Goal: Task Accomplishment & Management: Complete application form

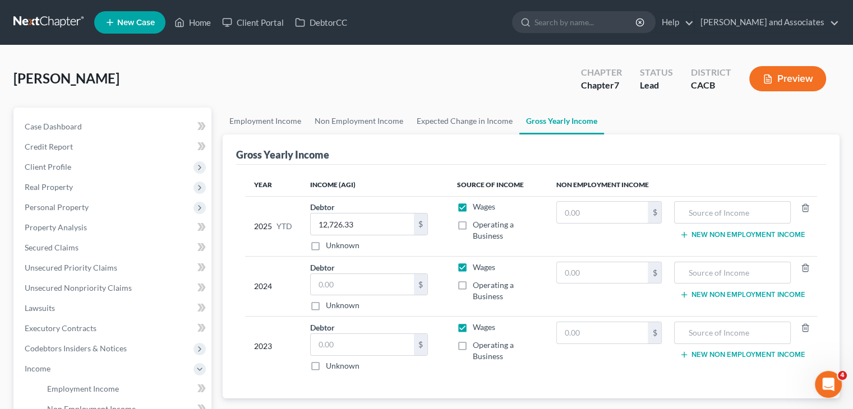
click at [58, 27] on link at bounding box center [49, 22] width 72 height 20
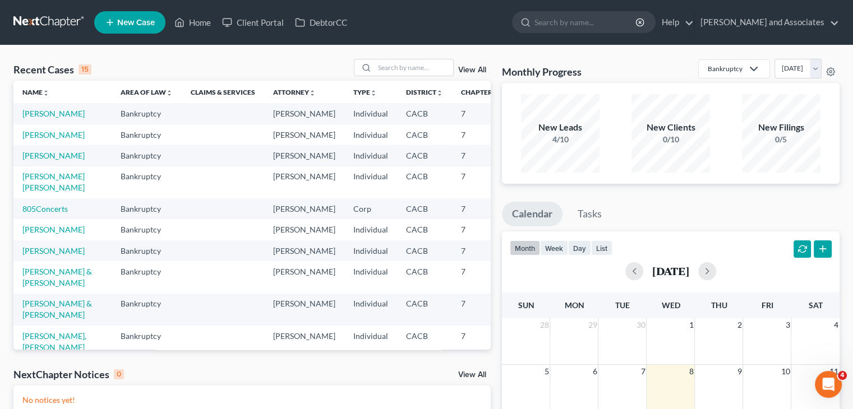
click at [115, 13] on link "New Case" at bounding box center [129, 22] width 71 height 22
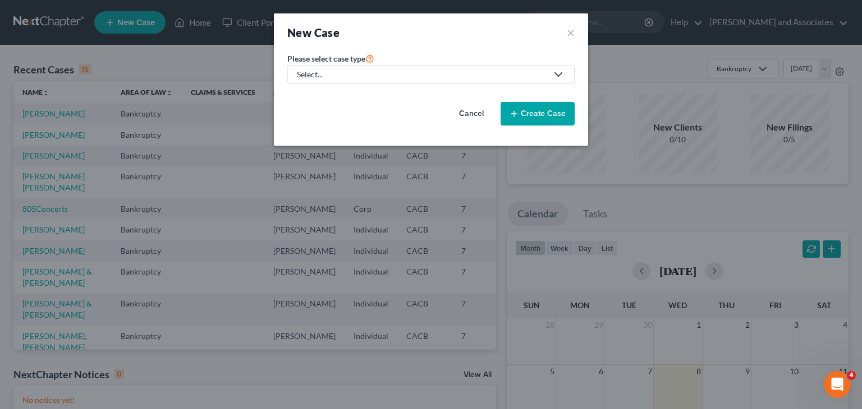
click at [386, 77] on div "Select..." at bounding box center [422, 74] width 250 height 11
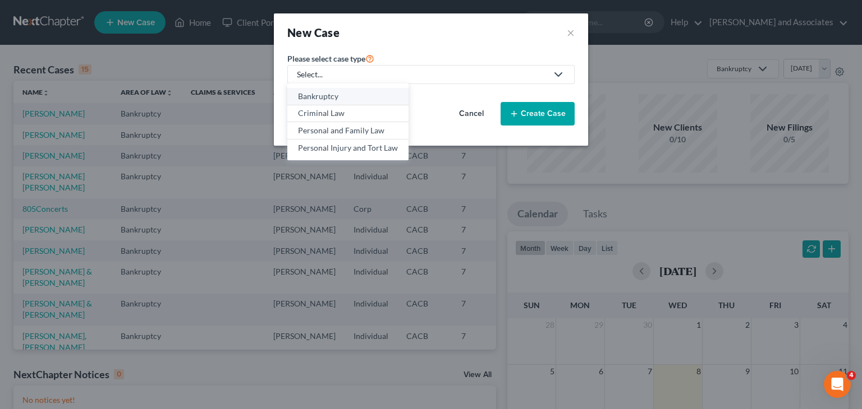
click at [358, 95] on div "Bankruptcy" at bounding box center [348, 96] width 100 height 11
select select "7"
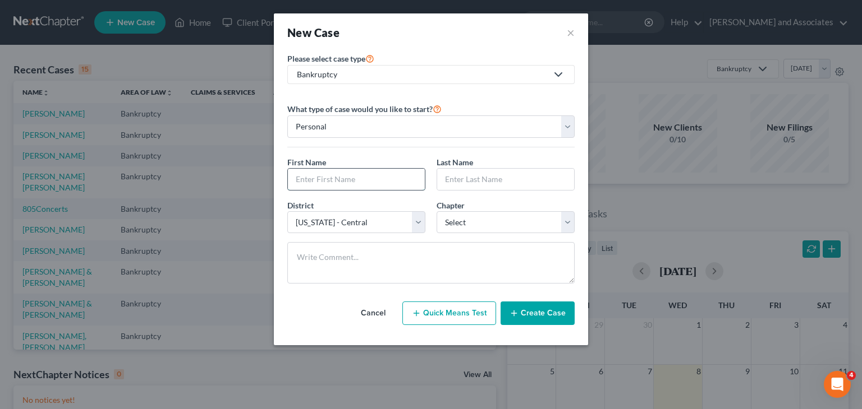
click at [354, 178] on input "text" at bounding box center [356, 179] width 137 height 21
type input "X"
type input "[PERSON_NAME]"
click at [462, 179] on input "text" at bounding box center [505, 179] width 137 height 21
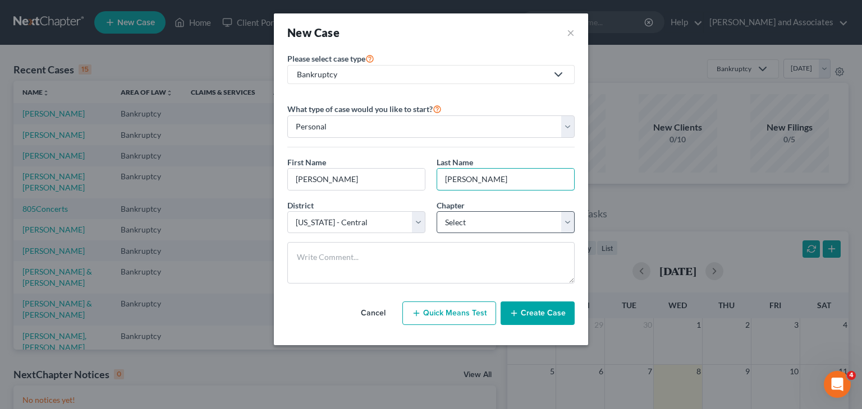
type input "[PERSON_NAME]"
click at [496, 223] on select "Select 7 11 12 13" at bounding box center [505, 222] width 138 height 22
select select "0"
click at [436, 211] on select "Select 7 11 12 13" at bounding box center [505, 222] width 138 height 22
click at [537, 308] on button "Create Case" at bounding box center [537, 314] width 74 height 24
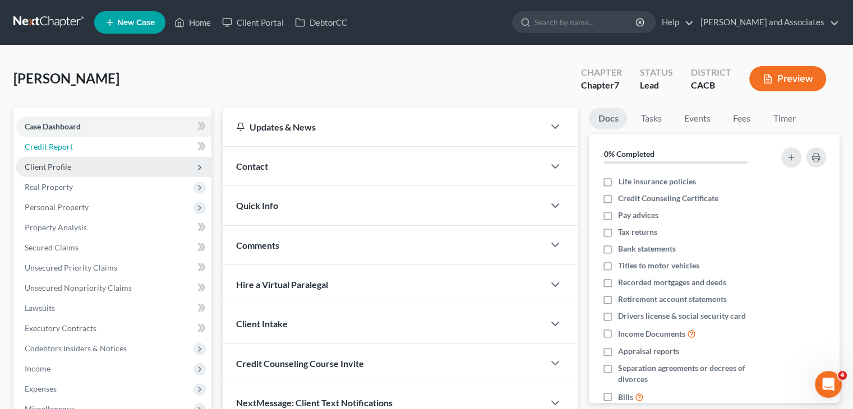
drag, startPoint x: 81, startPoint y: 148, endPoint x: 79, endPoint y: 157, distance: 9.3
click at [81, 148] on link "Credit Report" at bounding box center [114, 147] width 196 height 20
click at [77, 166] on span "Client Profile" at bounding box center [114, 167] width 196 height 20
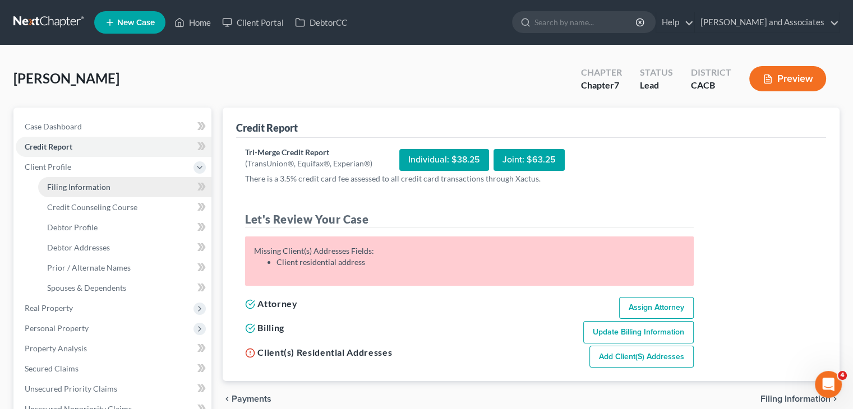
click at [105, 179] on link "Filing Information" at bounding box center [124, 187] width 173 height 20
select select "1"
select select "0"
select select "7"
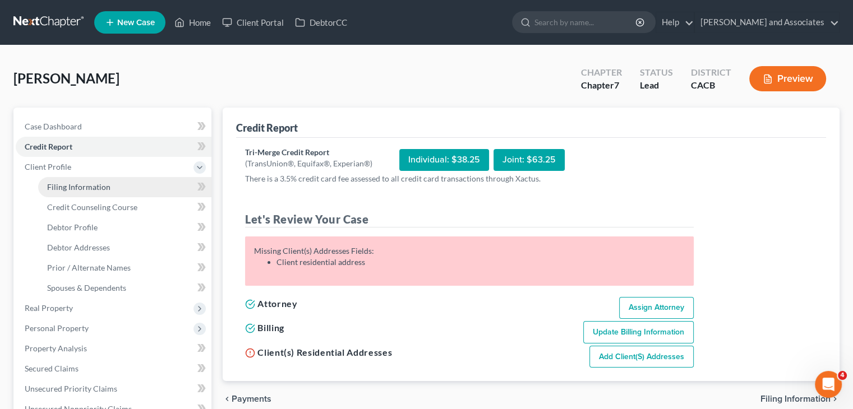
select select "4"
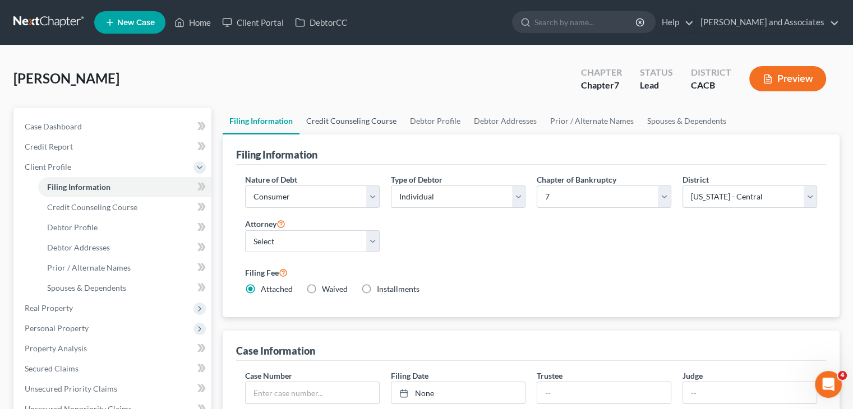
click at [356, 109] on link "Credit Counseling Course" at bounding box center [352, 121] width 104 height 27
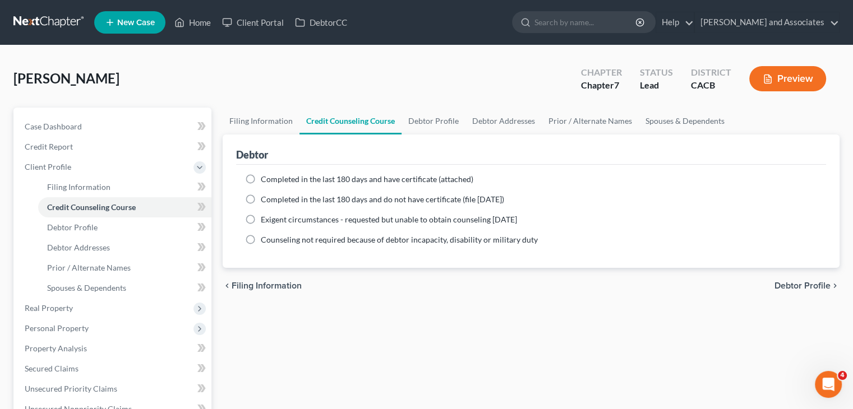
click at [302, 172] on div "Completed in the last 180 days and have certificate (attached) Date Completed N…" at bounding box center [531, 216] width 590 height 103
click at [308, 179] on span "Completed in the last 180 days and have certificate (attached)" at bounding box center [367, 179] width 213 height 10
click at [273, 179] on input "Completed in the last 180 days and have certificate (attached)" at bounding box center [268, 177] width 7 height 7
radio input "true"
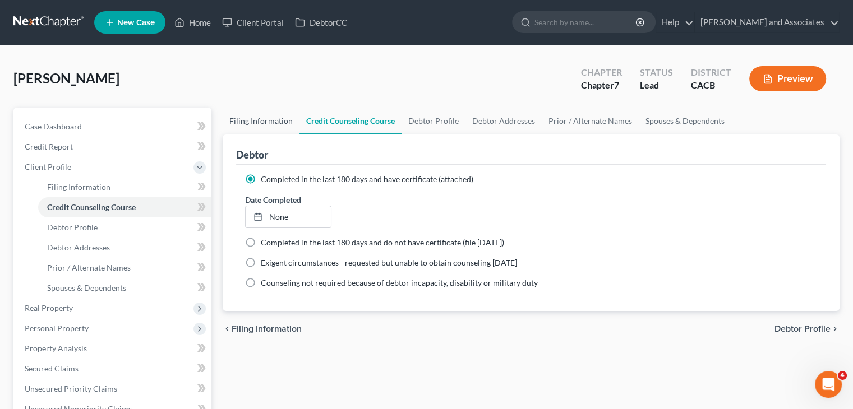
click at [258, 125] on link "Filing Information" at bounding box center [261, 121] width 77 height 27
select select "1"
select select "0"
select select "7"
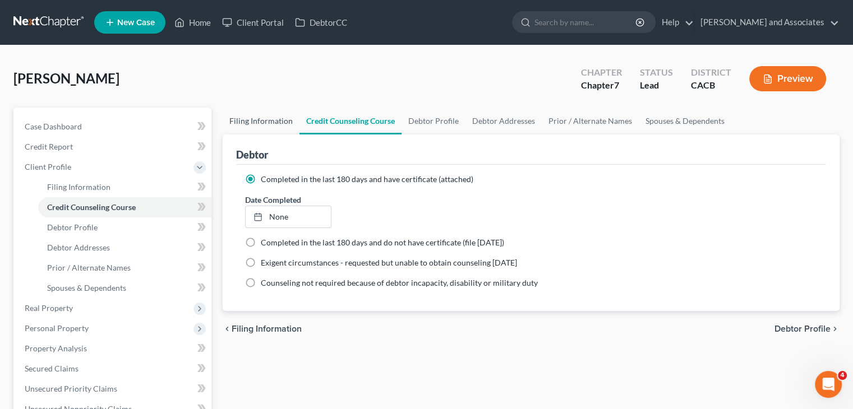
select select "0"
select select "4"
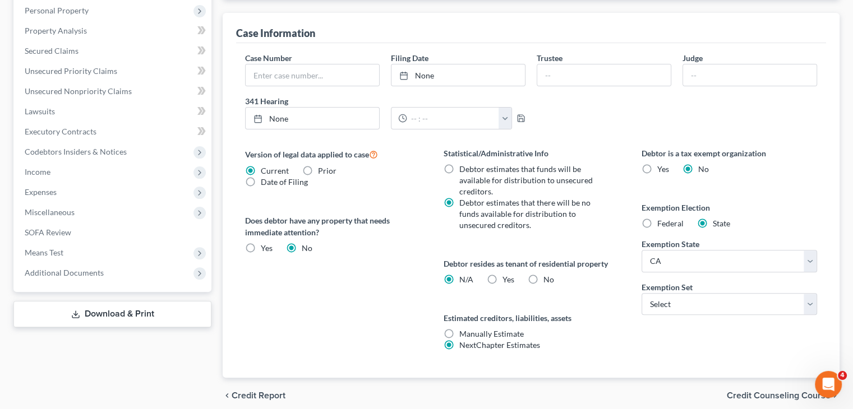
scroll to position [363, 0]
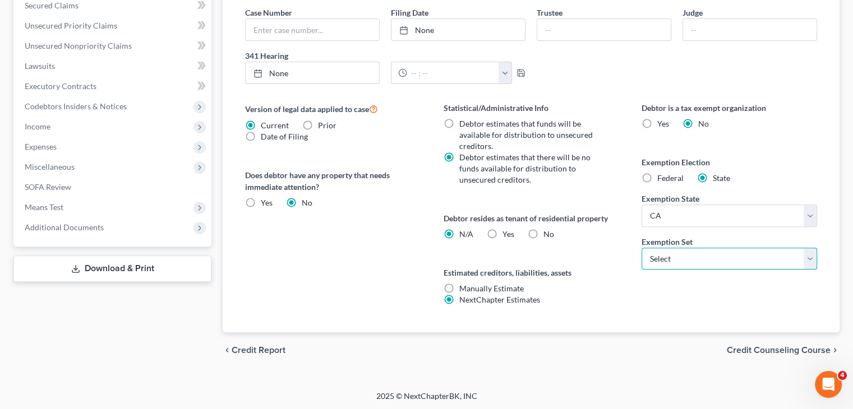
click at [678, 256] on select "Select 703 704" at bounding box center [730, 259] width 176 height 22
click at [642, 248] on select "Select 703 704" at bounding box center [730, 259] width 176 height 22
click at [680, 257] on select "Select 703 704" at bounding box center [730, 259] width 176 height 22
select select "1"
click at [642, 248] on select "Select 703 704" at bounding box center [730, 259] width 176 height 22
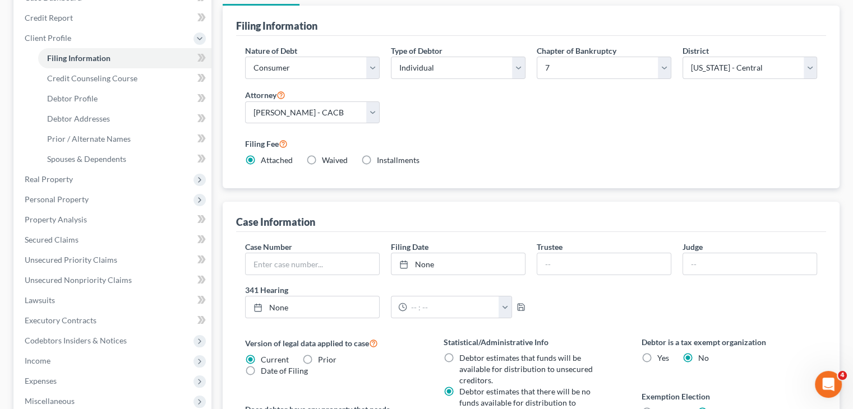
scroll to position [0, 0]
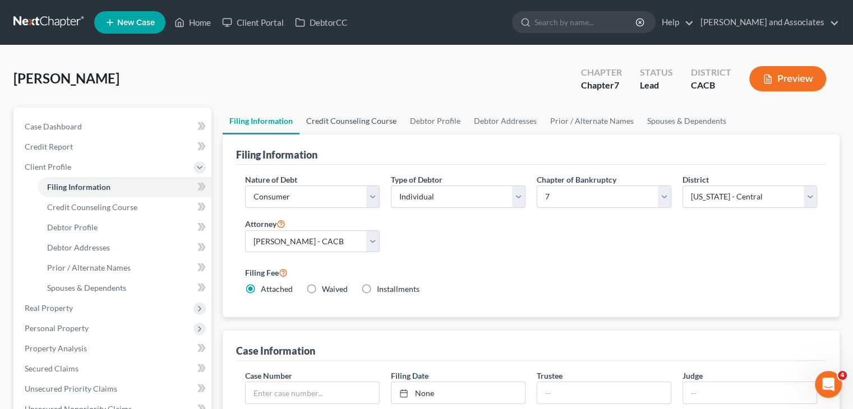
click at [363, 112] on link "Credit Counseling Course" at bounding box center [352, 121] width 104 height 27
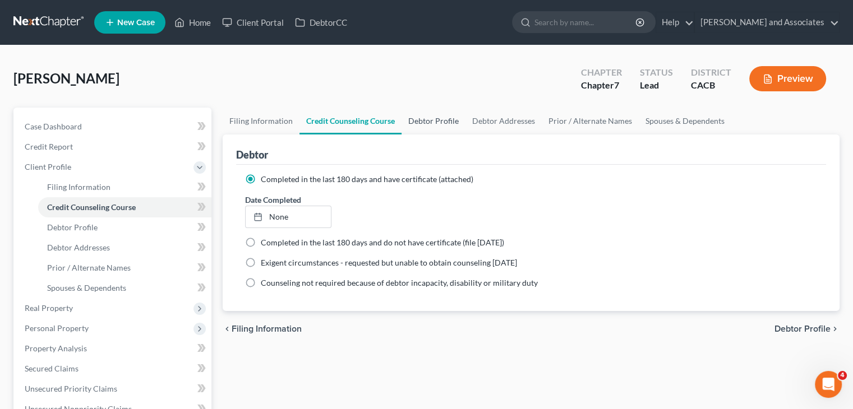
click at [426, 122] on link "Debtor Profile" at bounding box center [434, 121] width 64 height 27
select select "0"
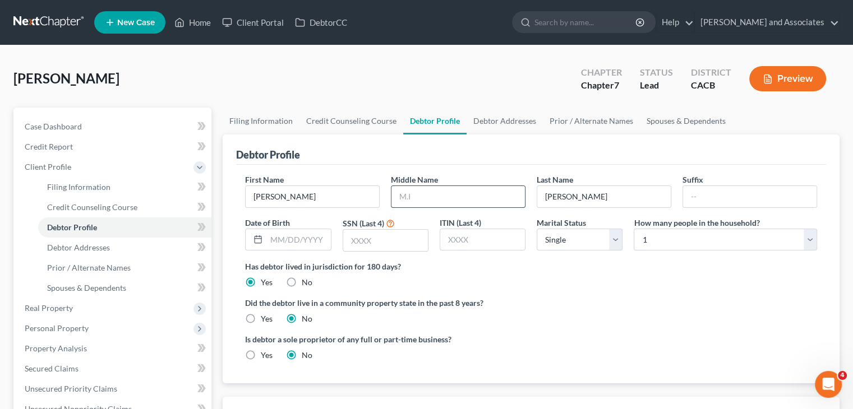
click at [431, 199] on input "text" at bounding box center [459, 196] width 134 height 21
type input "Monee"
click at [311, 247] on input "text" at bounding box center [298, 239] width 64 height 21
type input "[DATE]"
click at [397, 236] on input "text" at bounding box center [385, 240] width 85 height 21
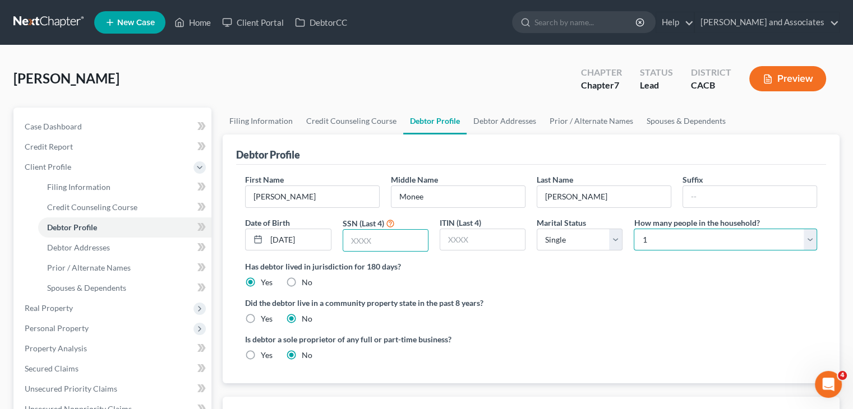
click at [708, 239] on select "Select 1 2 3 4 5 6 7 8 9 10 11 12 13 14 15 16 17 18 19 20" at bounding box center [725, 240] width 183 height 22
select select "2"
click at [634, 229] on select "Select 1 2 3 4 5 6 7 8 9 10 11 12 13 14 15 16 17 18 19 20" at bounding box center [725, 240] width 183 height 22
click at [424, 65] on div "[PERSON_NAME] Upgraded Chapter Chapter 7 Status Lead District CACB Preview" at bounding box center [426, 83] width 826 height 49
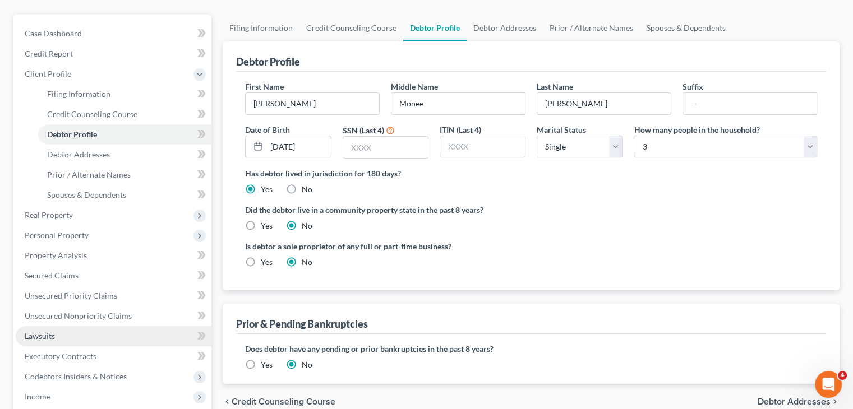
scroll to position [224, 0]
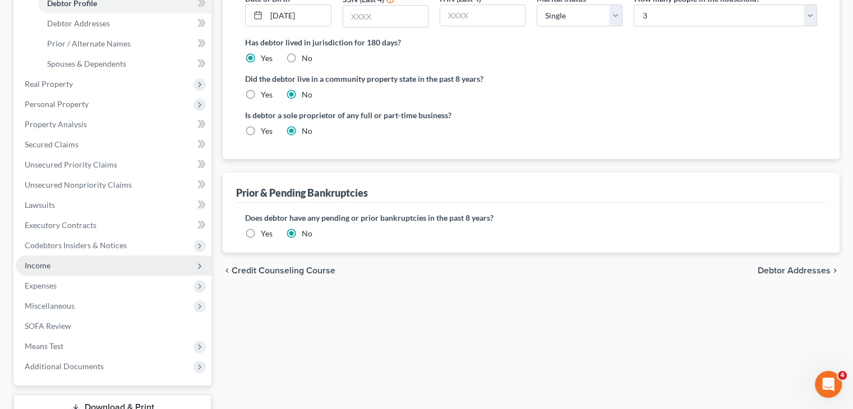
click at [52, 266] on span "Income" at bounding box center [114, 266] width 196 height 20
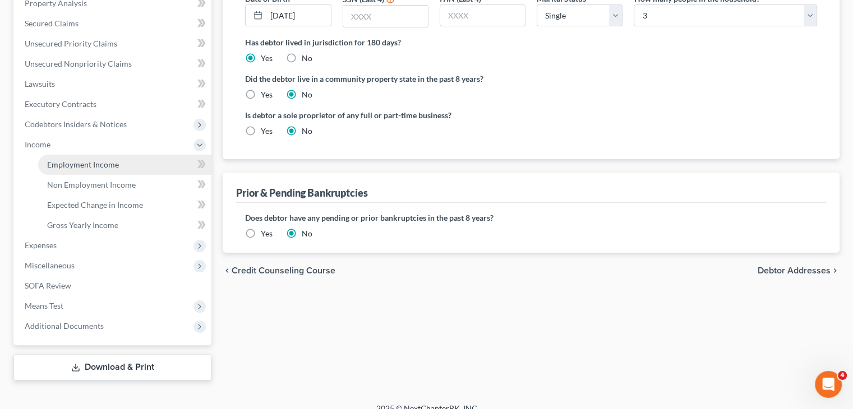
click at [130, 155] on link "Employment Income" at bounding box center [124, 165] width 173 height 20
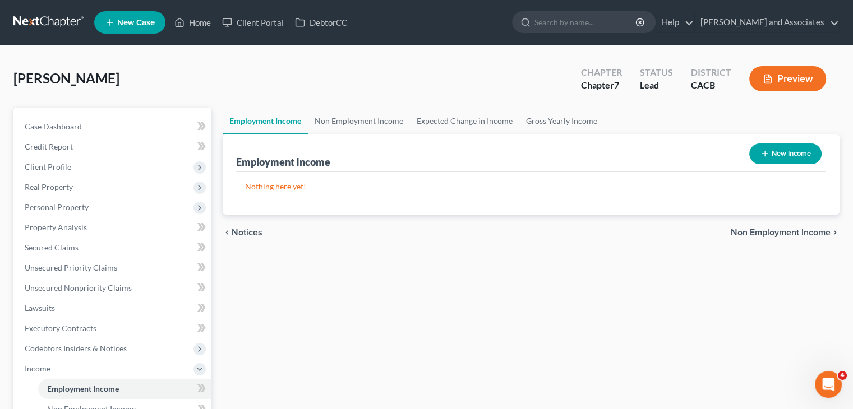
click at [778, 168] on div "Employment Income New Income" at bounding box center [531, 154] width 590 height 38
click at [779, 158] on button "New Income" at bounding box center [785, 154] width 72 height 21
select select "0"
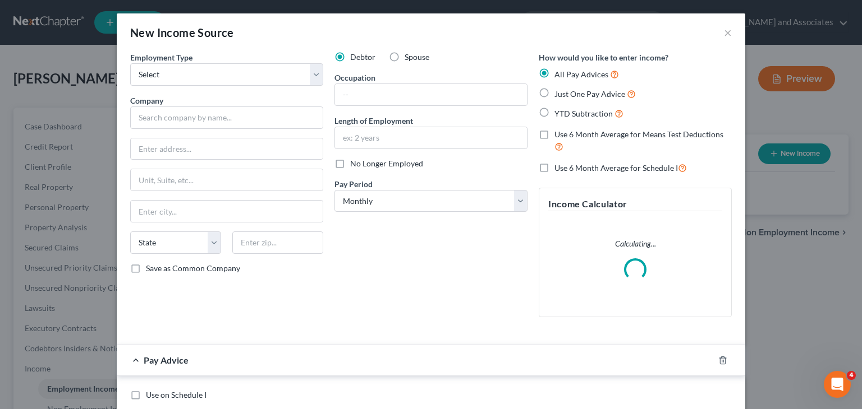
click at [263, 102] on div "Company *" at bounding box center [226, 112] width 193 height 34
click at [255, 76] on select "Select Full or [DEMOGRAPHIC_DATA] Employment Self Employment" at bounding box center [226, 74] width 193 height 22
select select "0"
click at [130, 63] on select "Select Full or [DEMOGRAPHIC_DATA] Employment Self Employment" at bounding box center [226, 74] width 193 height 22
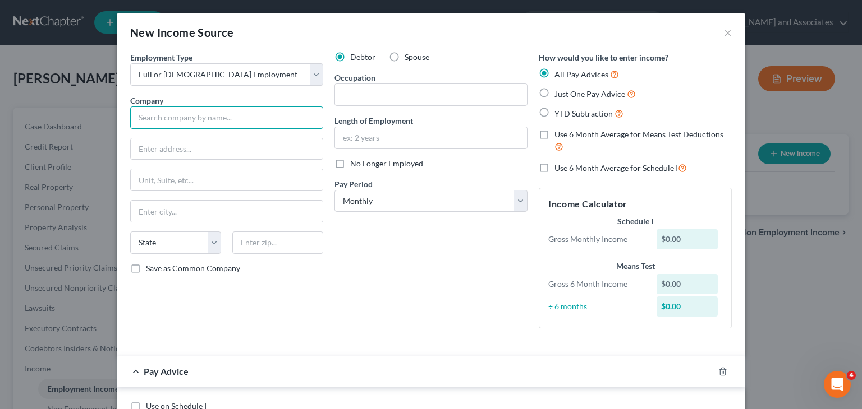
click at [218, 116] on input "text" at bounding box center [226, 118] width 193 height 22
drag, startPoint x: 216, startPoint y: 118, endPoint x: 117, endPoint y: 119, distance: 99.3
click at [117, 119] on div "Employment Type * Select Full or [DEMOGRAPHIC_DATA] Employment Self Employment …" at bounding box center [431, 394] width 628 height 684
type input "[PERSON_NAME], CPA"
click at [142, 151] on input "text" at bounding box center [227, 149] width 192 height 21
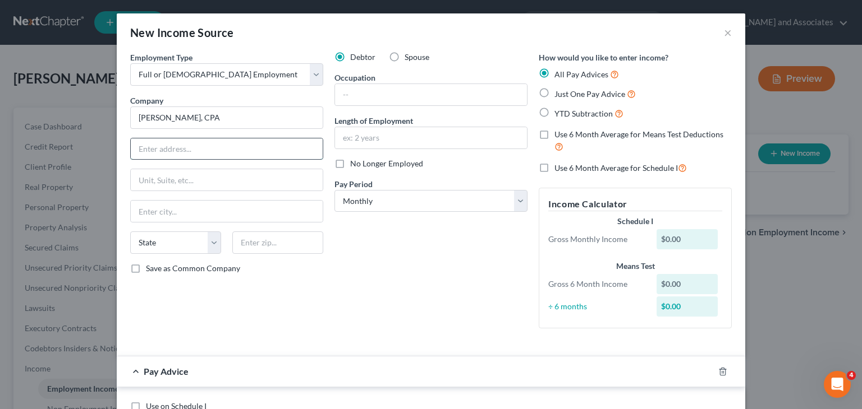
paste input "[STREET_ADDRESS]"
type input "[STREET_ADDRESS]"
click at [256, 240] on input "text" at bounding box center [277, 243] width 91 height 22
paste input "93101"
type input "93101"
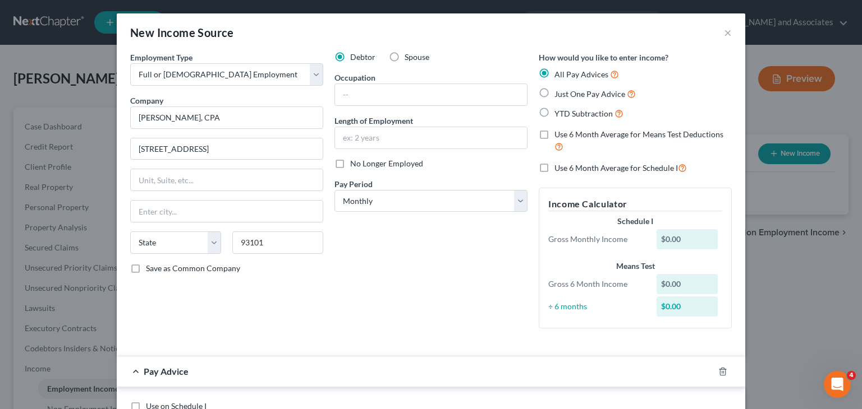
click at [362, 319] on div "Debtor Spouse Occupation Length of Employment No Longer Employed Pay Period * S…" at bounding box center [431, 195] width 204 height 286
type input "Santa [PERSON_NAME]"
select select "4"
click at [420, 97] on input "text" at bounding box center [431, 94] width 192 height 21
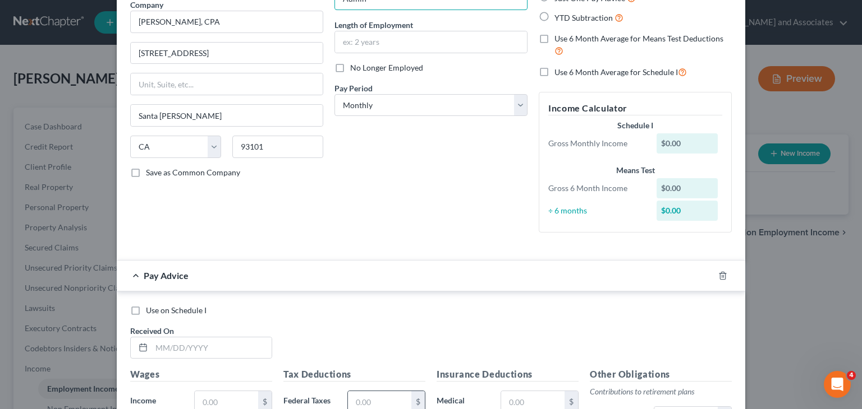
scroll to position [224, 0]
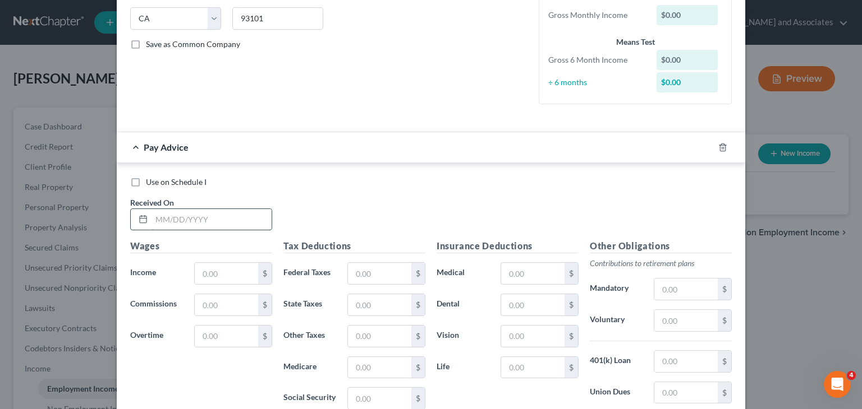
type input "Admin"
click at [204, 217] on input "text" at bounding box center [211, 219] width 120 height 21
type input "[DATE]"
click at [227, 273] on input "text" at bounding box center [226, 273] width 63 height 21
click at [161, 178] on span "Use on Schedule I" at bounding box center [176, 182] width 61 height 10
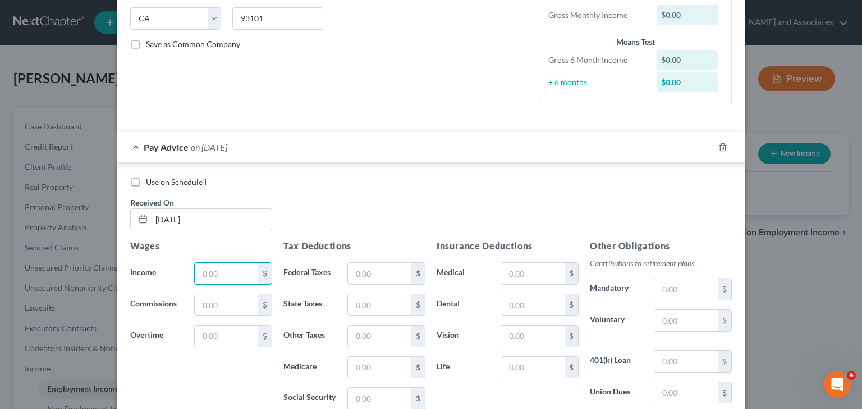
click at [158, 178] on input "Use on Schedule I" at bounding box center [153, 180] width 7 height 7
checkbox input "true"
click at [235, 281] on input "text" at bounding box center [226, 273] width 63 height 21
type input "0"
click at [188, 342] on div "$" at bounding box center [232, 336] width 89 height 22
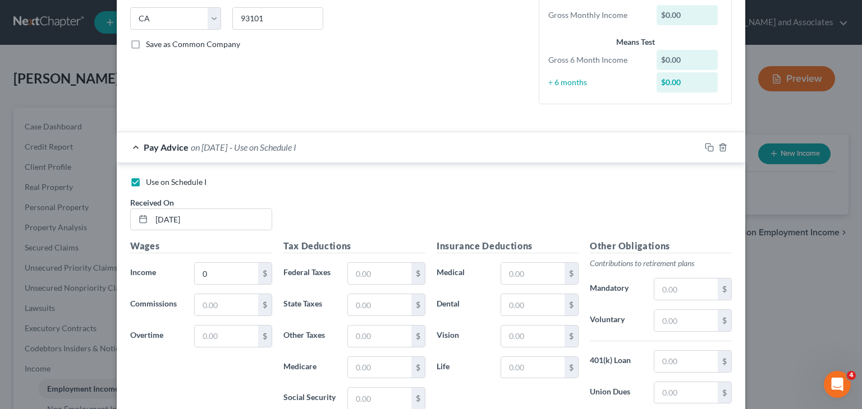
click at [141, 154] on div "Pay Advice on [DATE] - Use on Schedule I" at bounding box center [408, 147] width 583 height 30
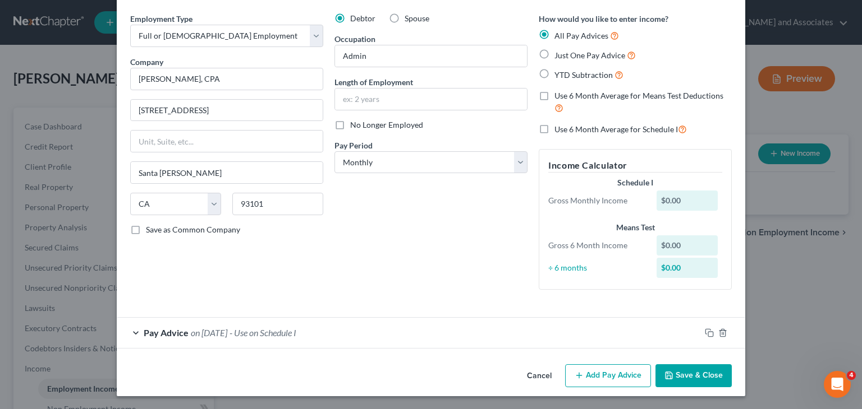
scroll to position [39, 0]
click at [150, 328] on span "Pay Advice" at bounding box center [166, 333] width 45 height 11
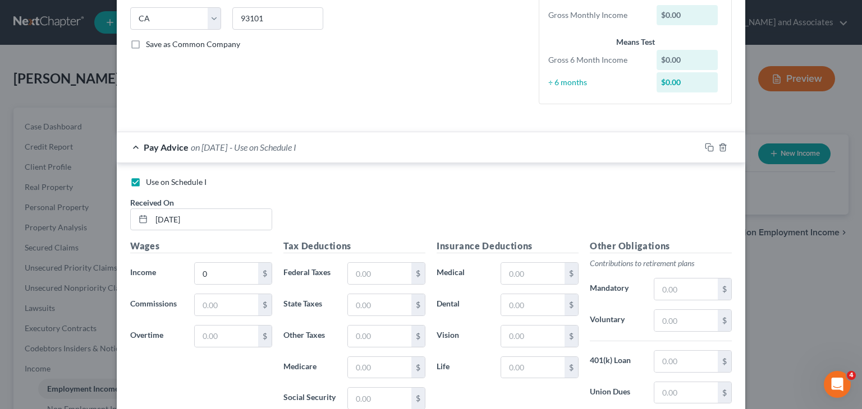
click at [135, 151] on div "Pay Advice on [DATE] - Use on Schedule I" at bounding box center [408, 147] width 583 height 30
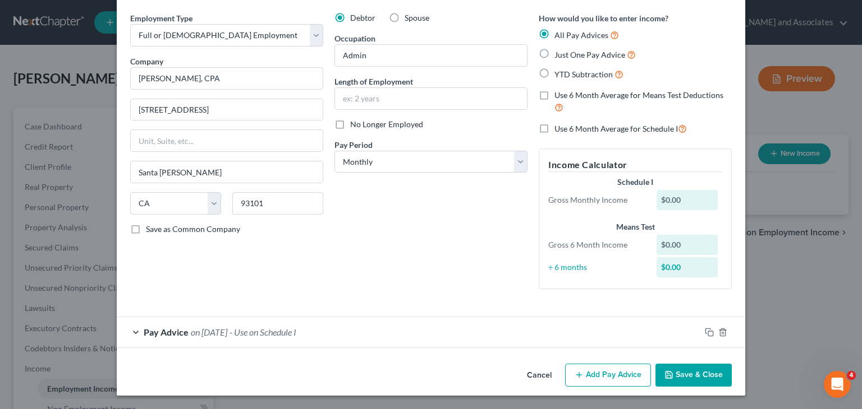
scroll to position [39, 0]
click at [574, 384] on button "Add Pay Advice" at bounding box center [608, 377] width 86 height 24
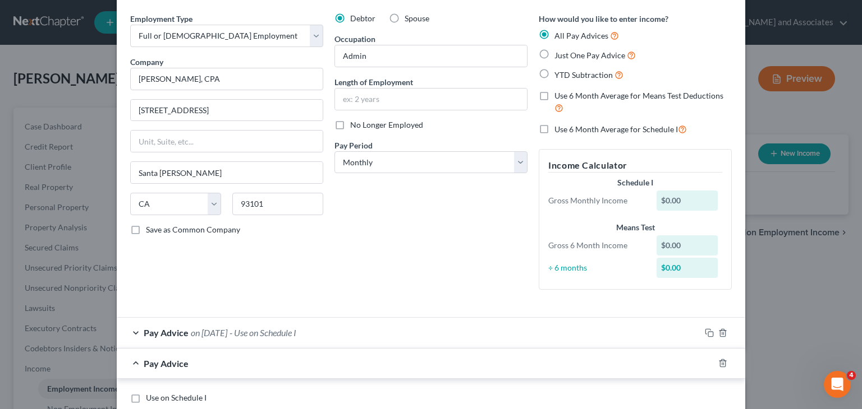
scroll to position [263, 0]
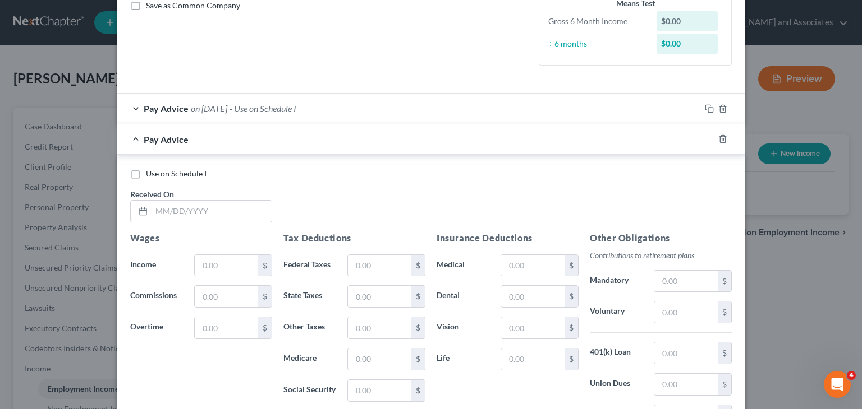
click at [269, 207] on div "Received On *" at bounding box center [201, 205] width 153 height 34
click at [260, 208] on input "text" at bounding box center [211, 211] width 120 height 21
type input "[DATE]"
click at [208, 263] on input "text" at bounding box center [226, 265] width 63 height 21
type input "2,888.32"
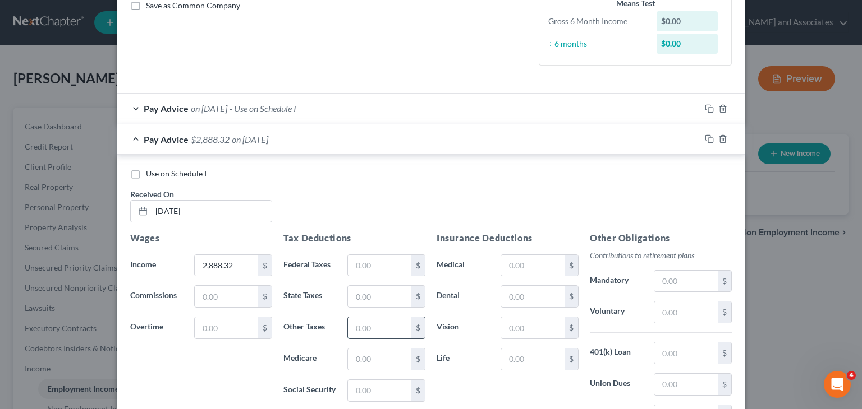
click at [377, 330] on input "text" at bounding box center [379, 327] width 63 height 21
type input "244.06"
click at [371, 394] on input "text" at bounding box center [379, 390] width 63 height 21
type input "178.21"
click at [361, 287] on input "text" at bounding box center [379, 296] width 63 height 21
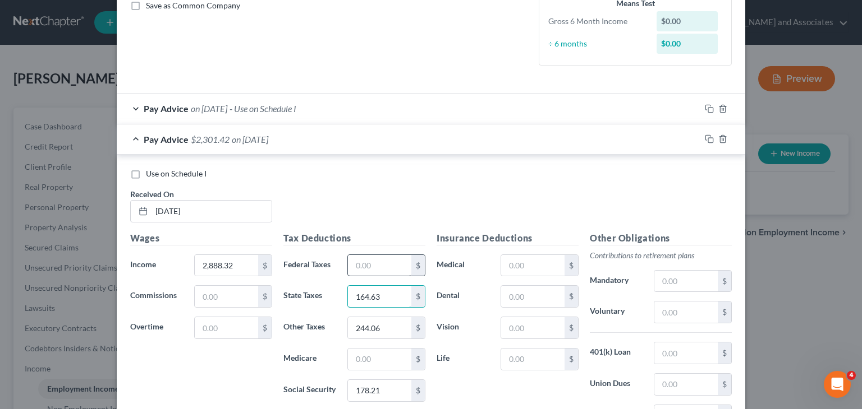
type input "164.63"
click at [379, 264] on input "text" at bounding box center [379, 265] width 63 height 21
type input "97.79"
click at [368, 358] on input "text" at bounding box center [379, 359] width 63 height 21
type input "41.68"
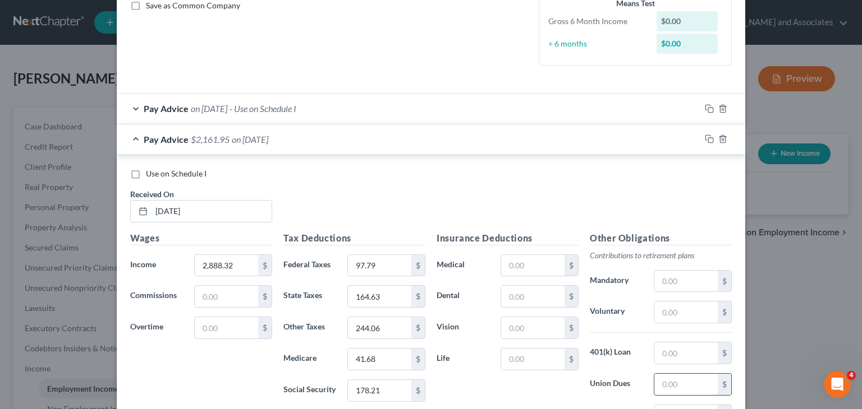
click at [671, 376] on input "text" at bounding box center [685, 384] width 63 height 21
type input "34.92"
click at [680, 291] on div "$" at bounding box center [692, 281] width 89 height 22
click at [684, 283] on input "text" at bounding box center [685, 281] width 63 height 21
type input "34.50"
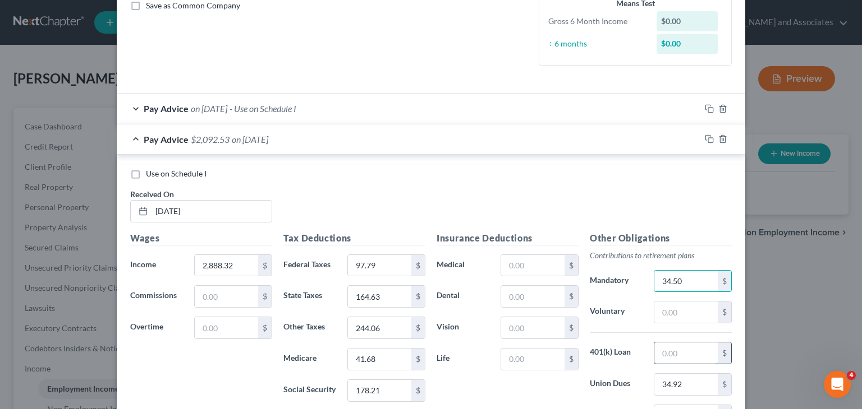
click at [697, 345] on input "text" at bounding box center [685, 353] width 63 height 21
type input "25"
click at [531, 360] on input "text" at bounding box center [532, 359] width 63 height 21
type input "18.30"
click at [524, 321] on input "text" at bounding box center [532, 327] width 63 height 21
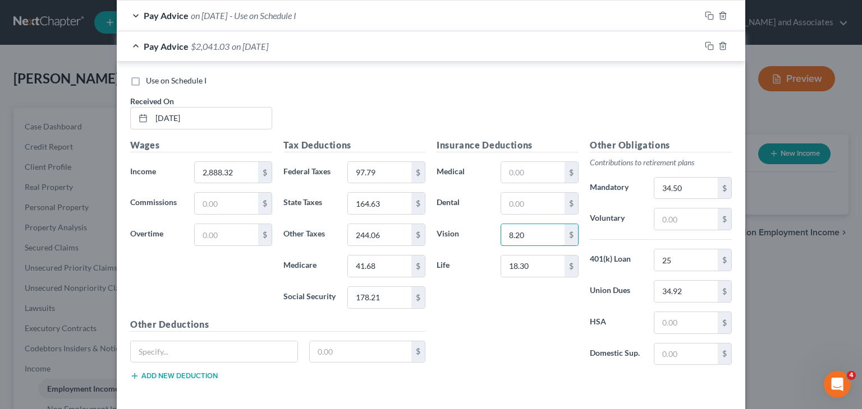
scroll to position [375, 0]
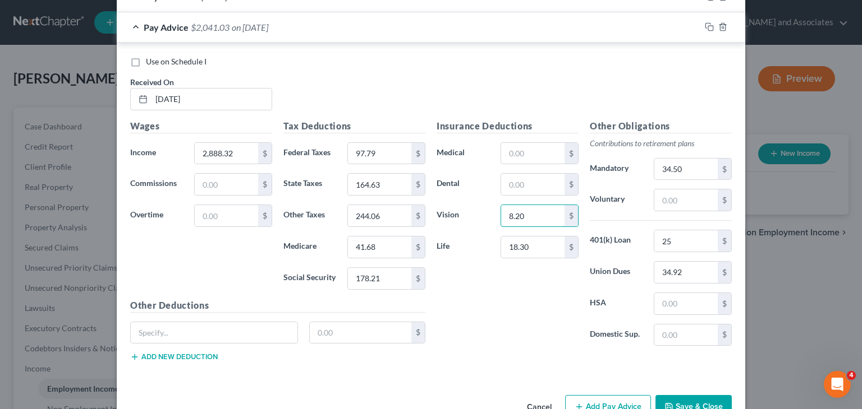
type input "8.20"
click at [543, 160] on input "text" at bounding box center [532, 153] width 63 height 21
type input "16.14"
click at [232, 34] on div "Pay Advice $2,024.89 on [DATE]" at bounding box center [408, 27] width 583 height 30
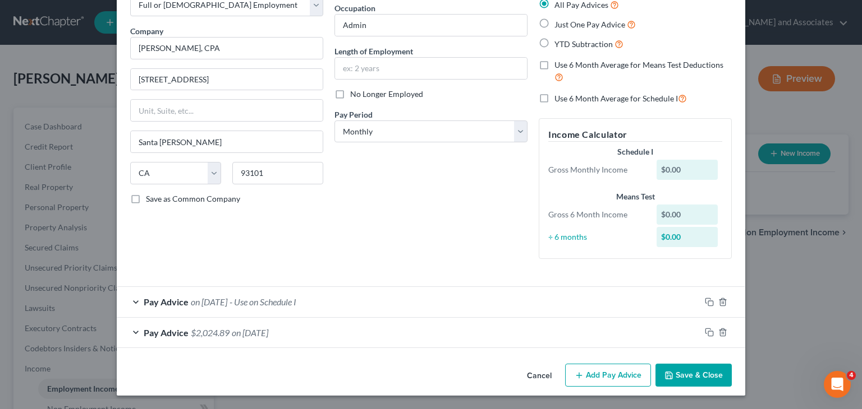
scroll to position [70, 0]
click at [627, 370] on button "Add Pay Advice" at bounding box center [608, 376] width 86 height 24
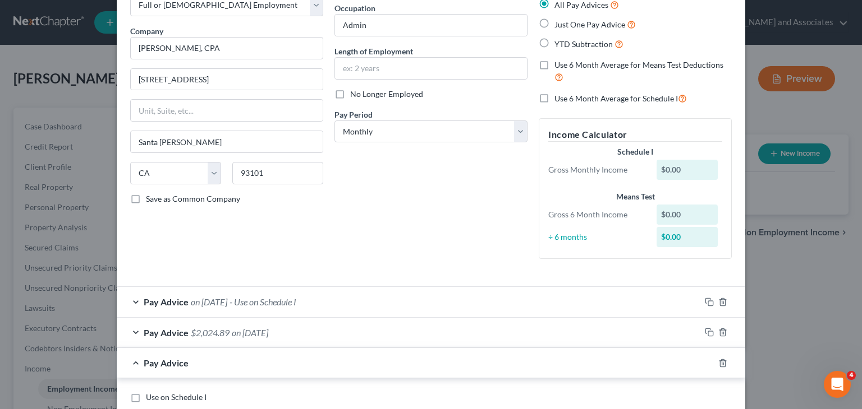
scroll to position [182, 0]
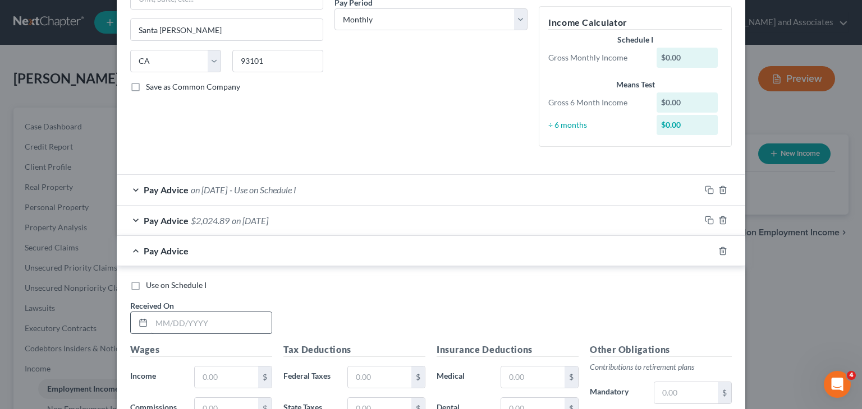
click at [202, 333] on div at bounding box center [201, 323] width 142 height 22
click at [222, 328] on input "text" at bounding box center [211, 322] width 120 height 21
type input "[DATE]"
click at [218, 370] on input "text" at bounding box center [226, 377] width 63 height 21
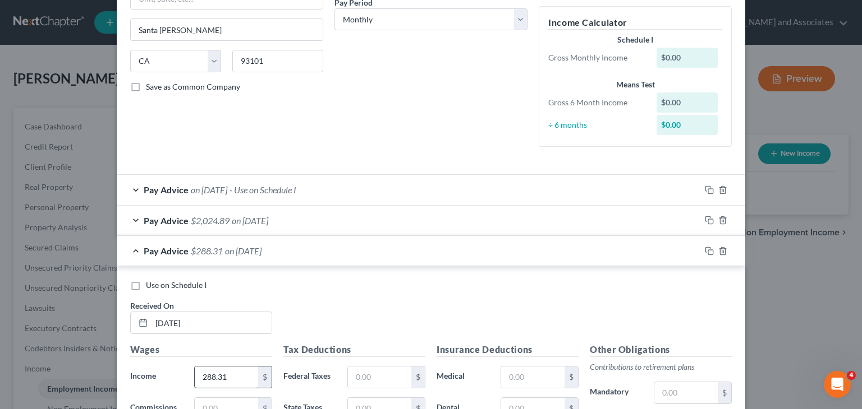
click at [203, 369] on input "288.31" at bounding box center [226, 377] width 63 height 21
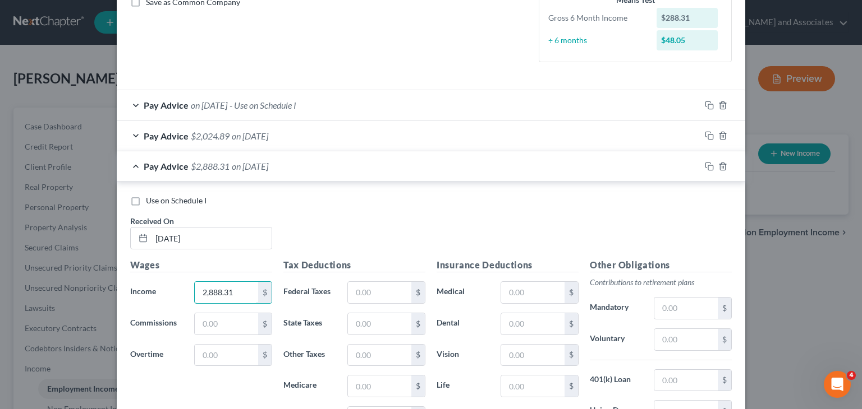
scroll to position [294, 0]
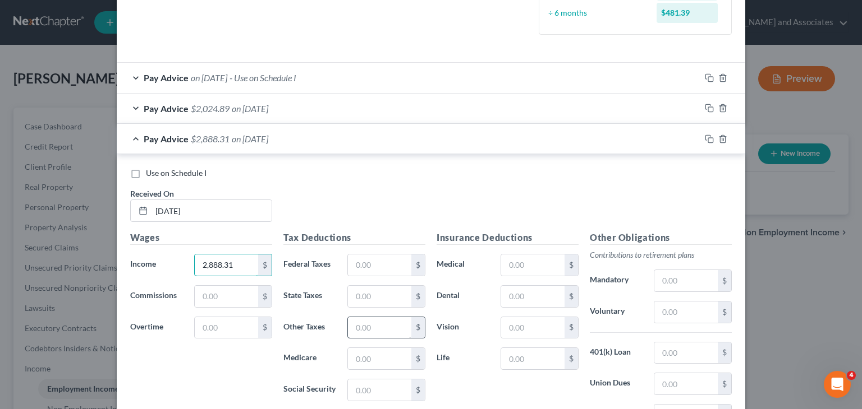
type input "2,888.31"
click at [381, 327] on input "text" at bounding box center [379, 327] width 63 height 21
type input "244.06"
click at [375, 384] on input "text" at bounding box center [379, 390] width 63 height 21
type input "178.21"
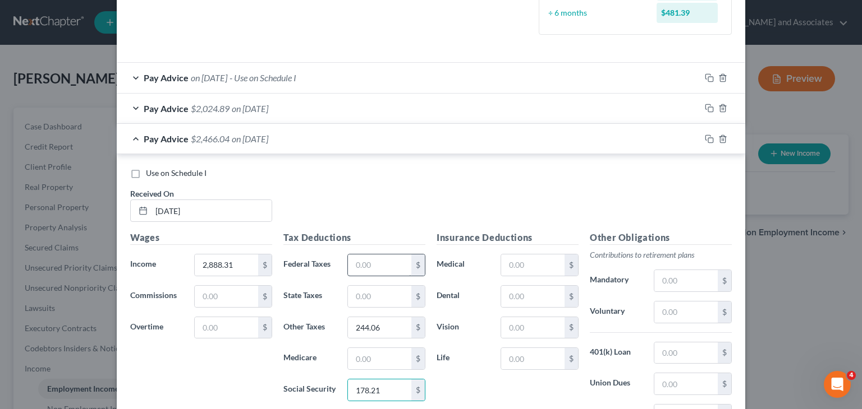
click at [387, 274] on div "$" at bounding box center [386, 265] width 78 height 22
click at [392, 267] on input "text" at bounding box center [379, 265] width 63 height 21
type input "164.63"
click at [361, 300] on input "text" at bounding box center [379, 296] width 63 height 21
type input "97.79"
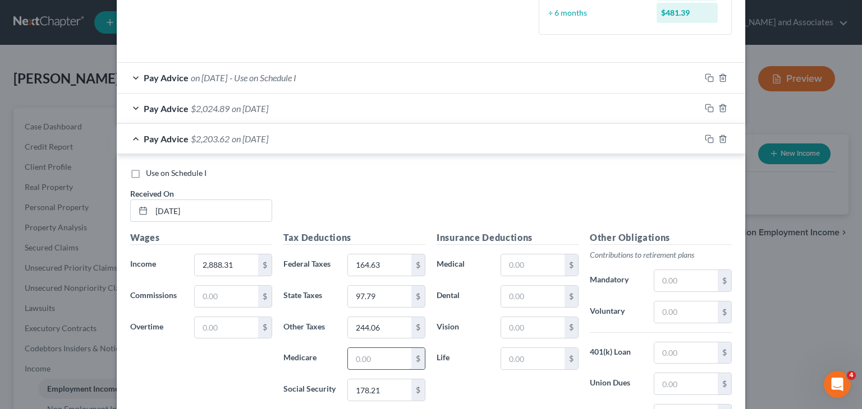
click at [387, 353] on input "text" at bounding box center [379, 358] width 63 height 21
type input "41.67"
click at [666, 383] on input "text" at bounding box center [685, 384] width 63 height 21
type input "34.92"
click at [669, 283] on input "text" at bounding box center [685, 280] width 63 height 21
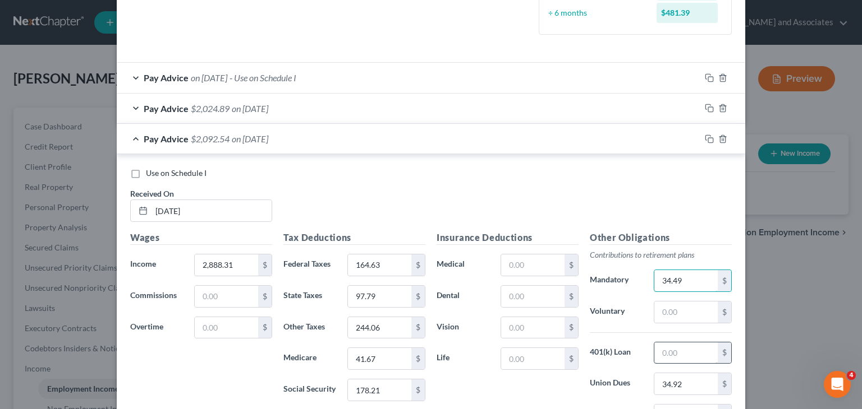
type input "34.49"
click at [671, 360] on input "text" at bounding box center [685, 353] width 63 height 21
type input "25"
click at [547, 355] on input "text" at bounding box center [532, 358] width 63 height 21
type input "18.30"
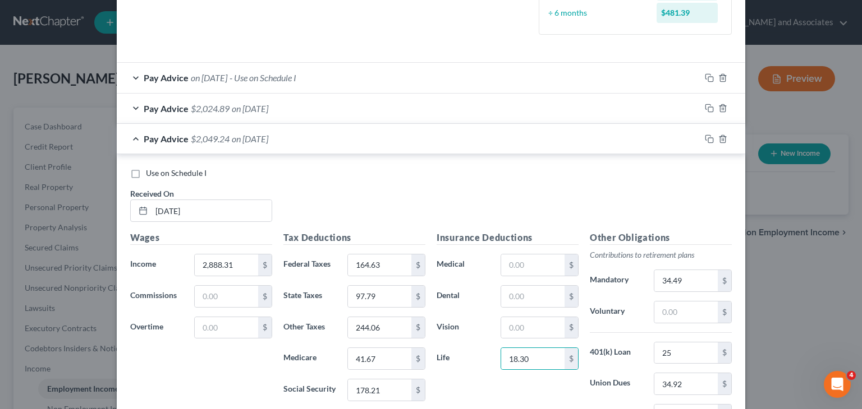
click at [533, 343] on div "Insurance Deductions Medical $ Dental $ Vision $ Life 18.30 $" at bounding box center [507, 349] width 153 height 236
click at [532, 335] on input "text" at bounding box center [532, 327] width 63 height 21
type input "8.20"
click at [512, 261] on input "text" at bounding box center [532, 265] width 63 height 21
type input "16.14"
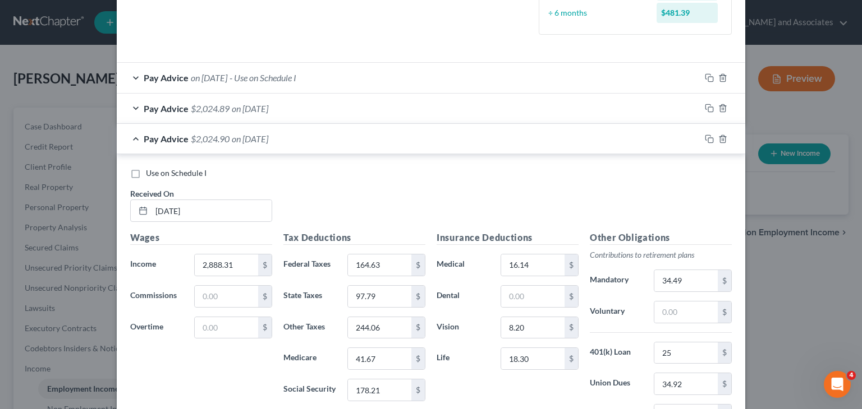
click at [225, 144] on div "Pay Advice $2,024.90 on [DATE]" at bounding box center [408, 139] width 583 height 30
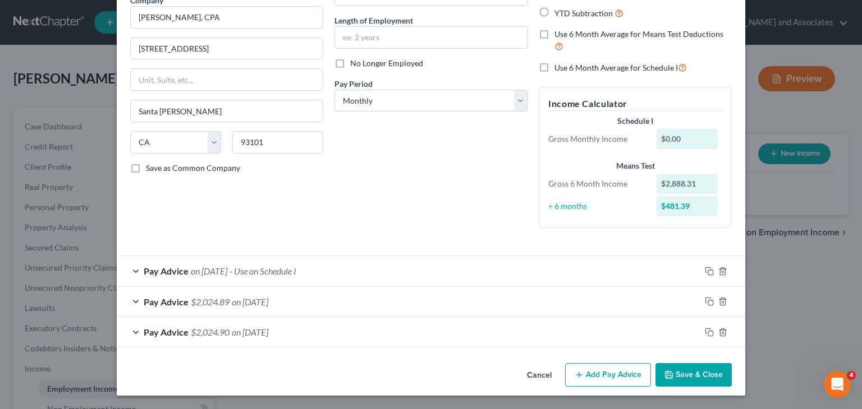
scroll to position [99, 0]
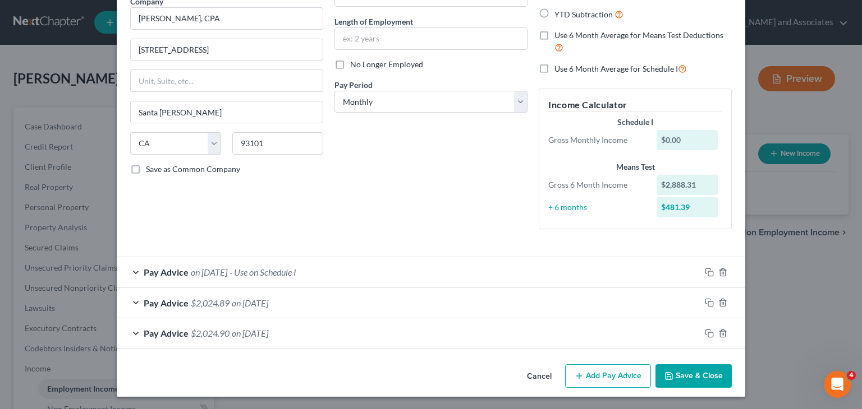
click at [584, 373] on button "Add Pay Advice" at bounding box center [608, 377] width 86 height 24
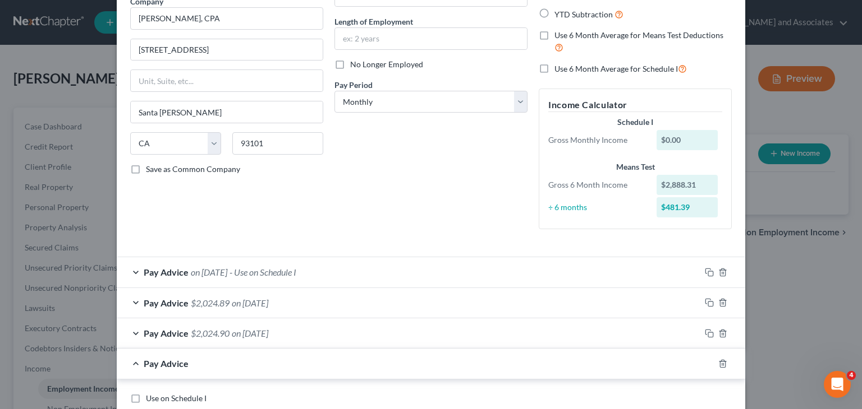
scroll to position [211, 0]
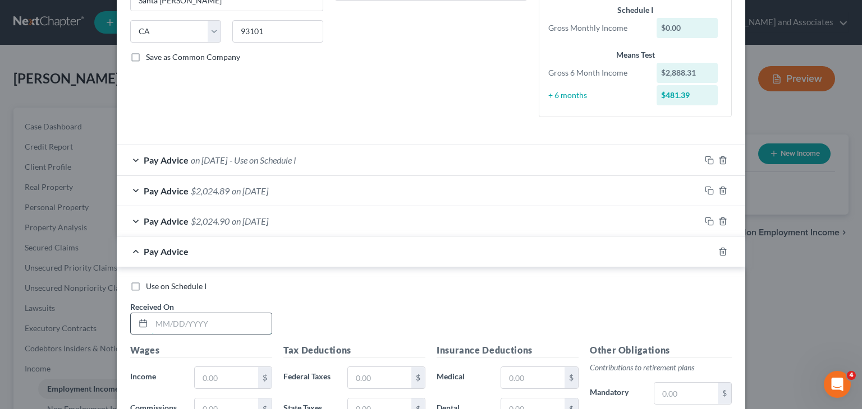
click at [196, 328] on input "text" at bounding box center [211, 324] width 120 height 21
click at [406, 334] on div "Use on Schedule I Received On *" at bounding box center [431, 312] width 613 height 63
click at [229, 308] on div "Received On *" at bounding box center [201, 318] width 153 height 34
click at [228, 319] on input "text" at bounding box center [211, 324] width 120 height 21
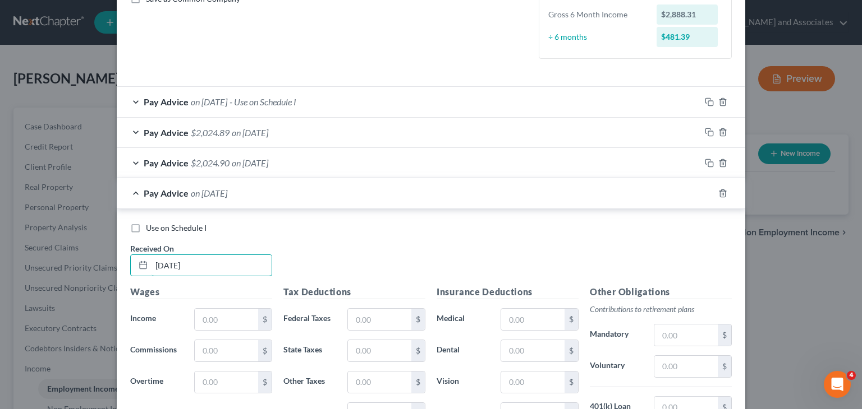
scroll to position [324, 0]
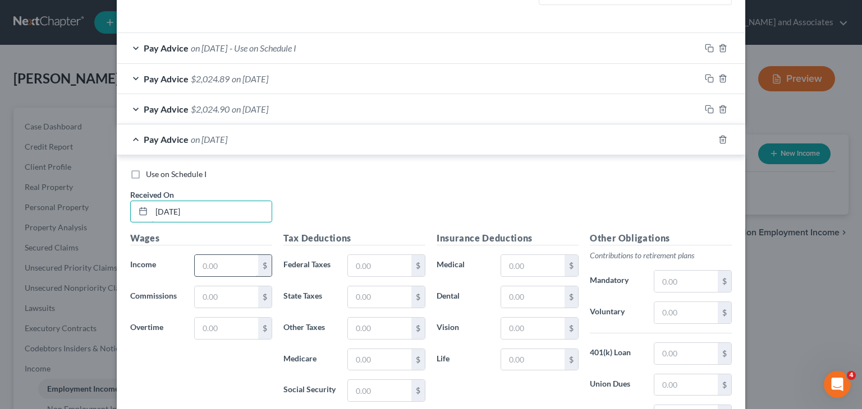
type input "[DATE]"
click at [234, 257] on input "text" at bounding box center [226, 265] width 63 height 21
type input "2,888.32"
click at [367, 329] on input "text" at bounding box center [379, 328] width 63 height 21
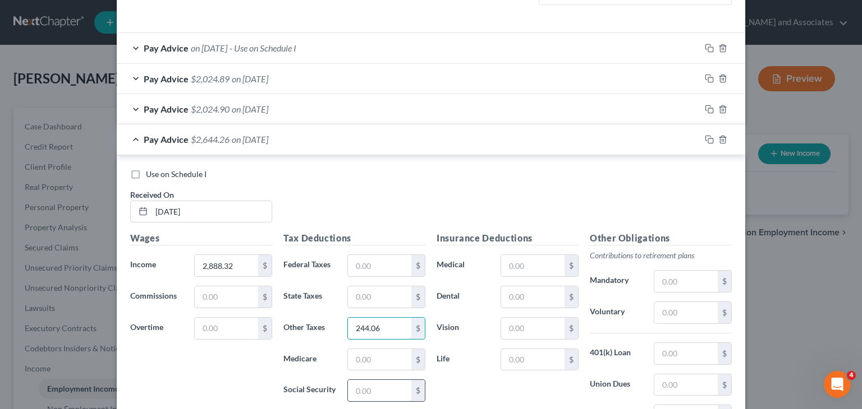
type input "244.06"
click at [359, 387] on input "text" at bounding box center [379, 390] width 63 height 21
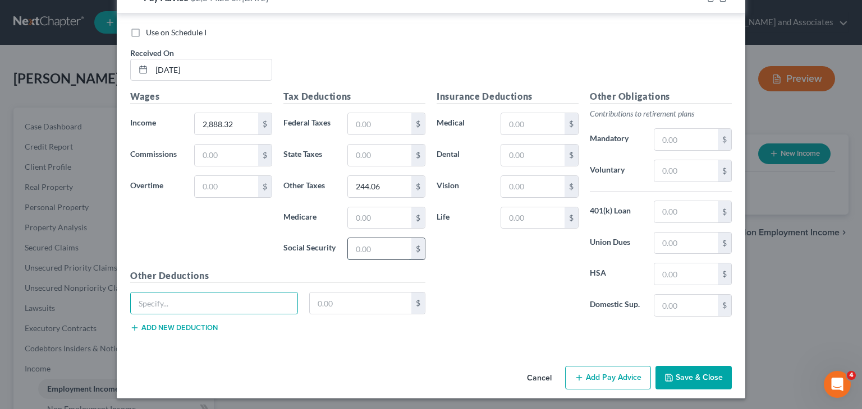
click at [366, 245] on input "text" at bounding box center [379, 248] width 63 height 21
type input "178.20"
click at [396, 121] on input "text" at bounding box center [379, 123] width 63 height 21
type input "134.63"
click at [362, 153] on input "text" at bounding box center [379, 155] width 63 height 21
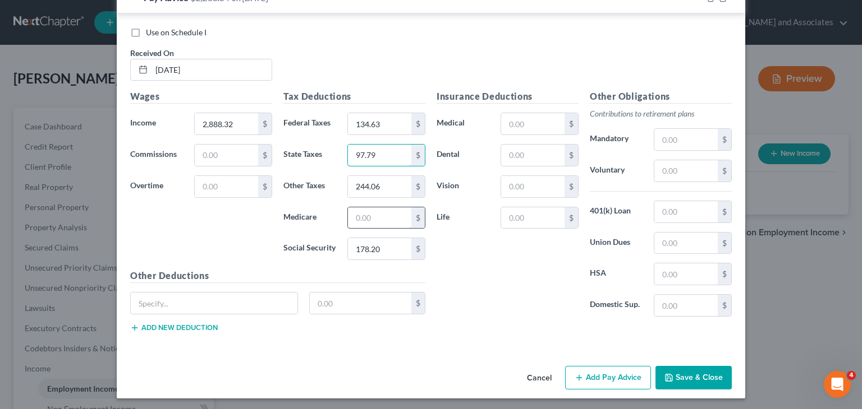
type input "97.79"
click at [372, 209] on input "text" at bounding box center [379, 218] width 63 height 21
type input "41.68"
click at [675, 241] on input "text" at bounding box center [685, 243] width 63 height 21
type input "34.92"
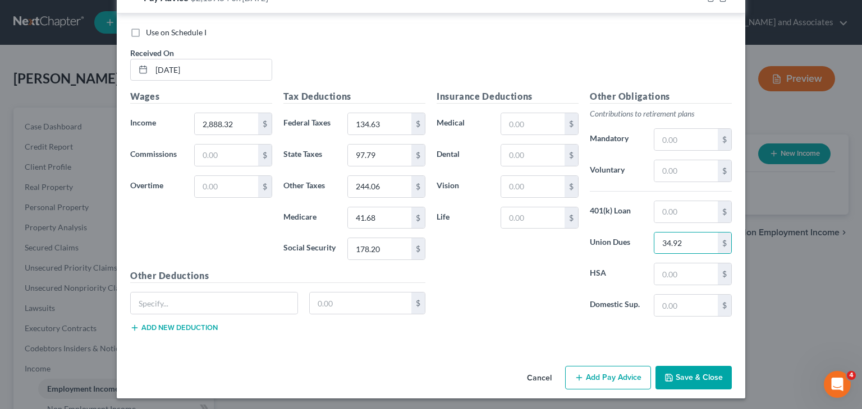
click at [586, 247] on label "Union Dues" at bounding box center [616, 243] width 64 height 22
click at [654, 167] on input "text" at bounding box center [685, 170] width 63 height 21
type input "34.49"
click at [672, 217] on input "text" at bounding box center [685, 211] width 63 height 21
type input "25"
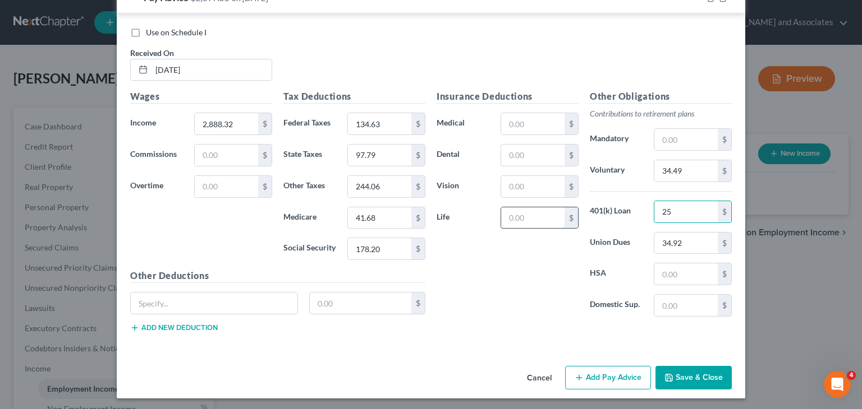
click at [538, 218] on input "text" at bounding box center [532, 218] width 63 height 21
type input "18.30"
click at [515, 186] on input "text" at bounding box center [532, 186] width 63 height 21
type input "8.20"
click at [523, 293] on div "Insurance Deductions Medical $ Dental $ Vision 8.20 $ Life 18.30 $" at bounding box center [507, 208] width 153 height 236
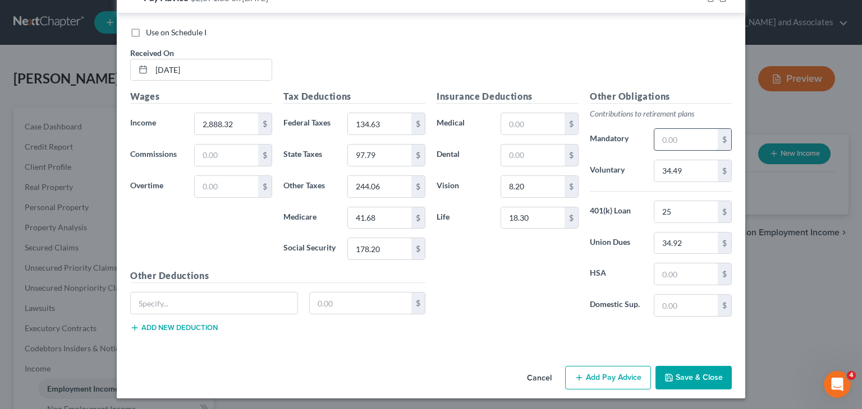
click at [654, 134] on input "text" at bounding box center [685, 139] width 63 height 21
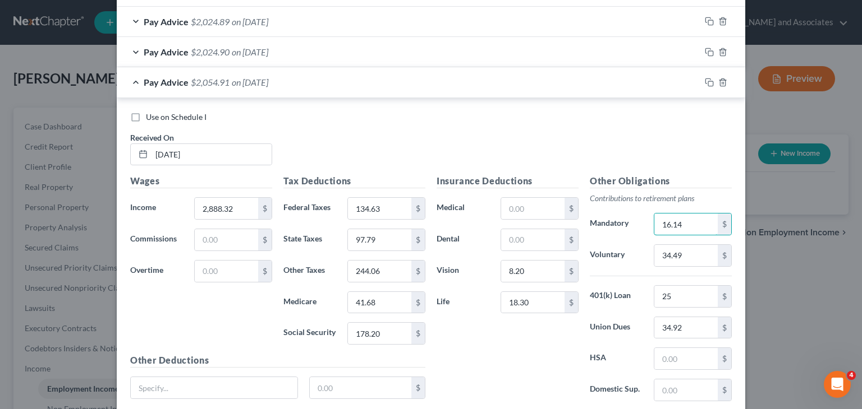
scroll to position [241, 0]
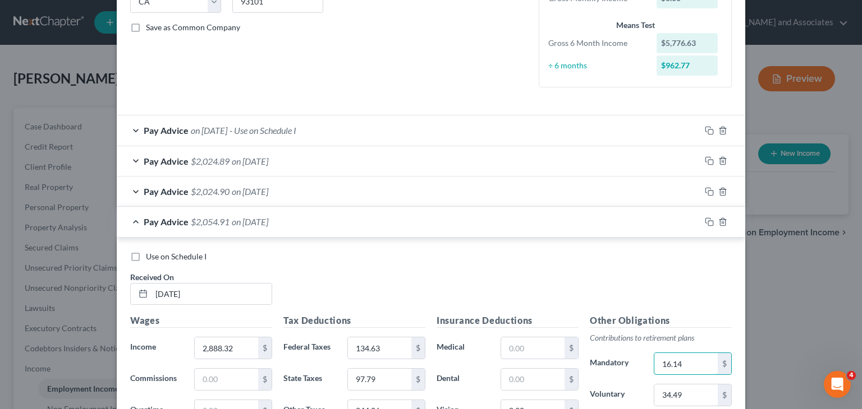
type input "16.14"
click at [486, 264] on div "Use on Schedule I Received On * [DATE]" at bounding box center [431, 282] width 613 height 63
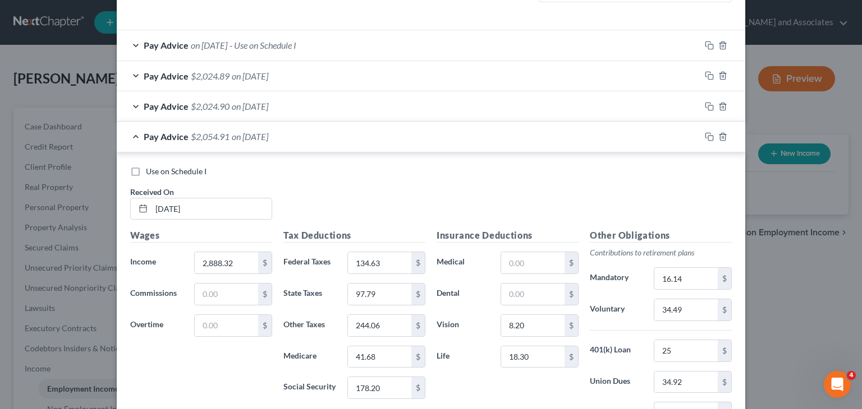
scroll to position [353, 0]
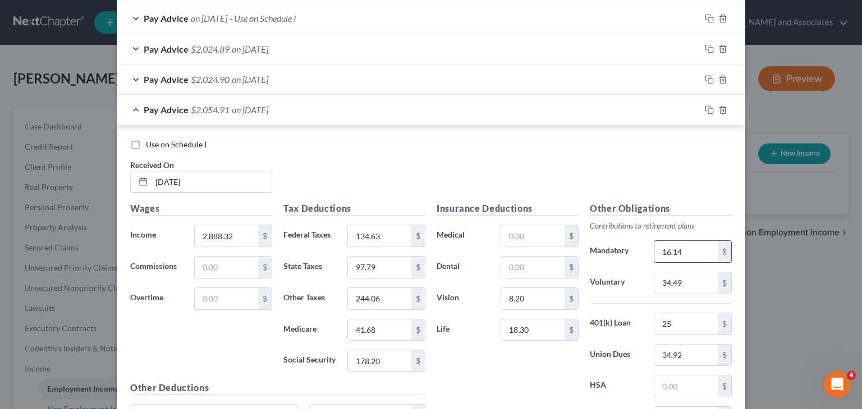
click at [670, 246] on input "16.14" at bounding box center [685, 251] width 63 height 21
click at [555, 229] on input "text" at bounding box center [532, 235] width 63 height 21
type input "16.14"
click at [372, 236] on input "134.63" at bounding box center [379, 235] width 63 height 21
type input "164.63"
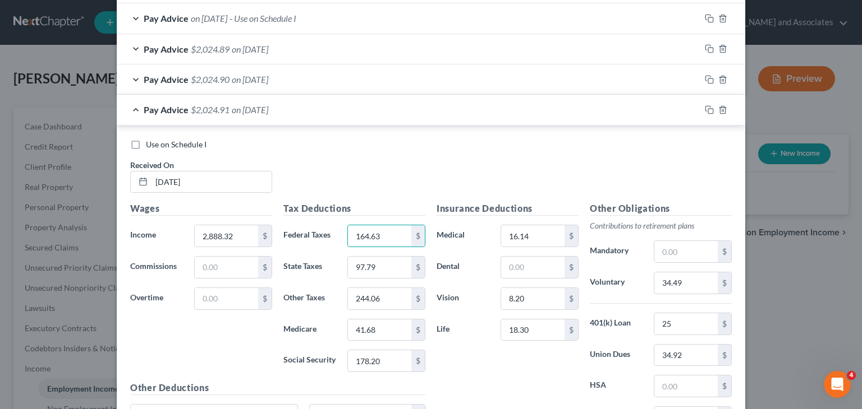
click at [238, 117] on div "Pay Advice $2,024.91 on [DATE]" at bounding box center [408, 110] width 583 height 30
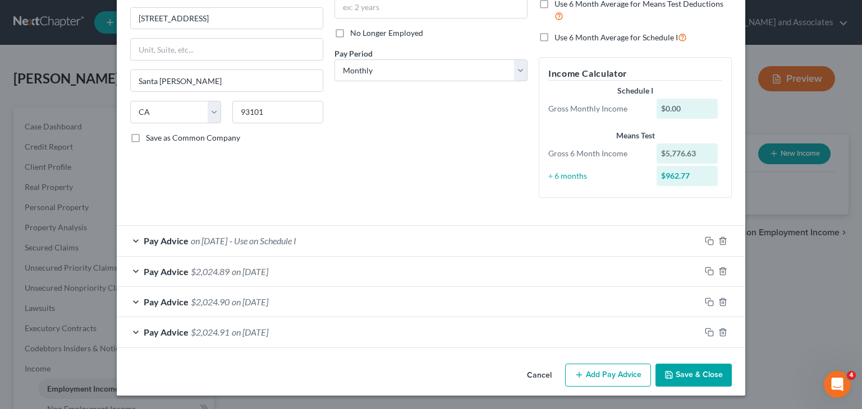
scroll to position [130, 0]
click at [590, 371] on button "Add Pay Advice" at bounding box center [608, 377] width 86 height 24
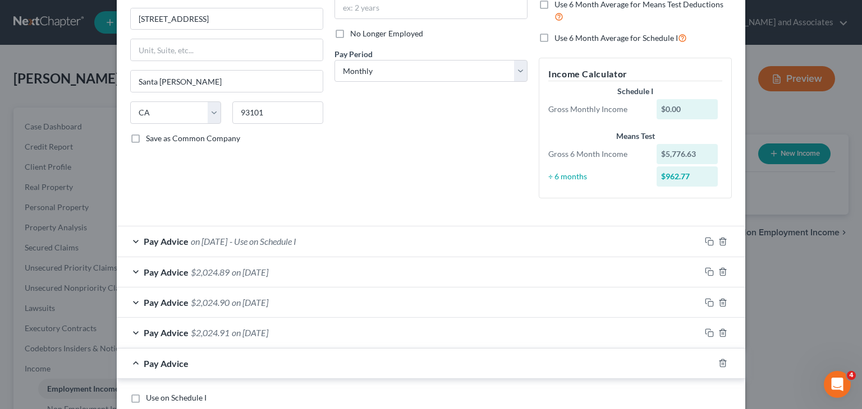
scroll to position [355, 0]
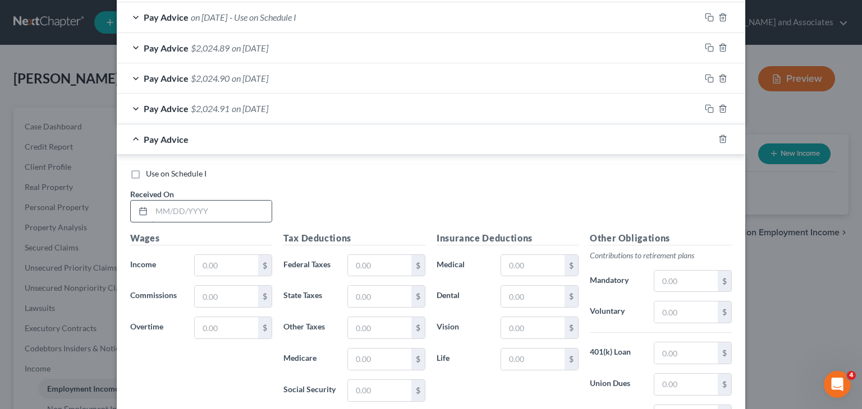
click at [194, 207] on input "text" at bounding box center [211, 211] width 120 height 21
type input "[DATE]"
click at [210, 271] on input "text" at bounding box center [226, 265] width 63 height 21
type input "0"
type input "2,888.32"
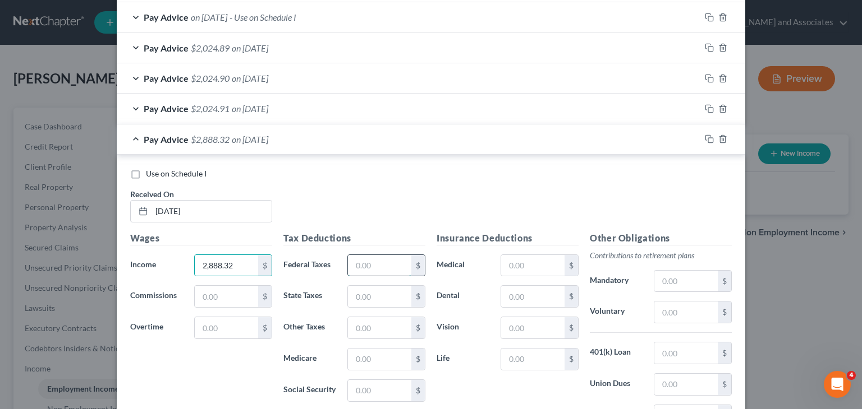
click at [384, 256] on input "text" at bounding box center [379, 265] width 63 height 21
click at [342, 324] on div "$" at bounding box center [386, 328] width 89 height 22
click at [352, 322] on input "text" at bounding box center [379, 327] width 63 height 21
type input "244.06"
click at [381, 396] on input "text" at bounding box center [379, 390] width 63 height 21
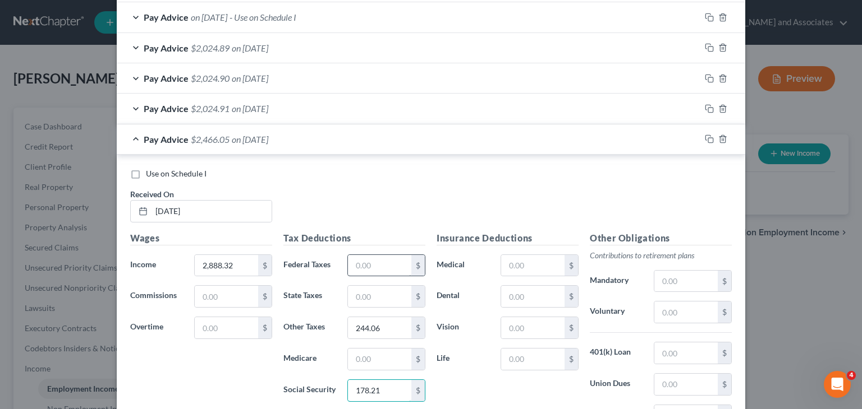
type input "178.21"
click at [364, 272] on input "text" at bounding box center [379, 265] width 63 height 21
type input "164.63"
click at [368, 294] on input "text" at bounding box center [379, 296] width 63 height 21
type input "97.79"
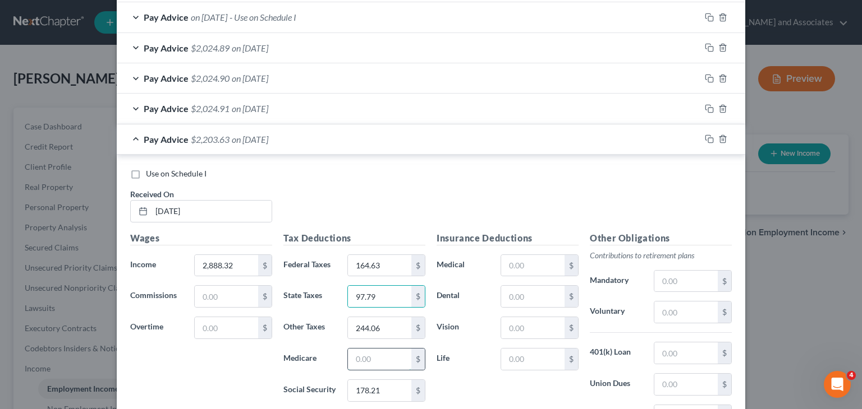
click at [371, 349] on input "text" at bounding box center [379, 359] width 63 height 21
type input "41.68"
click at [676, 379] on input "text" at bounding box center [685, 384] width 63 height 21
type input "34.92"
click at [685, 306] on input "text" at bounding box center [685, 312] width 63 height 21
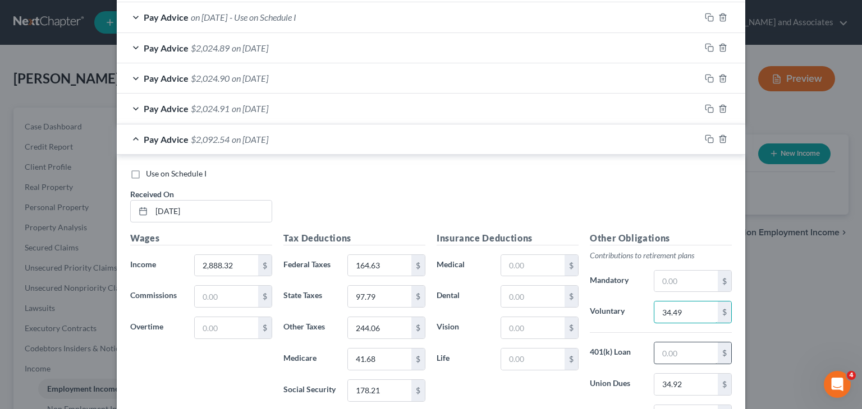
type input "34.49"
click at [685, 346] on input "text" at bounding box center [685, 353] width 63 height 21
type input "25"
click at [512, 353] on input "text" at bounding box center [532, 359] width 63 height 21
type input "18.30"
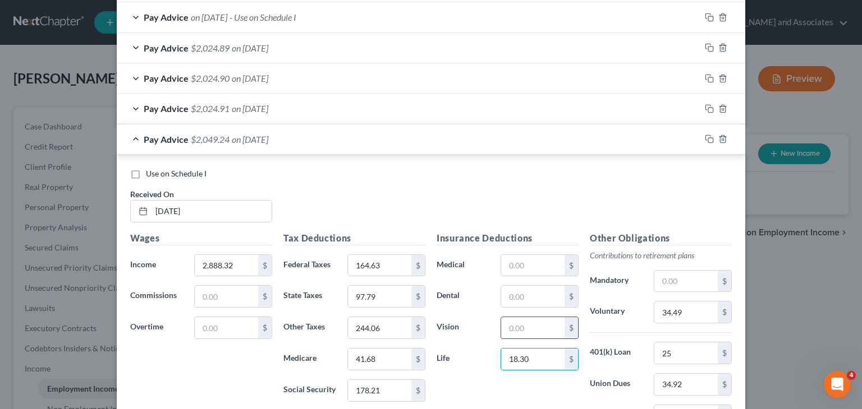
click at [545, 327] on input "text" at bounding box center [532, 327] width 63 height 21
type input "8.20"
click at [659, 283] on input "text" at bounding box center [685, 281] width 63 height 21
type input "16.14"
click at [182, 145] on div "Pay Advice $2,024.90 on [DATE]" at bounding box center [408, 140] width 583 height 30
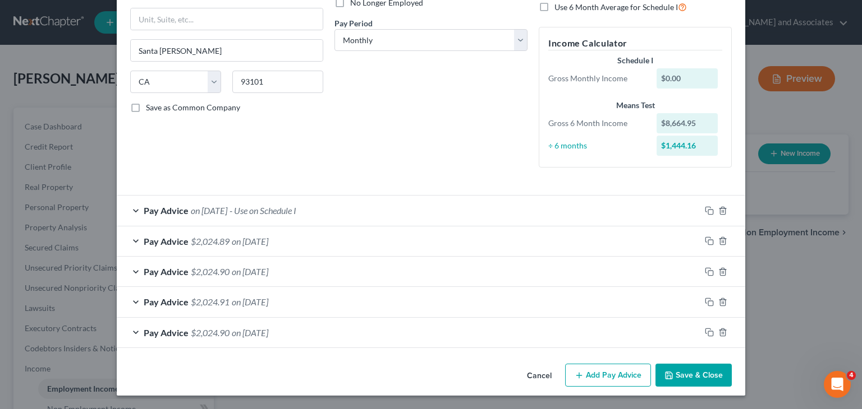
scroll to position [160, 0]
click at [566, 370] on button "Add Pay Advice" at bounding box center [608, 377] width 86 height 24
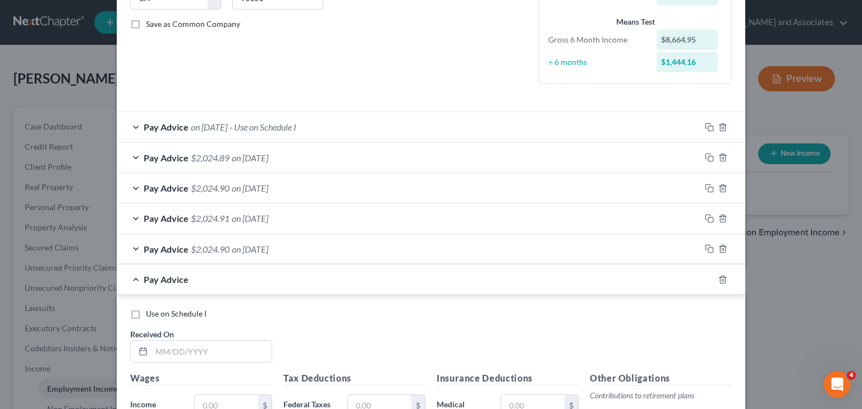
scroll to position [273, 0]
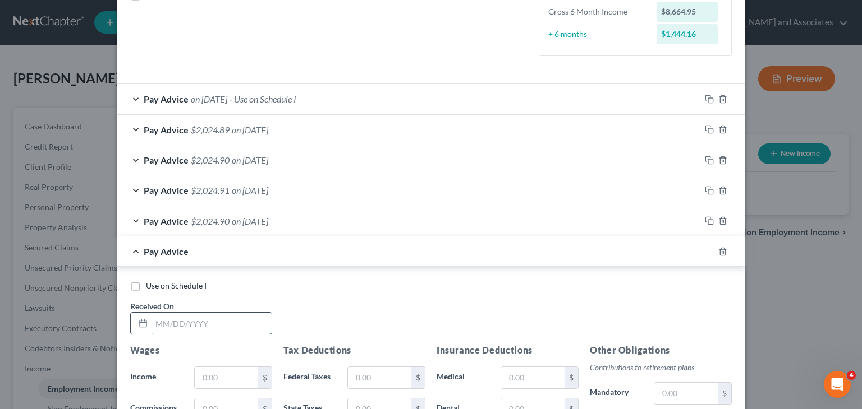
click at [205, 328] on input "text" at bounding box center [211, 323] width 120 height 21
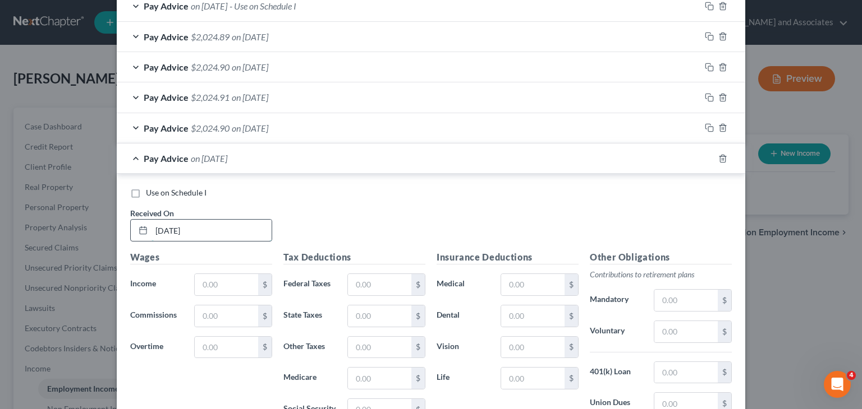
scroll to position [385, 0]
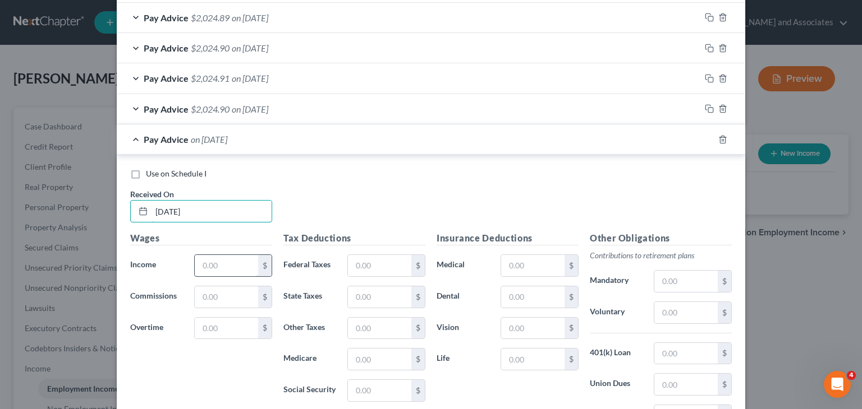
type input "[DATE]"
click at [221, 266] on input "text" at bounding box center [226, 265] width 63 height 21
type input "2,888.32"
click at [371, 332] on input "text" at bounding box center [379, 328] width 63 height 21
type input "244.06"
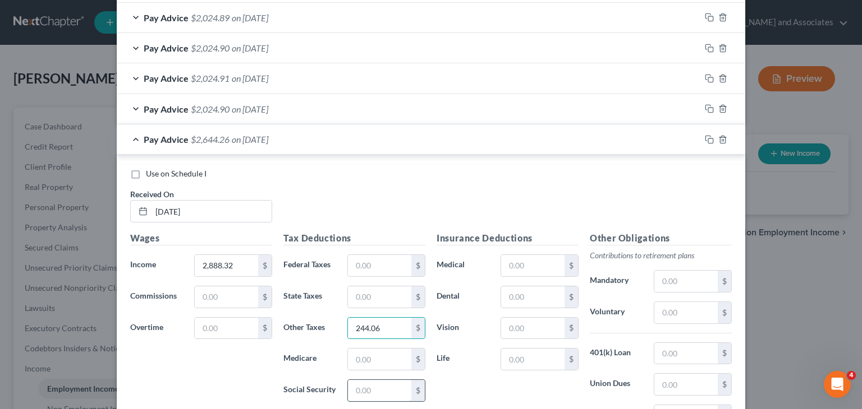
click at [377, 380] on input "text" at bounding box center [379, 390] width 63 height 21
type input "178.21"
click at [348, 270] on input "text" at bounding box center [379, 265] width 63 height 21
type input "164.63"
click at [370, 287] on input "text" at bounding box center [379, 297] width 63 height 21
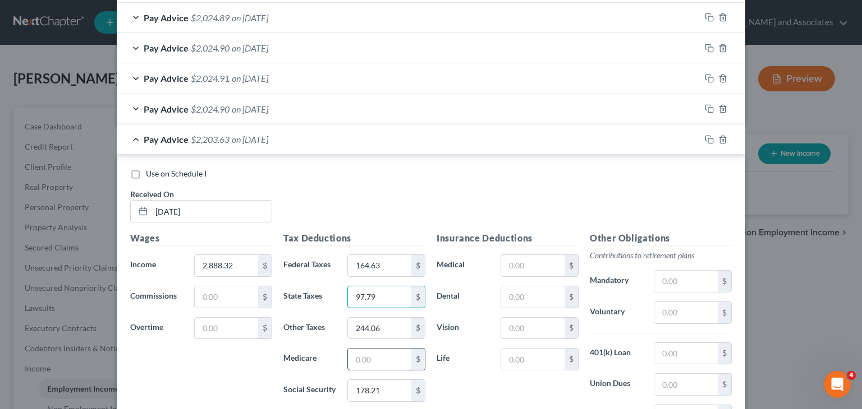
type input "97.79"
click at [401, 358] on input "text" at bounding box center [379, 359] width 63 height 21
type input "41.68"
click at [688, 378] on input "text" at bounding box center [685, 384] width 63 height 21
type input "34.92"
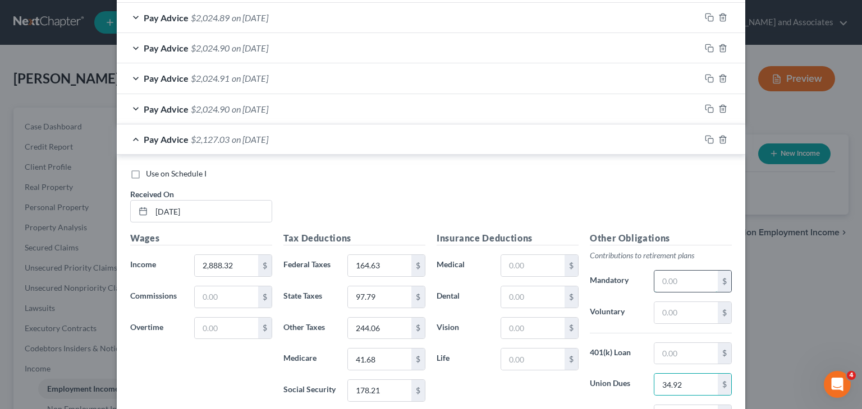
click at [673, 281] on input "text" at bounding box center [685, 281] width 63 height 21
type input "34.49"
click at [676, 337] on div "Other Obligations Contributions to retirement plans Mandatory 34.49 $ Voluntary…" at bounding box center [660, 350] width 153 height 236
click at [676, 346] on input "text" at bounding box center [685, 353] width 63 height 21
type input "25"
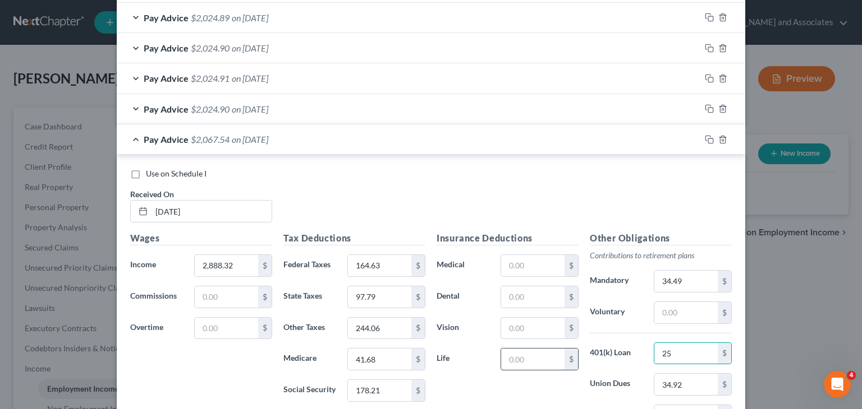
click at [531, 362] on input "text" at bounding box center [532, 359] width 63 height 21
type input "18.30"
click at [530, 325] on input "text" at bounding box center [532, 328] width 63 height 21
type input "8.20"
click at [691, 315] on input "text" at bounding box center [685, 312] width 63 height 21
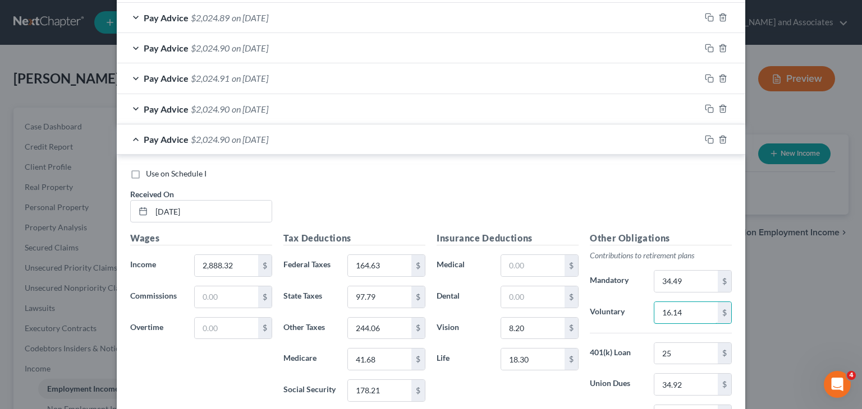
type input "16.14"
click at [130, 140] on div "Pay Advice $2,024.90 on [DATE]" at bounding box center [408, 140] width 583 height 30
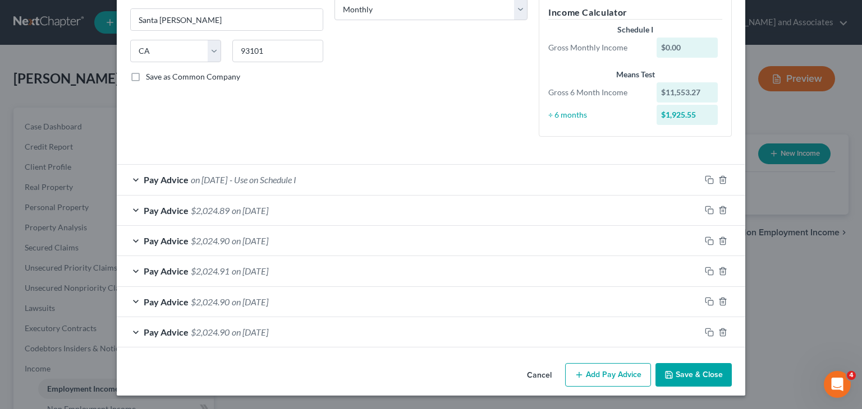
scroll to position [191, 0]
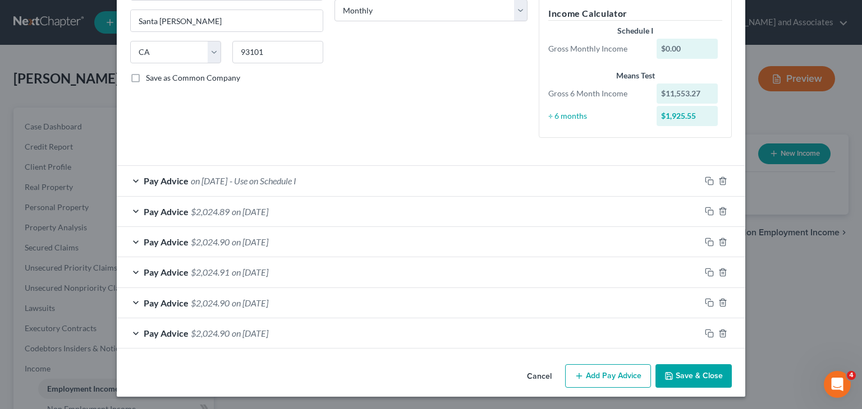
click at [589, 367] on button "Add Pay Advice" at bounding box center [608, 377] width 86 height 24
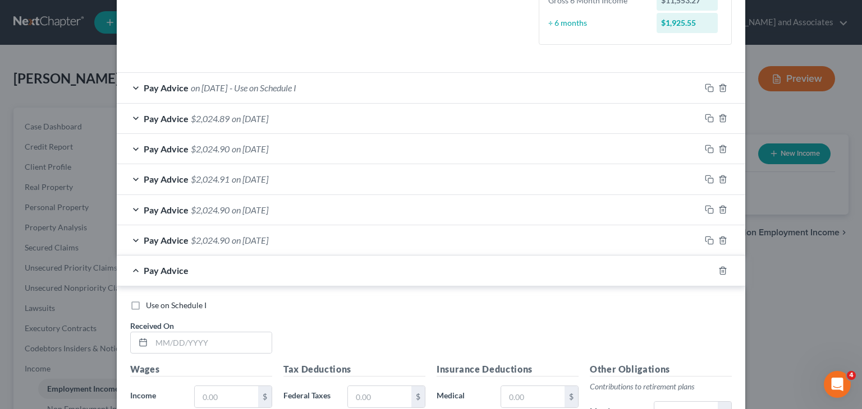
scroll to position [303, 0]
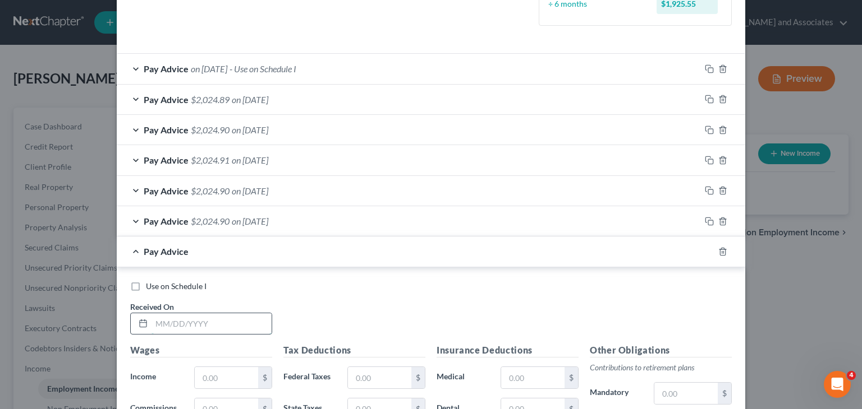
click at [217, 321] on input "text" at bounding box center [211, 324] width 120 height 21
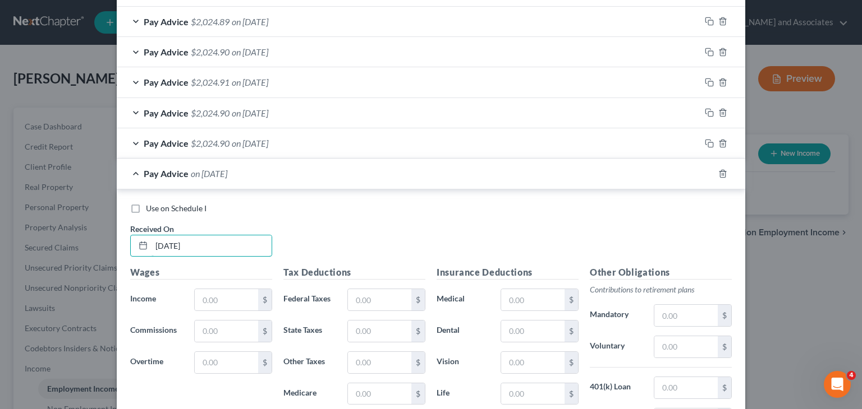
scroll to position [415, 0]
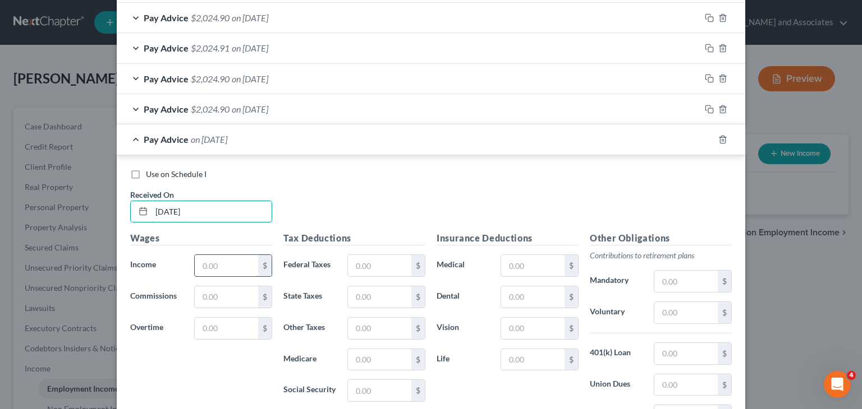
type input "[DATE]"
click at [225, 274] on input "text" at bounding box center [226, 265] width 63 height 21
click at [227, 268] on input "text" at bounding box center [226, 265] width 63 height 21
type input "2,888.32"
click at [370, 259] on input "text" at bounding box center [379, 265] width 63 height 21
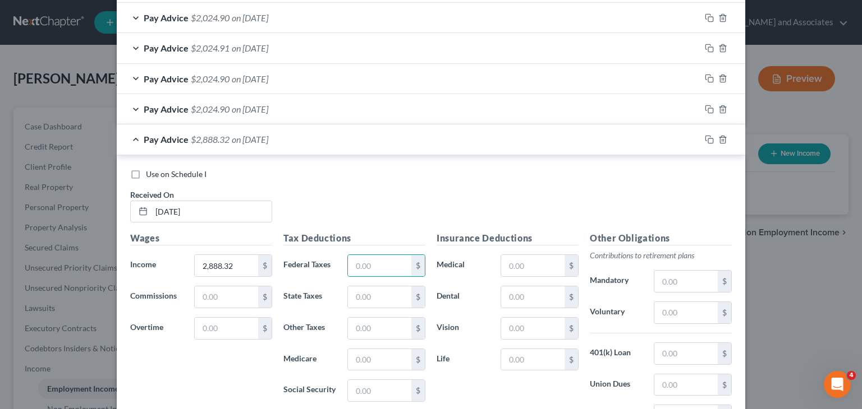
click at [349, 340] on div "Tax Deductions Federal Taxes $ State Taxes $ Other Taxes $ Medicare $ Social Se…" at bounding box center [354, 321] width 153 height 179
click at [353, 328] on input "text" at bounding box center [379, 328] width 63 height 21
type input "244.06"
click at [366, 394] on input "text" at bounding box center [379, 390] width 63 height 21
type input "179.07"
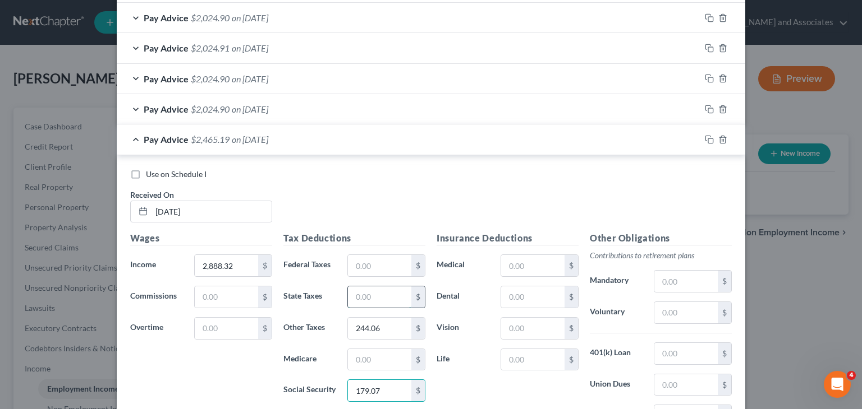
click at [372, 299] on input "text" at bounding box center [379, 297] width 63 height 21
click at [357, 267] on input "text" at bounding box center [379, 265] width 63 height 21
type input "166.31"
click at [367, 291] on input "text" at bounding box center [379, 297] width 63 height 21
type input "99.03"
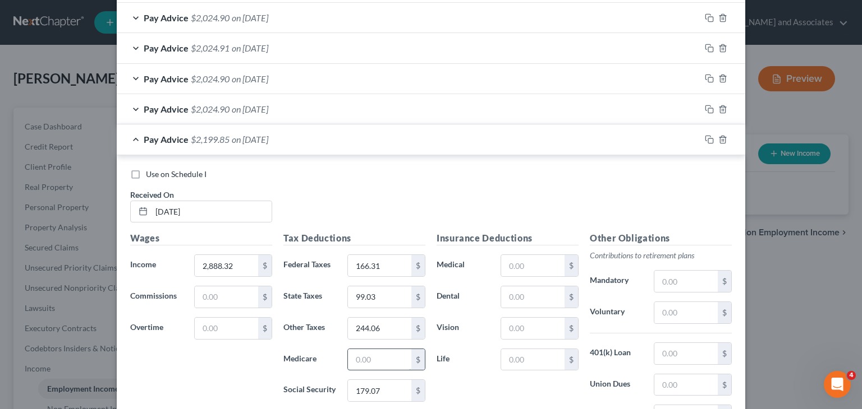
click at [363, 358] on input "text" at bounding box center [379, 359] width 63 height 21
type input "41.88"
click at [679, 377] on input "text" at bounding box center [685, 385] width 63 height 21
type input "34.92"
click at [682, 308] on input "text" at bounding box center [685, 312] width 63 height 21
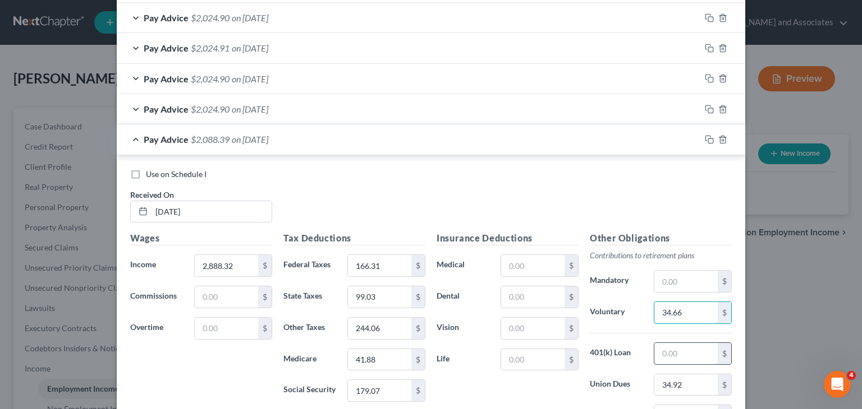
type input "34.66"
click at [681, 347] on input "text" at bounding box center [685, 353] width 63 height 21
type input "25"
click at [240, 140] on span "on [DATE]" at bounding box center [250, 139] width 36 height 11
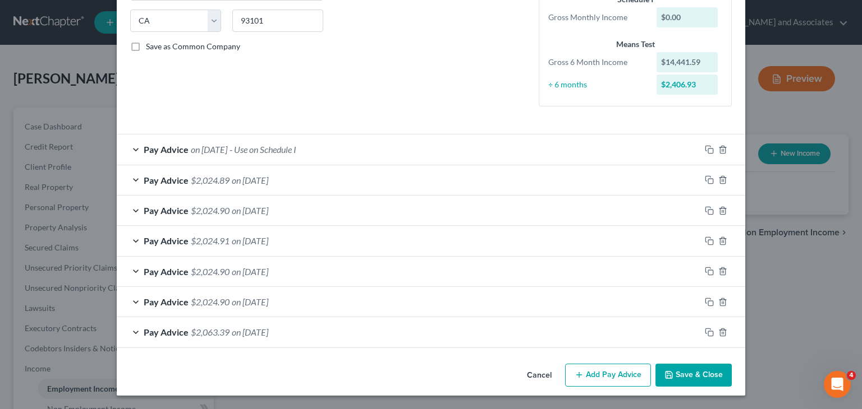
scroll to position [221, 0]
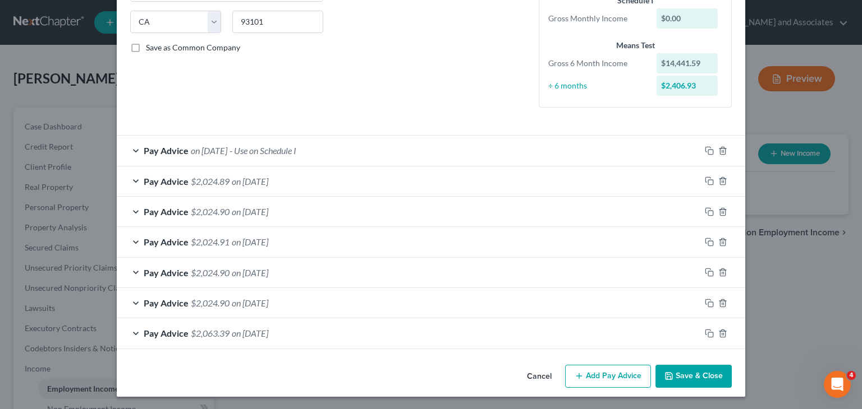
click at [599, 377] on button "Add Pay Advice" at bounding box center [608, 377] width 86 height 24
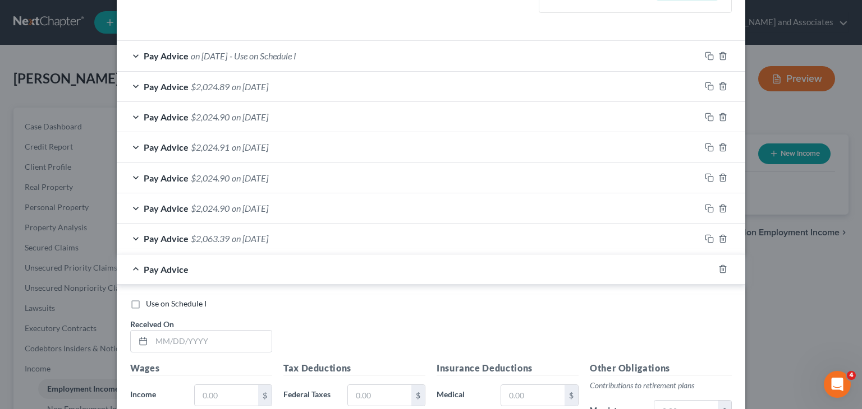
scroll to position [333, 0]
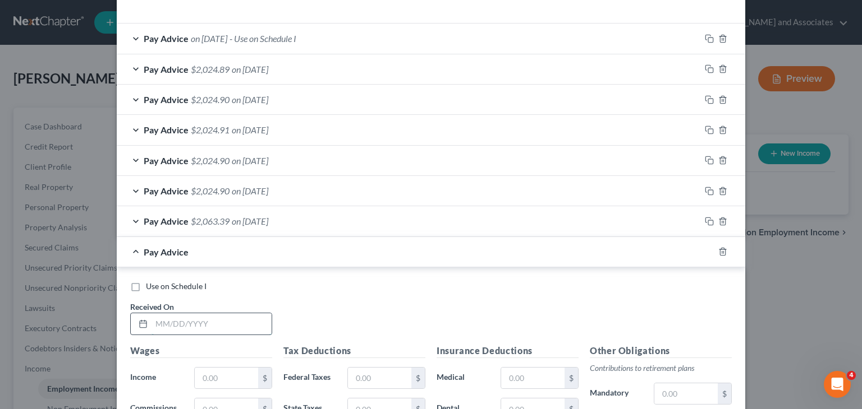
click at [187, 315] on input "text" at bounding box center [211, 324] width 120 height 21
type input "[DATE]"
click at [208, 398] on div "$" at bounding box center [233, 409] width 78 height 22
click at [230, 383] on input "text" at bounding box center [226, 378] width 63 height 21
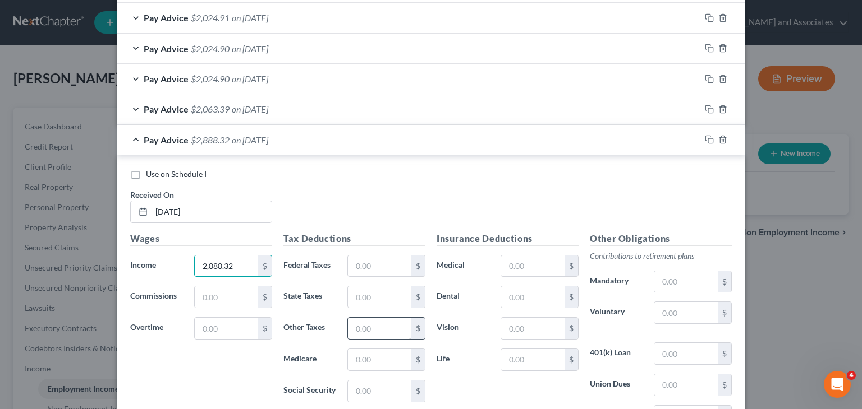
type input "2,888.32"
click at [370, 322] on input "text" at bounding box center [379, 328] width 63 height 21
type input "244.06"
click at [376, 395] on input "text" at bounding box center [379, 391] width 63 height 21
type input "178.21"
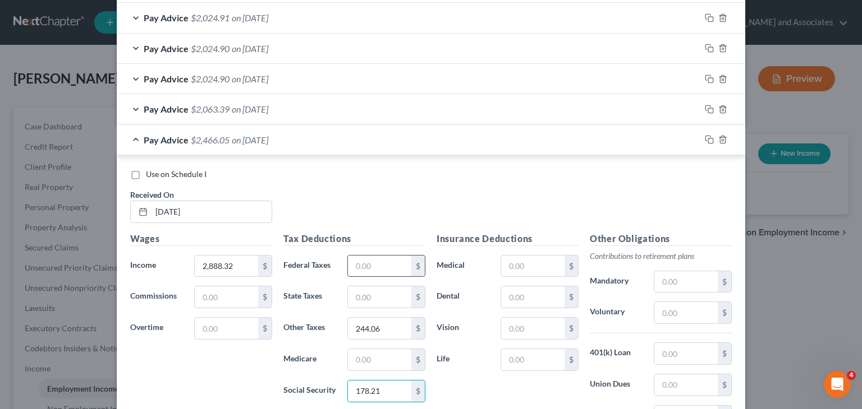
click at [363, 270] on input "text" at bounding box center [379, 266] width 63 height 21
type input "164.63"
click at [366, 288] on input "text" at bounding box center [379, 297] width 63 height 21
type input "97.79"
click at [378, 362] on input "text" at bounding box center [379, 359] width 63 height 21
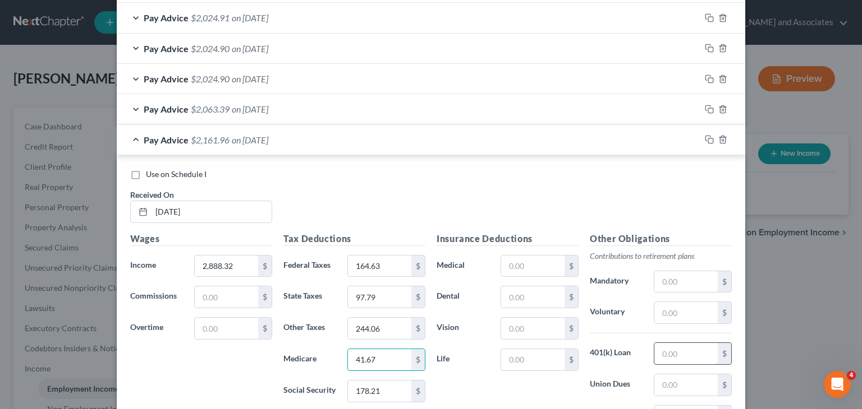
type input "41.67"
click at [694, 346] on input "text" at bounding box center [685, 353] width 63 height 21
click at [701, 387] on input "text" at bounding box center [685, 385] width 63 height 21
type input "34.92"
click at [689, 283] on input "text" at bounding box center [685, 281] width 63 height 21
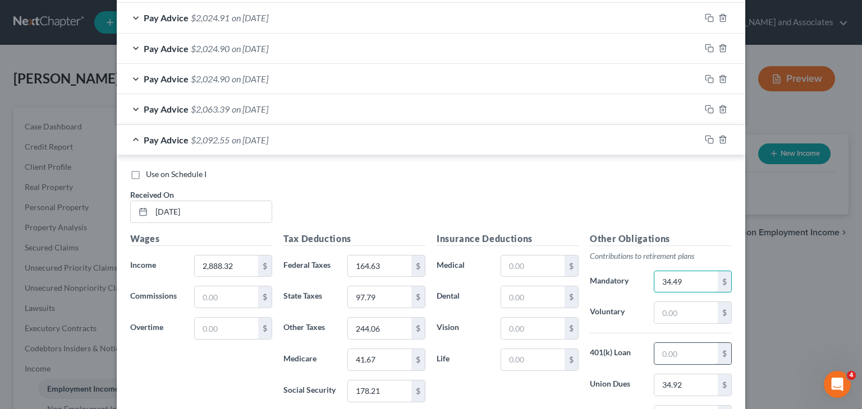
type input "34.49"
click at [702, 351] on input "text" at bounding box center [685, 353] width 63 height 21
type input "25"
click at [540, 352] on input "text" at bounding box center [532, 359] width 63 height 21
type input "18.30"
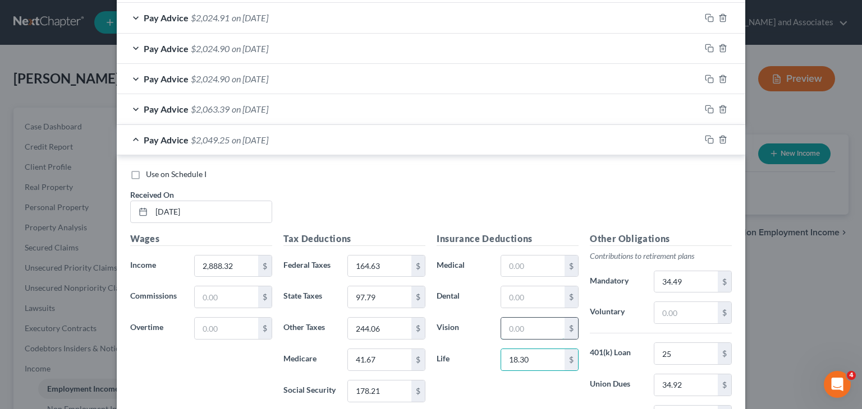
click at [516, 328] on input "text" at bounding box center [532, 328] width 63 height 21
type input "8.25"
click at [691, 311] on input "text" at bounding box center [685, 312] width 63 height 21
type input "16.14"
click at [537, 329] on input "8.25" at bounding box center [532, 328] width 63 height 21
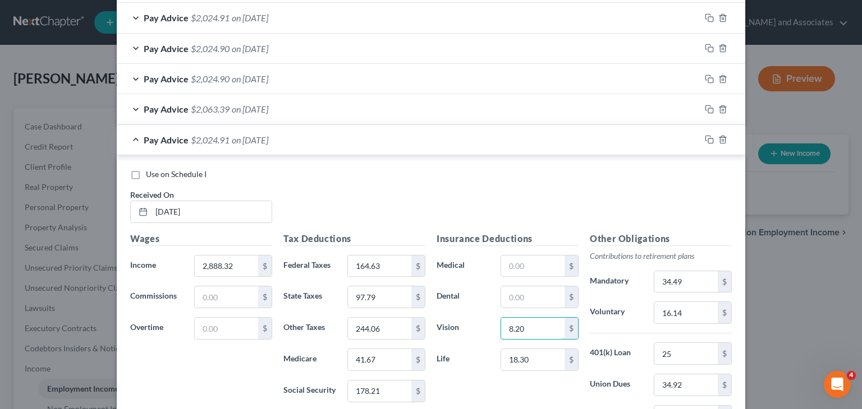
type input "8.20"
click at [215, 149] on div "Pay Advice $2,024.91 on [DATE]" at bounding box center [408, 140] width 583 height 30
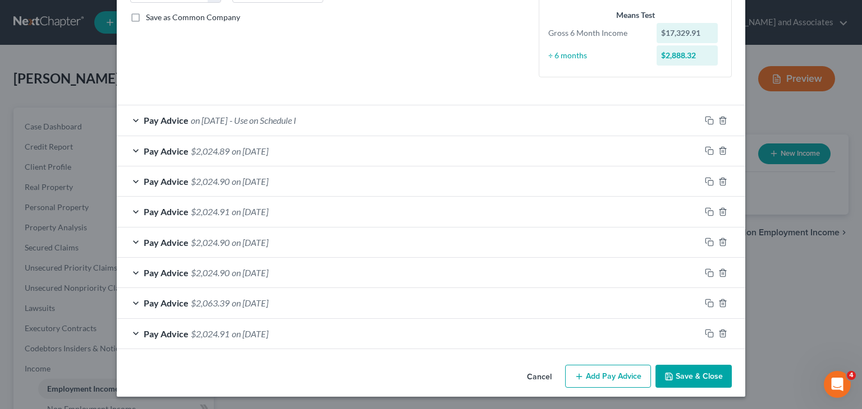
scroll to position [251, 0]
click at [565, 370] on button "Add Pay Advice" at bounding box center [608, 377] width 86 height 24
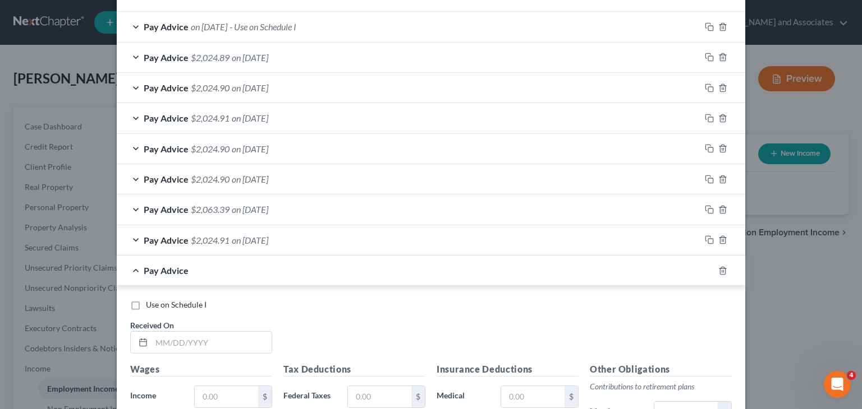
scroll to position [363, 0]
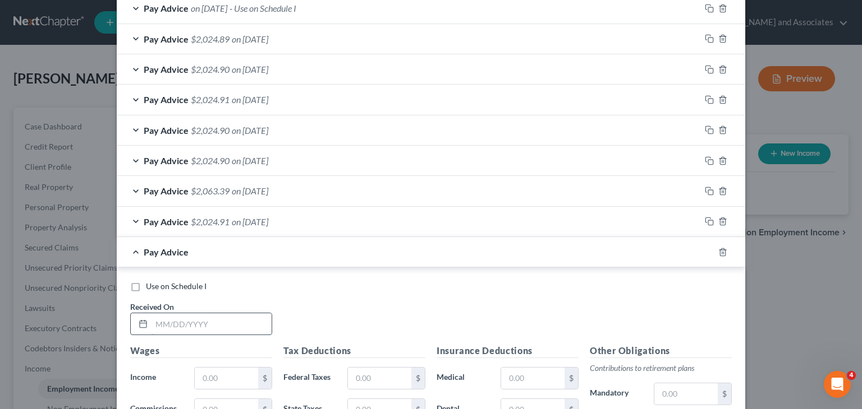
click at [233, 318] on input "text" at bounding box center [211, 324] width 120 height 21
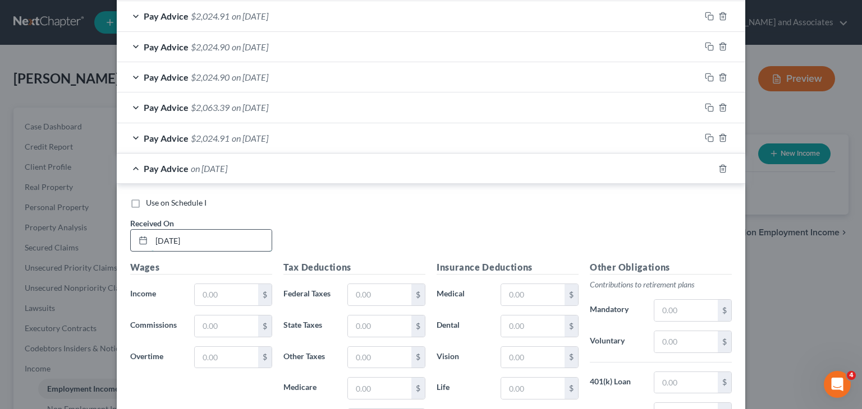
scroll to position [476, 0]
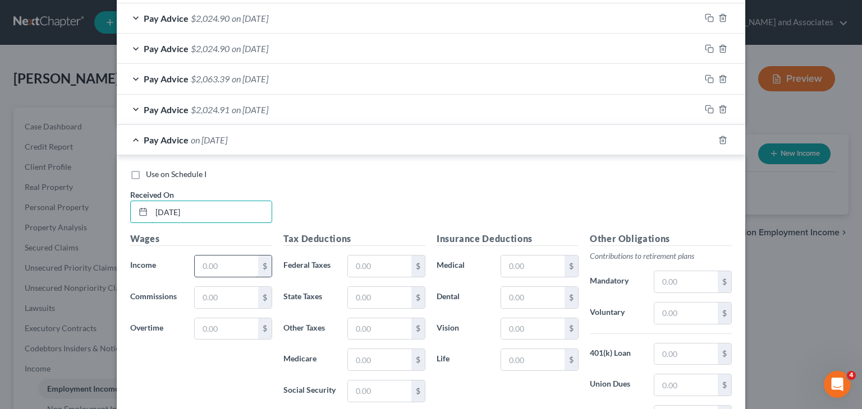
type input "[DATE]"
click at [214, 260] on input "text" at bounding box center [226, 266] width 63 height 21
type input "2,804.16"
click at [386, 333] on input "text" at bounding box center [379, 329] width 63 height 21
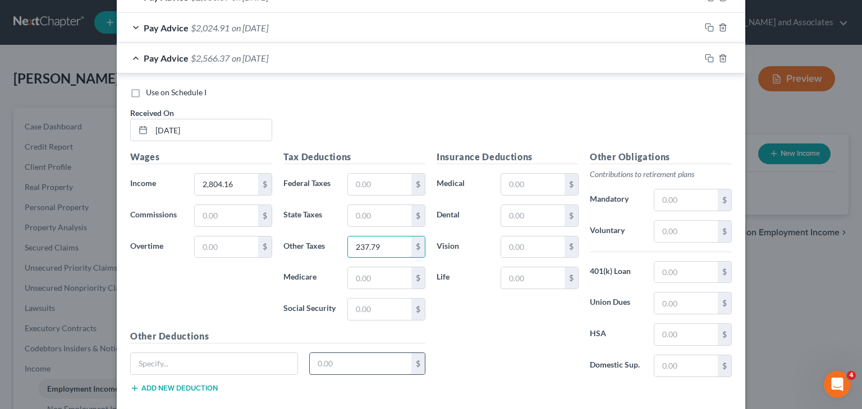
scroll to position [588, 0]
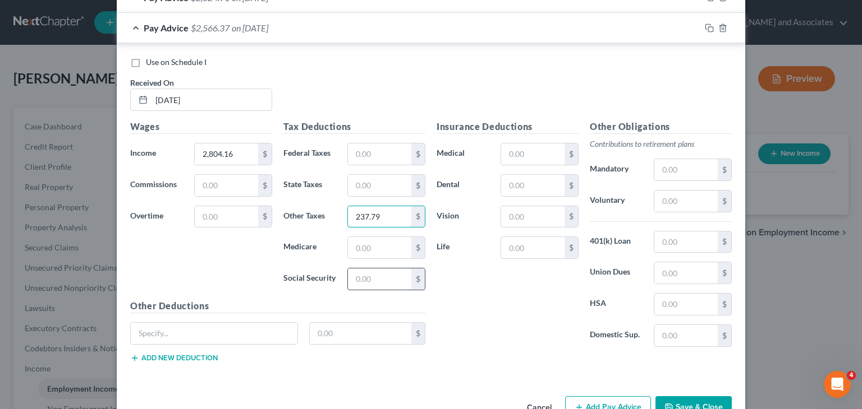
type input "237.79"
click at [363, 282] on input "text" at bounding box center [379, 279] width 63 height 21
type input "172.99"
click at [363, 159] on input "text" at bounding box center [379, 154] width 63 height 21
type input "155.28"
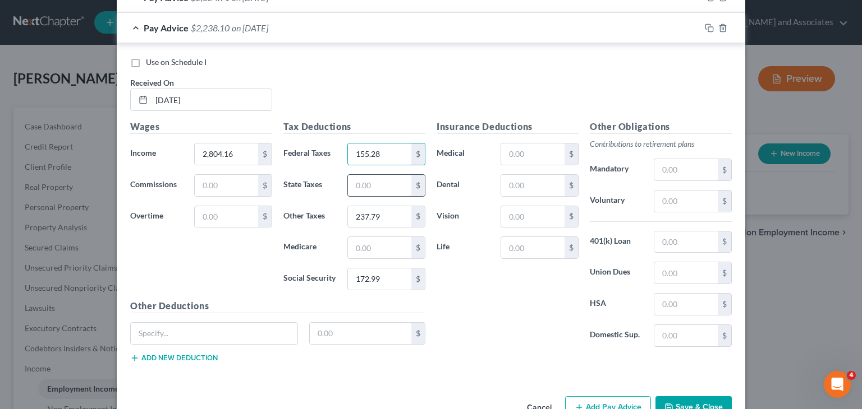
click at [382, 184] on input "text" at bounding box center [379, 185] width 63 height 21
type input "90.94"
click at [386, 252] on input "text" at bounding box center [379, 247] width 63 height 21
type input "40.46"
click at [684, 274] on input "text" at bounding box center [685, 273] width 63 height 21
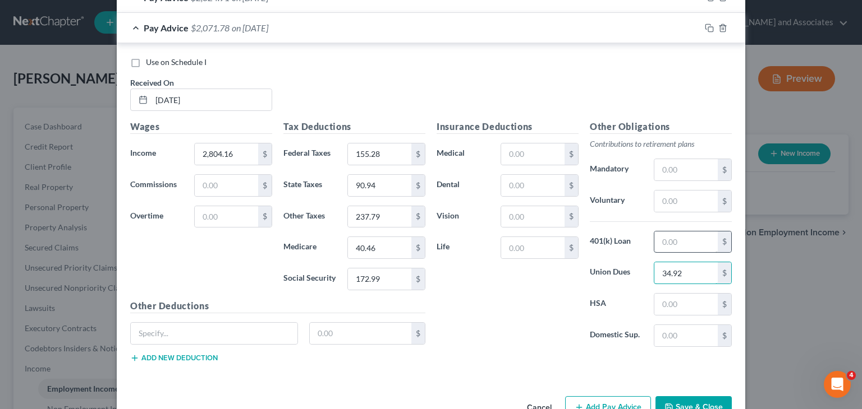
type input "34.92"
click at [691, 232] on input "text" at bounding box center [685, 242] width 63 height 21
click at [681, 202] on input "text" at bounding box center [685, 201] width 63 height 21
type input "33.49"
click at [675, 236] on input "text" at bounding box center [685, 242] width 63 height 21
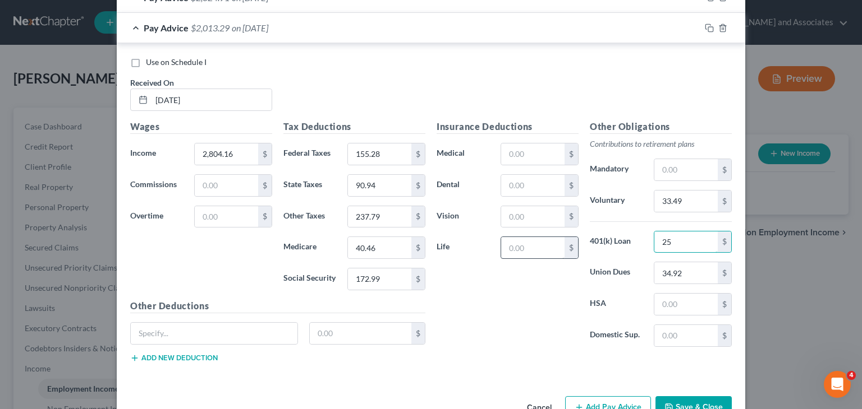
type input "25"
click at [527, 249] on input "text" at bounding box center [532, 247] width 63 height 21
type input "18.30"
click at [513, 213] on input "text" at bounding box center [532, 216] width 63 height 21
type input "8.20"
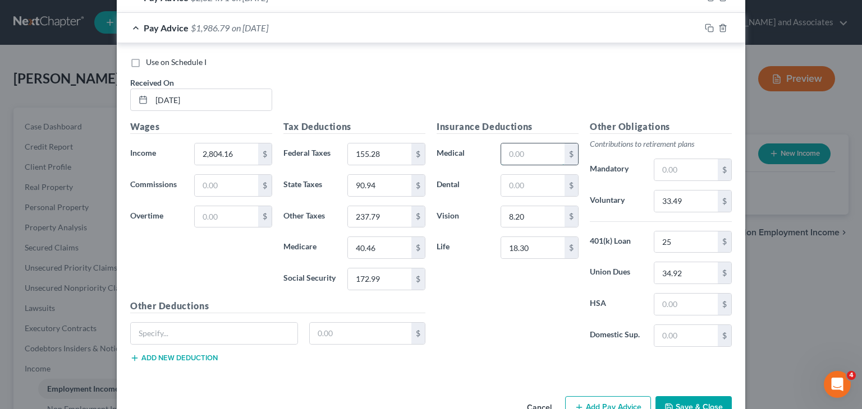
click at [523, 148] on input "text" at bounding box center [532, 154] width 63 height 21
type input "16.14"
click at [183, 16] on div "Pay Advice $1,970.65 on [DATE]" at bounding box center [408, 28] width 583 height 30
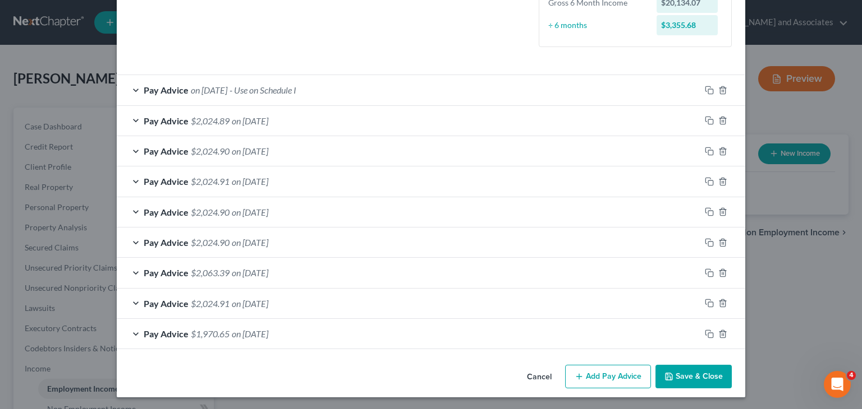
scroll to position [0, 0]
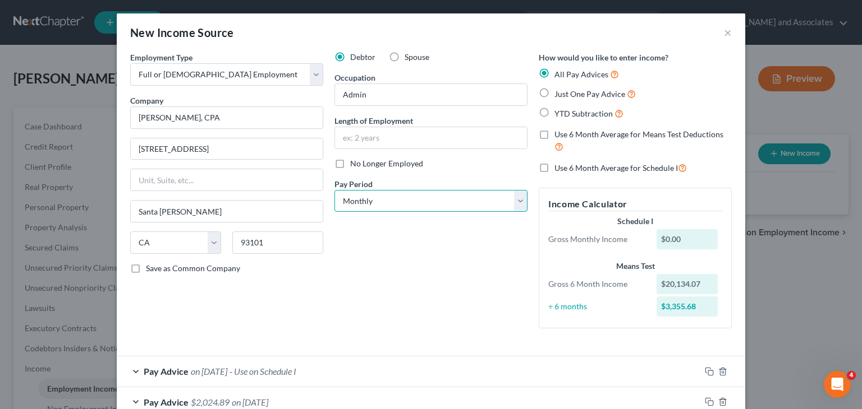
click at [352, 197] on select "Select Monthly Twice Monthly Every Other Week Weekly" at bounding box center [430, 201] width 193 height 22
select select "1"
click at [334, 190] on select "Select Monthly Twice Monthly Every Other Week Weekly" at bounding box center [430, 201] width 193 height 22
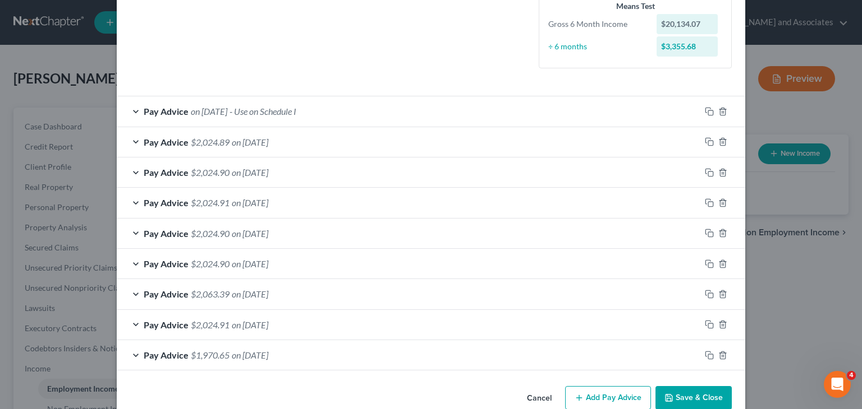
scroll to position [304, 0]
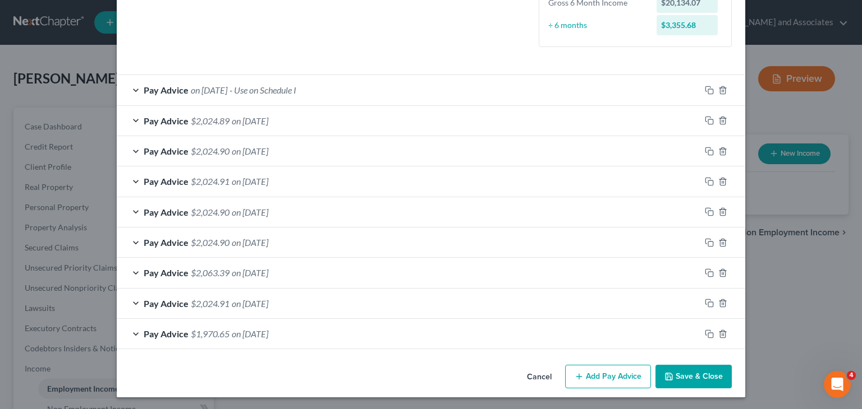
click at [583, 372] on button "Add Pay Advice" at bounding box center [608, 377] width 86 height 24
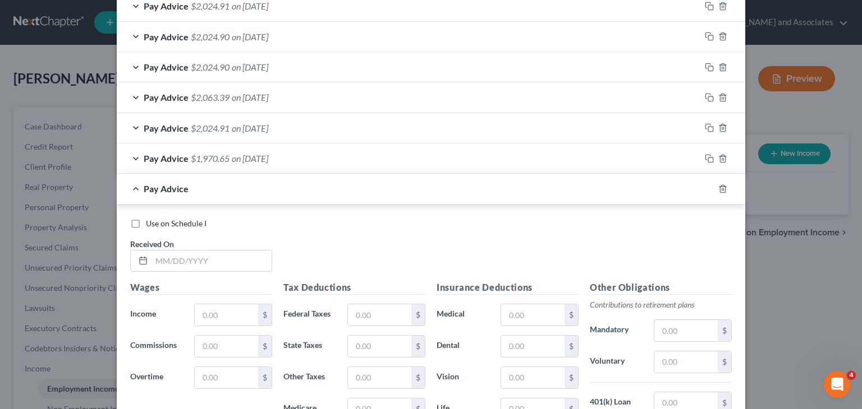
scroll to position [528, 0]
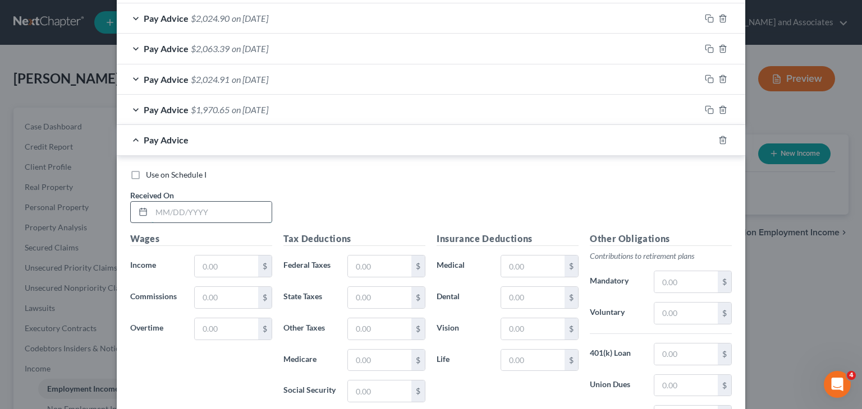
click at [245, 214] on input "text" at bounding box center [211, 212] width 120 height 21
type input "[DATE]"
click at [224, 268] on input "text" at bounding box center [226, 266] width 63 height 21
type input "2,804.16"
click at [384, 329] on input "text" at bounding box center [379, 329] width 63 height 21
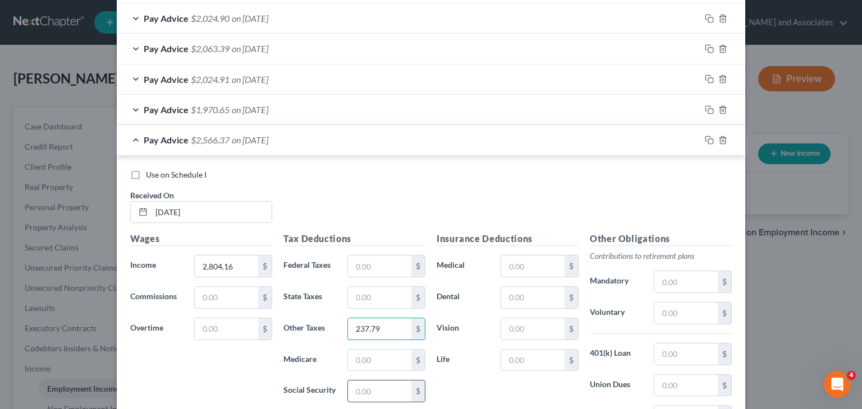
type input "237.79"
click at [380, 393] on input "text" at bounding box center [379, 391] width 63 height 21
type input "172.99"
click at [360, 256] on input "text" at bounding box center [379, 266] width 63 height 21
type input "155.28"
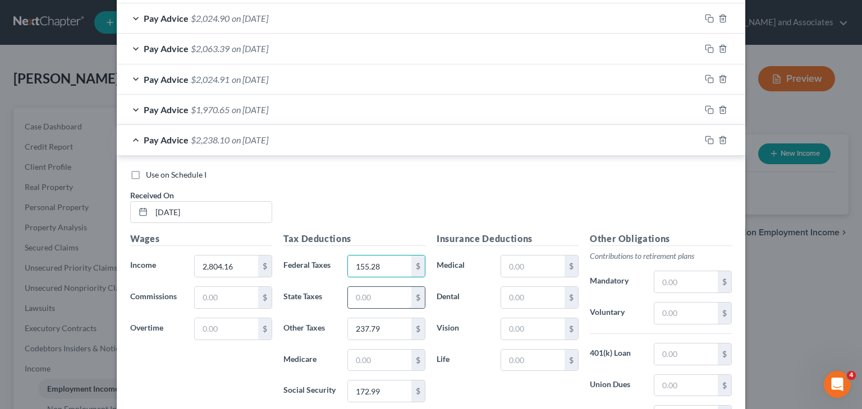
click at [390, 292] on input "text" at bounding box center [379, 297] width 63 height 21
type input "90.94"
click at [403, 355] on input "text" at bounding box center [379, 360] width 63 height 21
type input "40.46"
click at [689, 381] on input "text" at bounding box center [685, 385] width 63 height 21
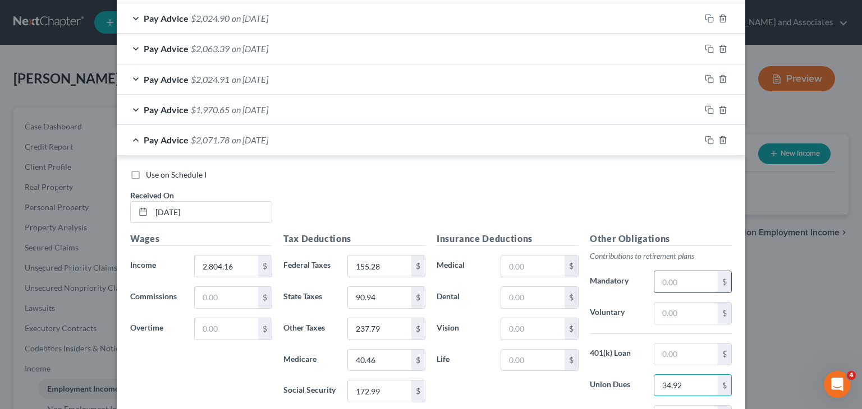
type input "34.92"
click at [674, 274] on input "text" at bounding box center [685, 281] width 63 height 21
type input "33.48"
click at [683, 348] on input "text" at bounding box center [685, 354] width 63 height 21
type input "25"
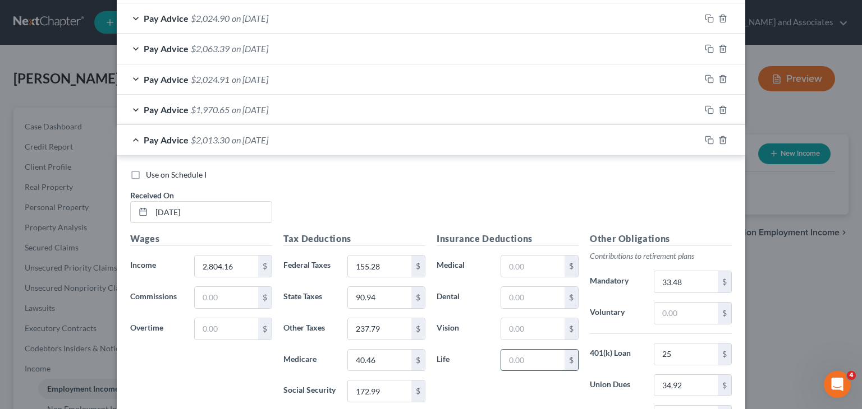
click at [536, 361] on input "text" at bounding box center [532, 360] width 63 height 21
type input "18.30"
drag, startPoint x: 527, startPoint y: 320, endPoint x: 521, endPoint y: 320, distance: 6.2
click at [527, 320] on input "text" at bounding box center [532, 329] width 63 height 21
type input "8.20"
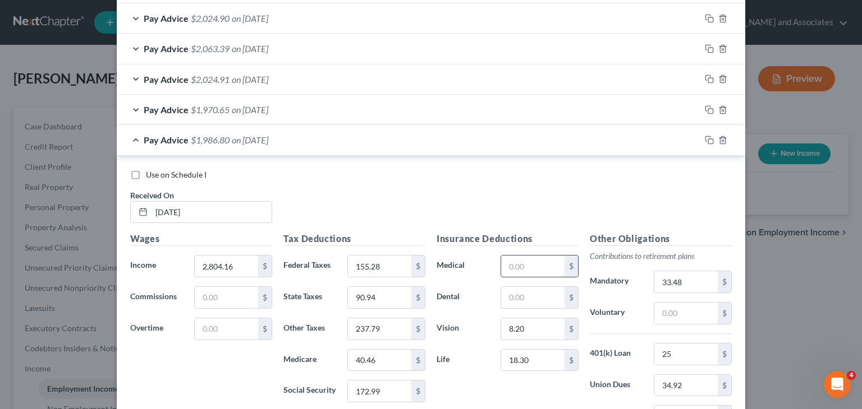
click at [517, 263] on input "text" at bounding box center [532, 266] width 63 height 21
type input "16.14"
click at [245, 146] on div "Pay Advice $1,970.66 on [DATE]" at bounding box center [408, 140] width 583 height 30
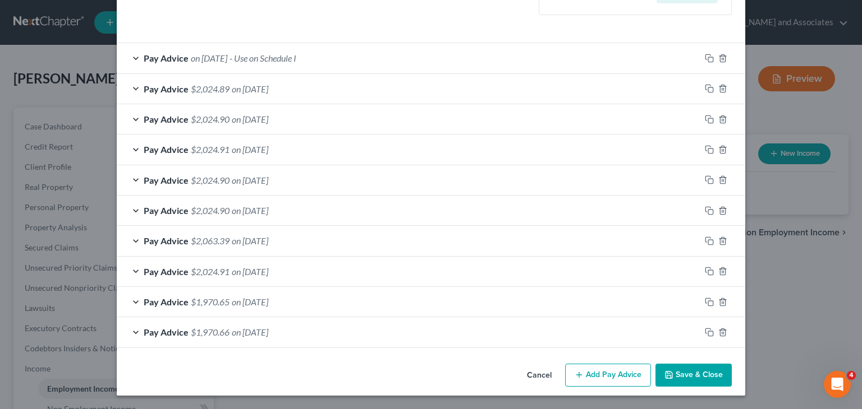
scroll to position [334, 0]
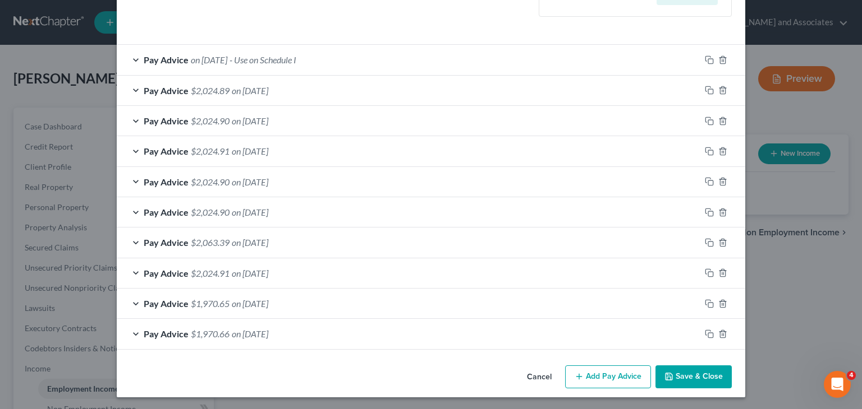
click at [589, 375] on button "Add Pay Advice" at bounding box center [608, 378] width 86 height 24
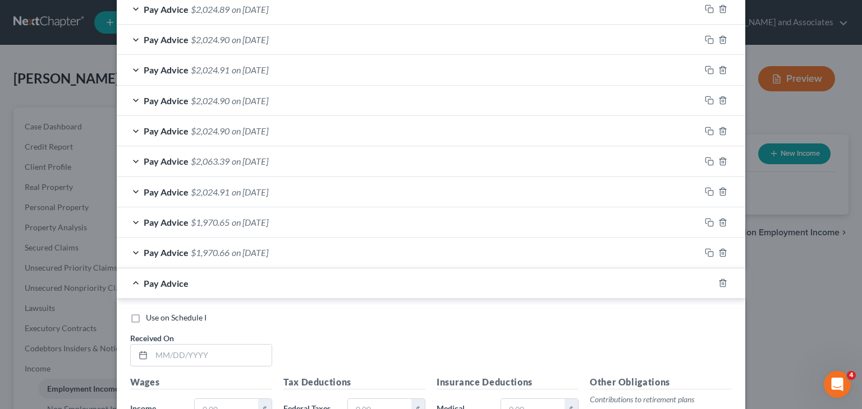
scroll to position [447, 0]
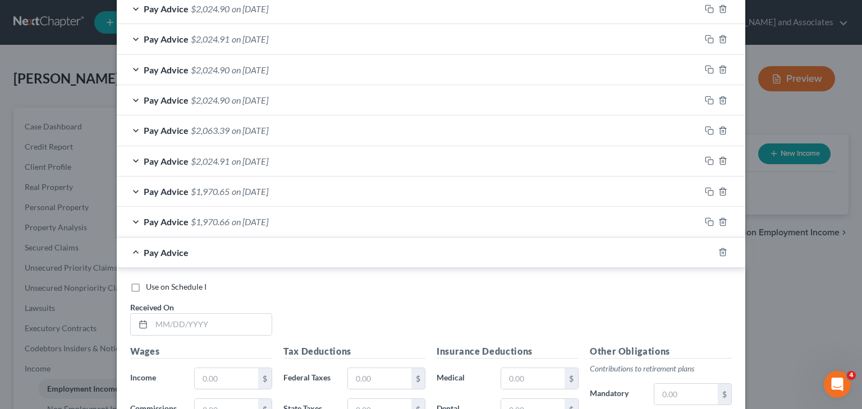
click at [200, 333] on div "Use on Schedule I Received On *" at bounding box center [431, 313] width 613 height 63
click at [214, 328] on input "text" at bounding box center [211, 324] width 120 height 21
type input "[DATE]"
click at [210, 383] on input "text" at bounding box center [226, 379] width 63 height 21
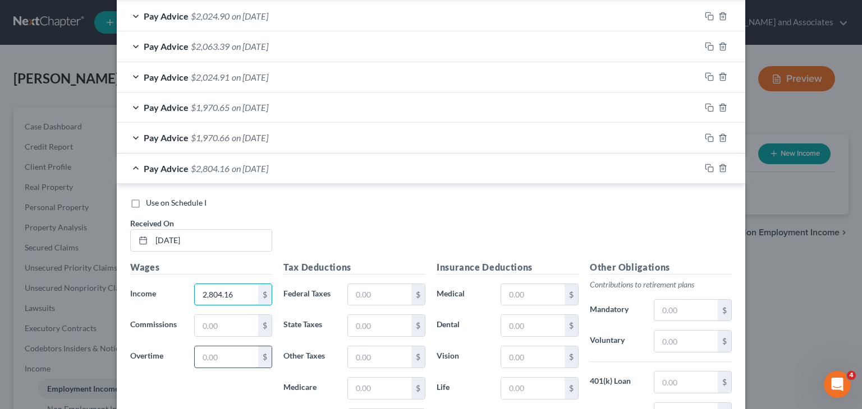
scroll to position [559, 0]
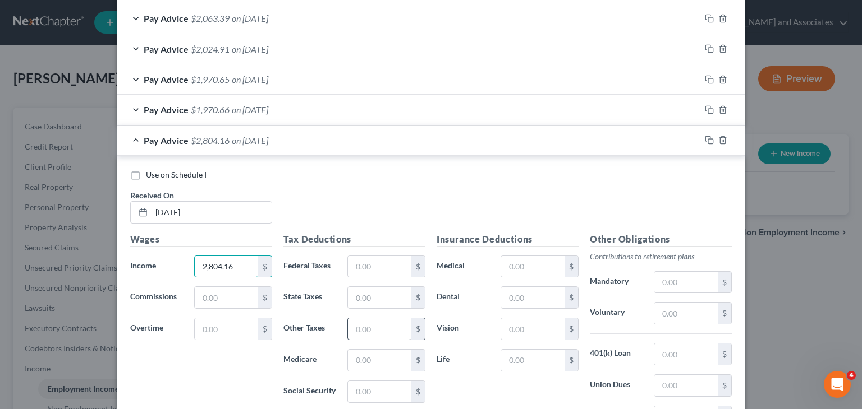
type input "2,804.16"
click at [375, 330] on input "text" at bounding box center [379, 329] width 63 height 21
type input "237.79"
click at [363, 385] on input "text" at bounding box center [379, 391] width 63 height 21
type input "172.99"
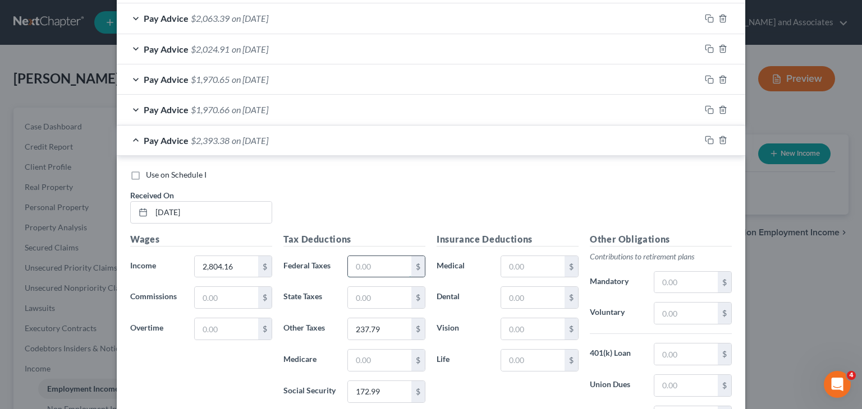
click at [397, 268] on input "text" at bounding box center [379, 266] width 63 height 21
type input "155.28"
click at [375, 288] on input "text" at bounding box center [379, 297] width 63 height 21
type input "90.94"
click at [381, 364] on input "text" at bounding box center [379, 360] width 63 height 21
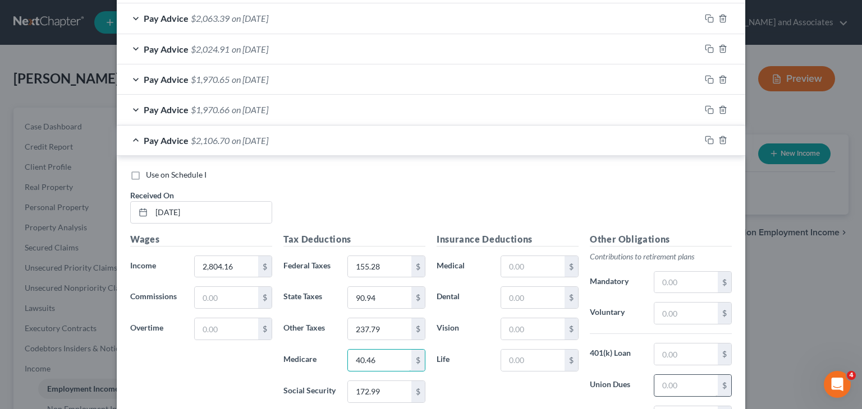
type input "40.46"
click at [687, 375] on input "text" at bounding box center [685, 385] width 63 height 21
type input "34.92"
click at [690, 272] on input "text" at bounding box center [685, 282] width 63 height 21
type input "0"
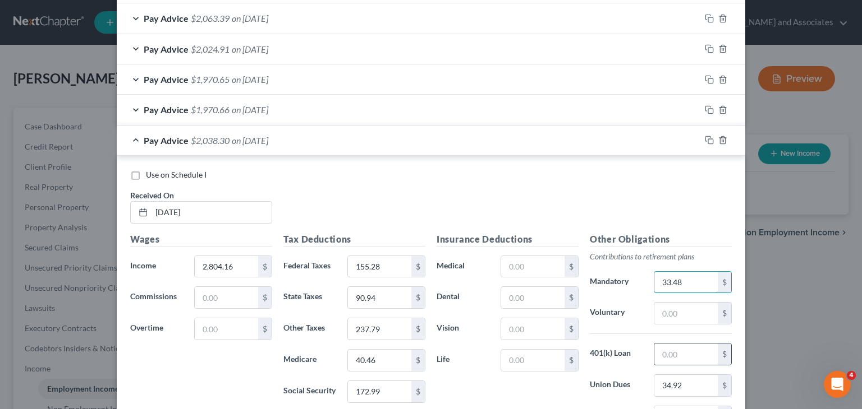
type input "33.48"
click at [717, 351] on div "$" at bounding box center [723, 354] width 13 height 21
click at [681, 351] on input "text" at bounding box center [685, 354] width 63 height 21
type input "25"
click at [542, 358] on input "text" at bounding box center [532, 360] width 63 height 21
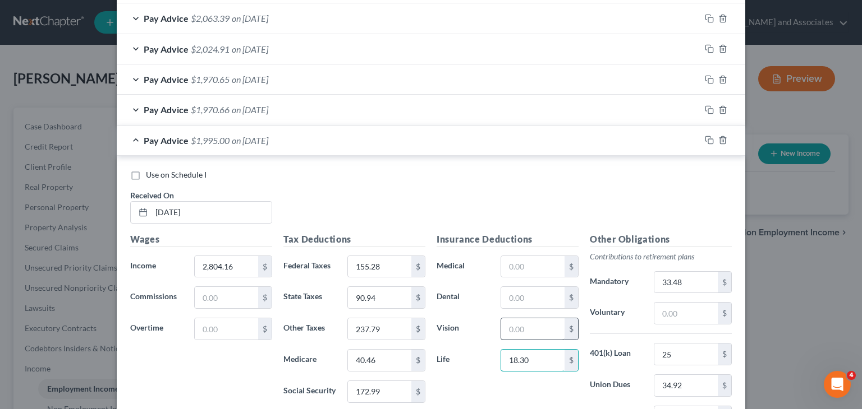
type input "18.30"
click at [529, 324] on input "text" at bounding box center [532, 329] width 63 height 21
type input "8.20"
click at [528, 271] on input "text" at bounding box center [532, 266] width 63 height 21
type input "16.14"
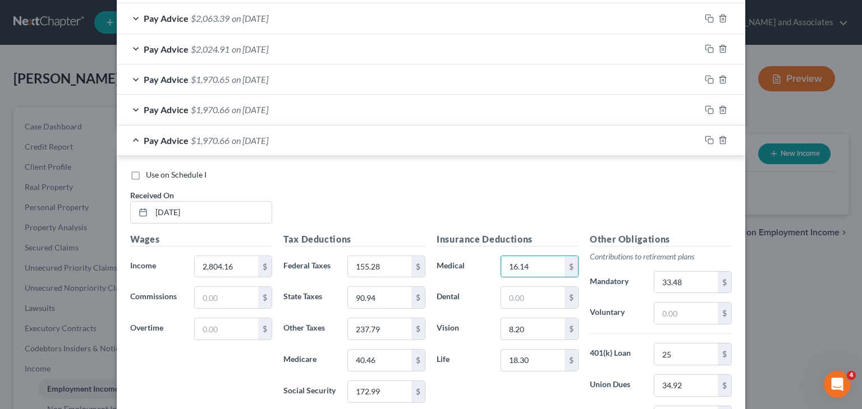
click at [240, 148] on div "Pay Advice $1,970.66 on [DATE]" at bounding box center [408, 141] width 583 height 30
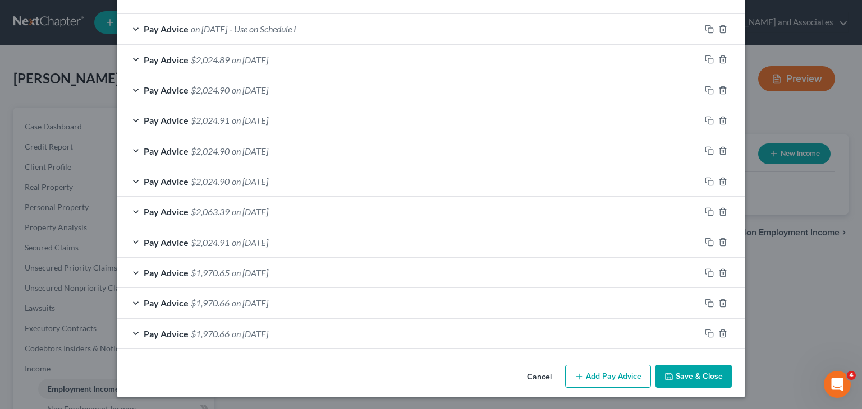
click at [610, 372] on button "Add Pay Advice" at bounding box center [608, 377] width 86 height 24
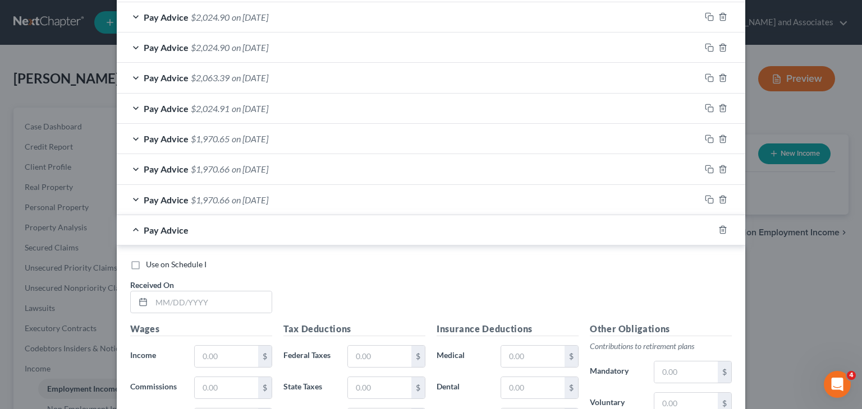
scroll to position [590, 0]
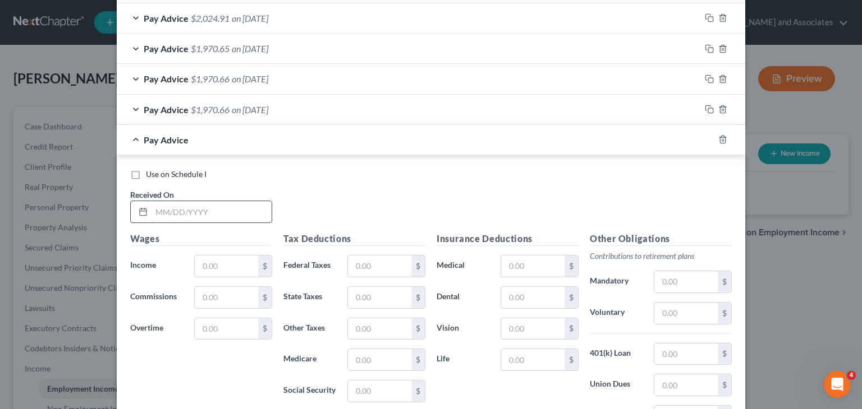
click at [214, 210] on input "text" at bounding box center [211, 211] width 120 height 21
type input "[DATE]"
click at [212, 257] on input "text" at bounding box center [226, 266] width 63 height 21
type input "2,804.16"
click at [376, 323] on input "text" at bounding box center [379, 329] width 63 height 21
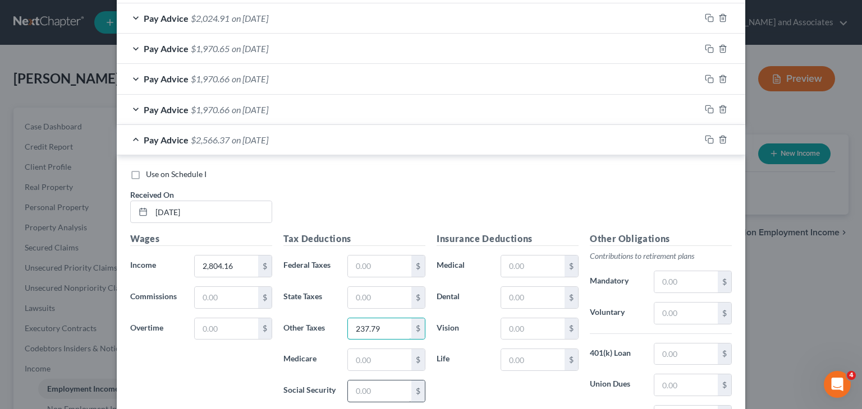
type input "237.79"
click at [384, 389] on input "text" at bounding box center [379, 391] width 63 height 21
type input "172.99"
click at [363, 263] on input "text" at bounding box center [379, 266] width 63 height 21
type input "155.28"
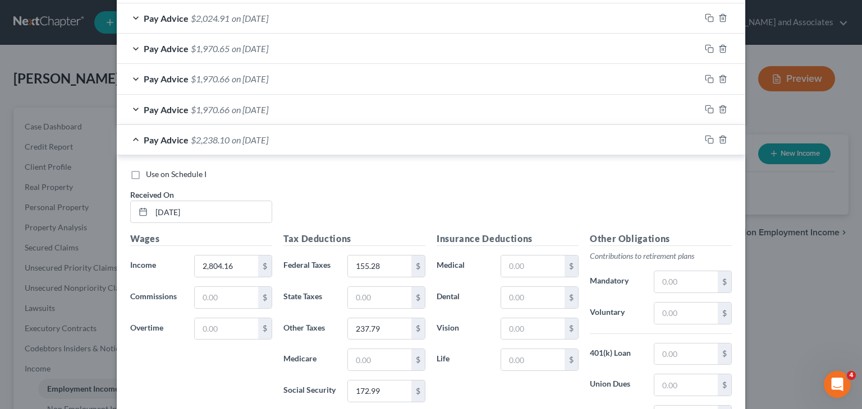
click at [370, 280] on div "Tax Deductions Federal Taxes 155.28 $ State Taxes $ Other Taxes 237.79 $ Medica…" at bounding box center [354, 321] width 153 height 179
click at [368, 298] on input "text" at bounding box center [379, 297] width 63 height 21
type input "90.94"
click at [369, 359] on input "text" at bounding box center [379, 359] width 63 height 21
type input "40.45"
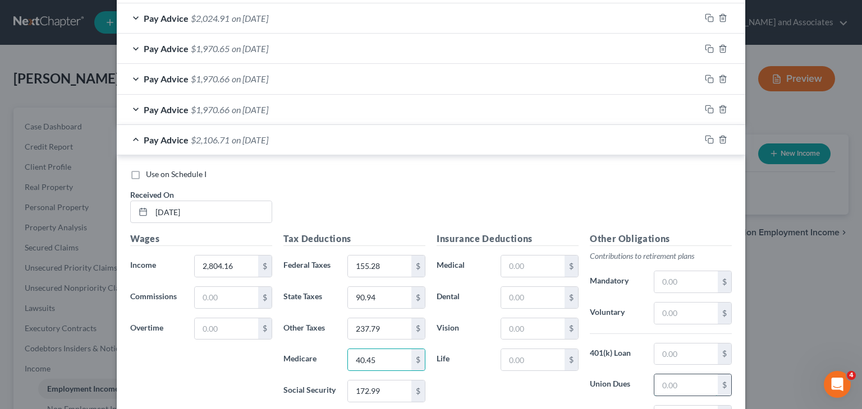
click at [682, 379] on input "text" at bounding box center [685, 385] width 63 height 21
type input "34.92"
click at [671, 277] on input "text" at bounding box center [685, 281] width 63 height 21
type input "33.48"
click at [677, 356] on input "text" at bounding box center [685, 354] width 63 height 21
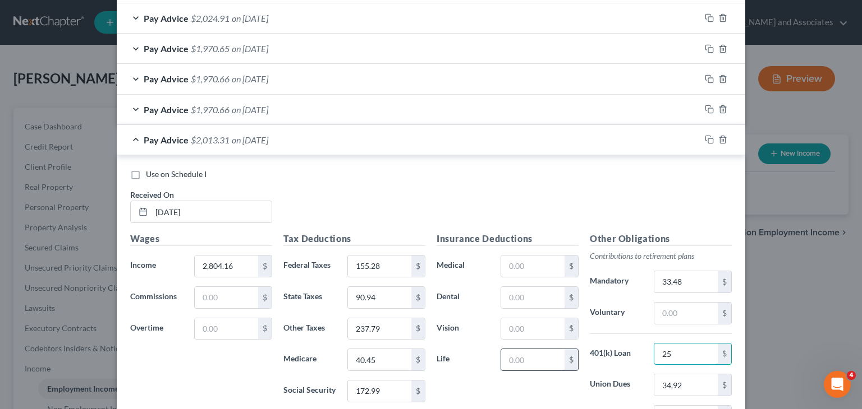
type input "25"
click at [523, 363] on input "text" at bounding box center [532, 359] width 63 height 21
type input "18.30"
click at [512, 328] on input "text" at bounding box center [532, 329] width 63 height 21
type input "8.20"
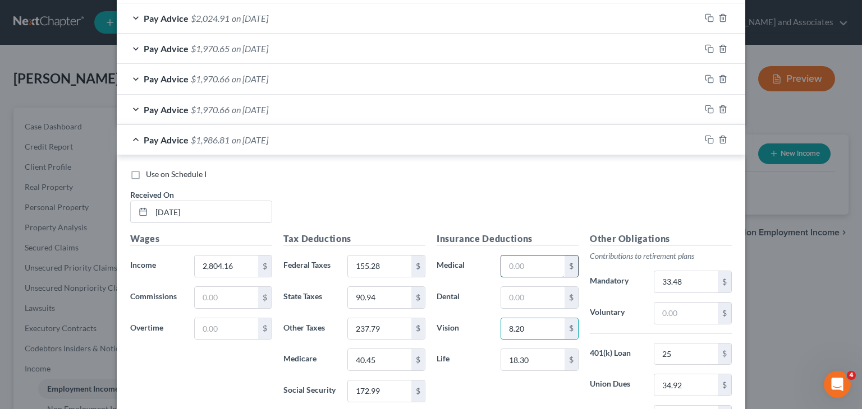
click at [528, 265] on input "text" at bounding box center [532, 266] width 63 height 21
type input "16.14"
click at [191, 145] on div "Pay Advice $1,970.67 on [DATE]" at bounding box center [408, 140] width 583 height 30
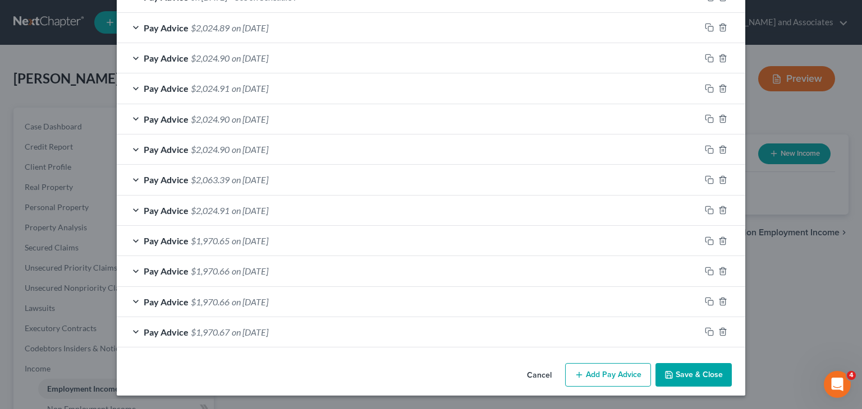
scroll to position [395, 0]
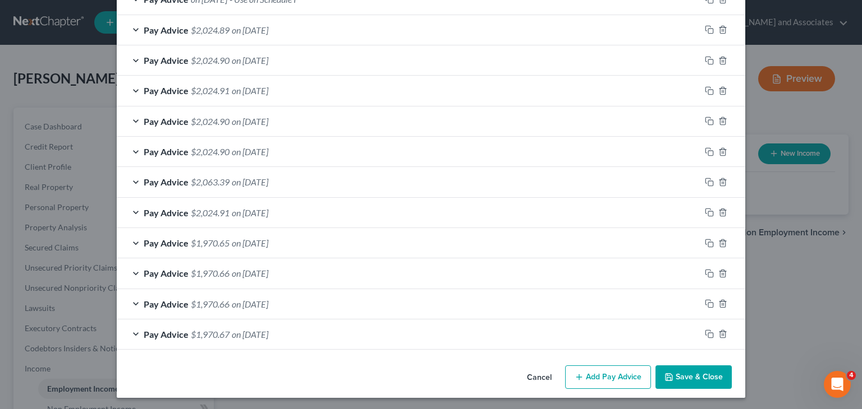
click at [584, 371] on button "Add Pay Advice" at bounding box center [608, 378] width 86 height 24
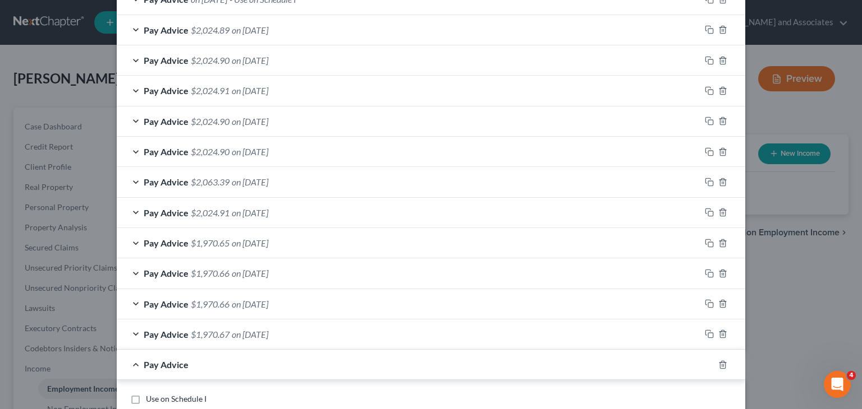
scroll to position [507, 0]
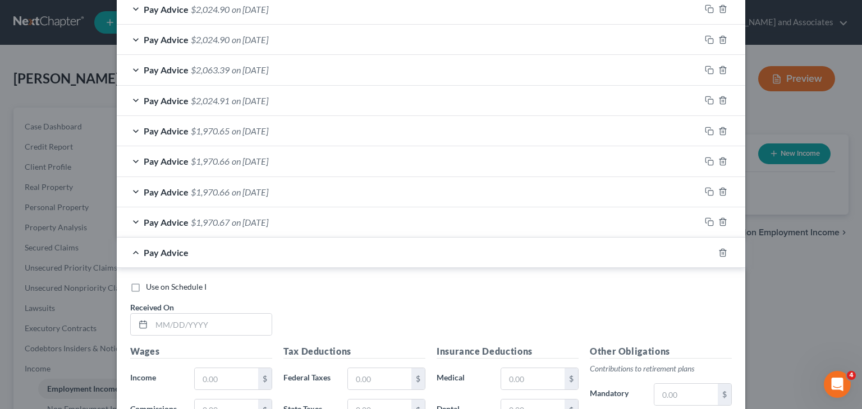
click at [201, 310] on div "Received On *" at bounding box center [201, 319] width 153 height 34
click at [196, 318] on input "text" at bounding box center [211, 324] width 120 height 21
type input "[DATE]"
drag, startPoint x: 236, startPoint y: 351, endPoint x: 229, endPoint y: 358, distance: 10.3
click at [234, 353] on h5 "Wages" at bounding box center [201, 352] width 142 height 14
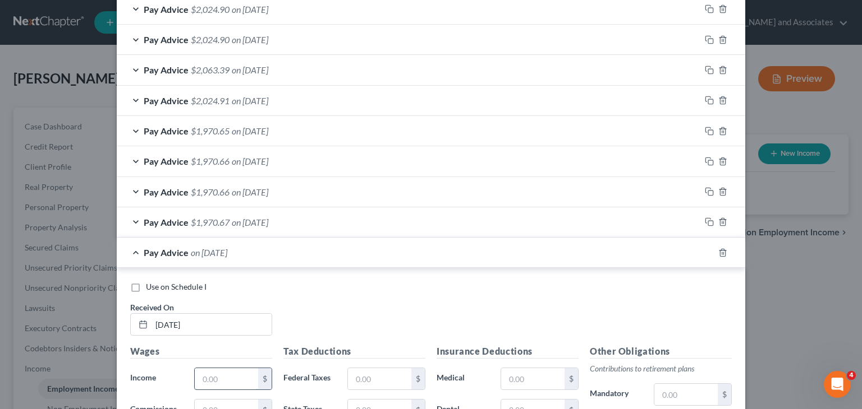
click at [222, 369] on input "text" at bounding box center [226, 379] width 63 height 21
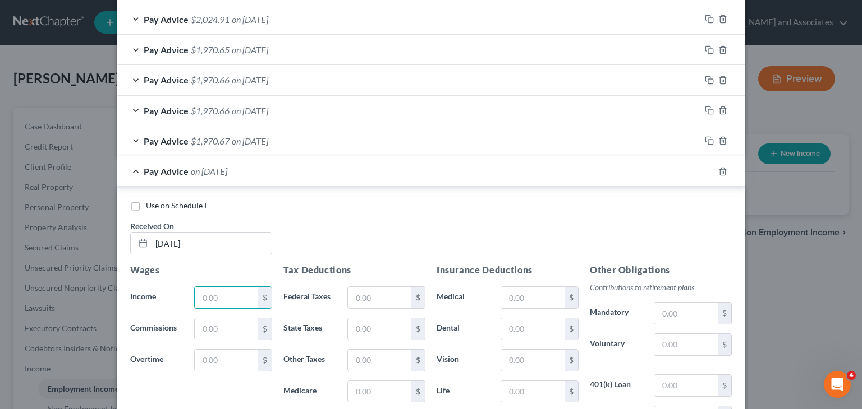
scroll to position [619, 0]
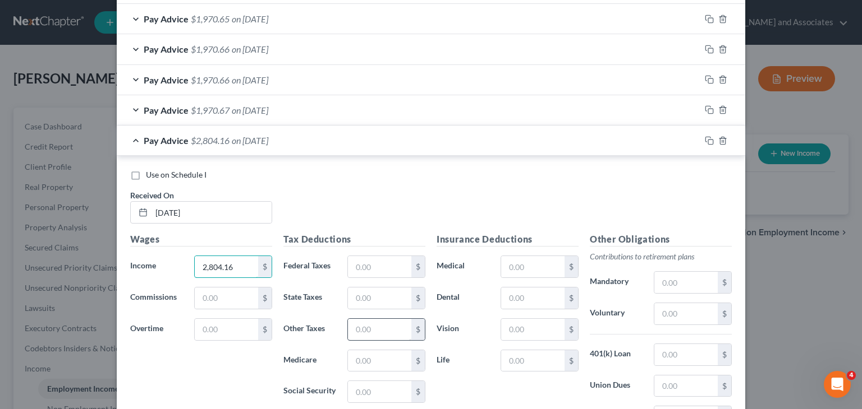
type input "2,804.16"
click at [364, 332] on input "text" at bounding box center [379, 329] width 63 height 21
type input "237.79"
click at [368, 389] on input "text" at bounding box center [379, 391] width 63 height 21
type input "172.99"
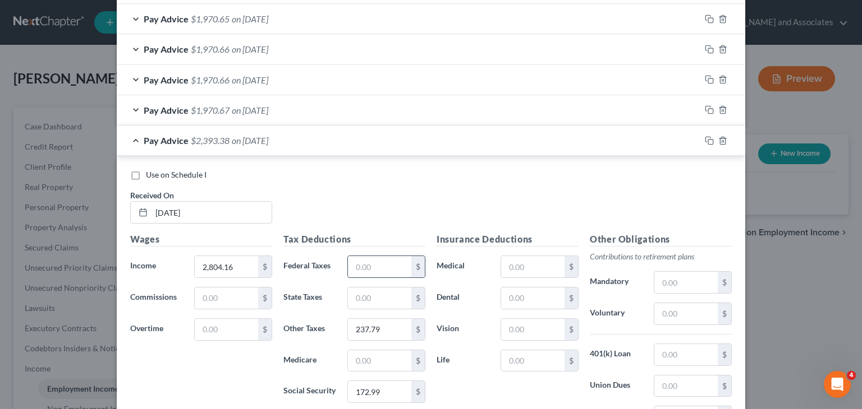
click at [372, 265] on input "text" at bounding box center [379, 266] width 63 height 21
type input "155.28"
click at [368, 296] on input "text" at bounding box center [379, 298] width 63 height 21
type input "90.94"
drag, startPoint x: 374, startPoint y: 366, endPoint x: 376, endPoint y: 356, distance: 10.2
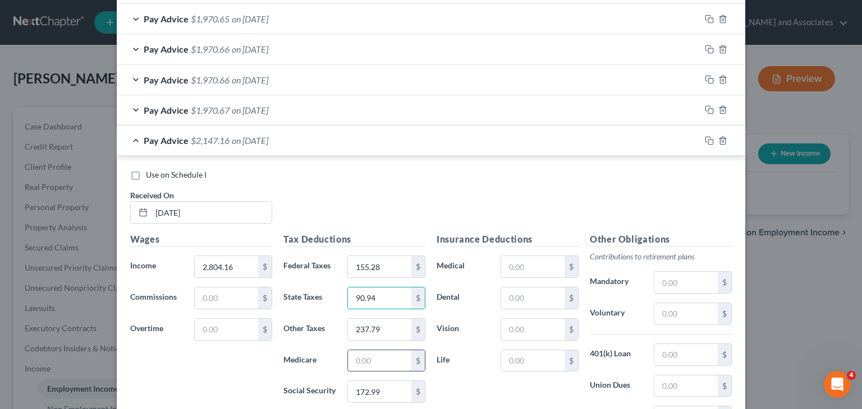
click at [374, 366] on input "text" at bounding box center [379, 361] width 63 height 21
type input "40.46"
click at [671, 384] on input "text" at bounding box center [685, 386] width 63 height 21
type input "34.92"
click at [680, 283] on input "text" at bounding box center [685, 282] width 63 height 21
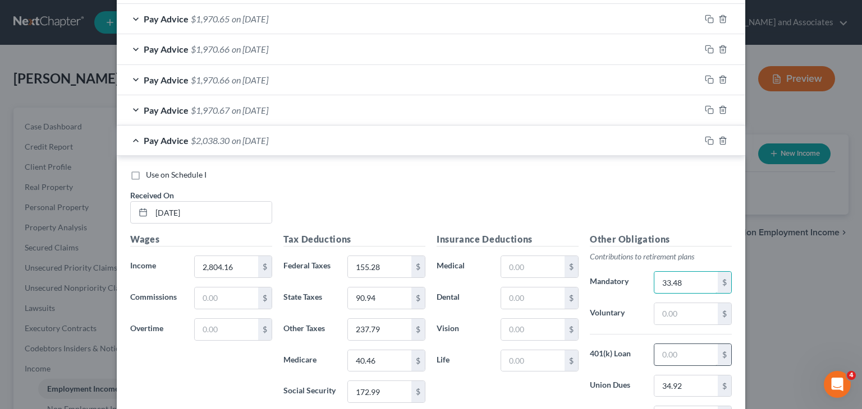
type input "33.48"
click at [685, 346] on input "text" at bounding box center [685, 354] width 63 height 21
type input "25"
click at [513, 356] on input "text" at bounding box center [532, 361] width 63 height 21
type input "18.30"
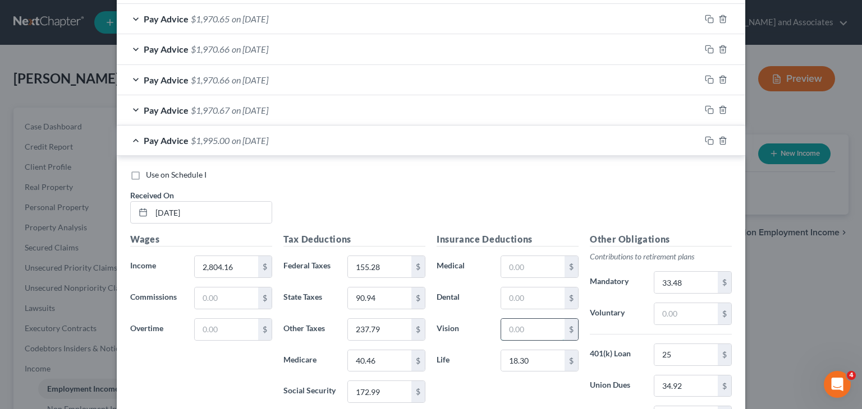
click at [533, 326] on input "text" at bounding box center [532, 329] width 63 height 21
type input "8.20"
click at [517, 263] on input "text" at bounding box center [532, 266] width 63 height 21
type input "16.14"
click at [306, 136] on div "Pay Advice $1,970.66 on [DATE]" at bounding box center [408, 141] width 583 height 30
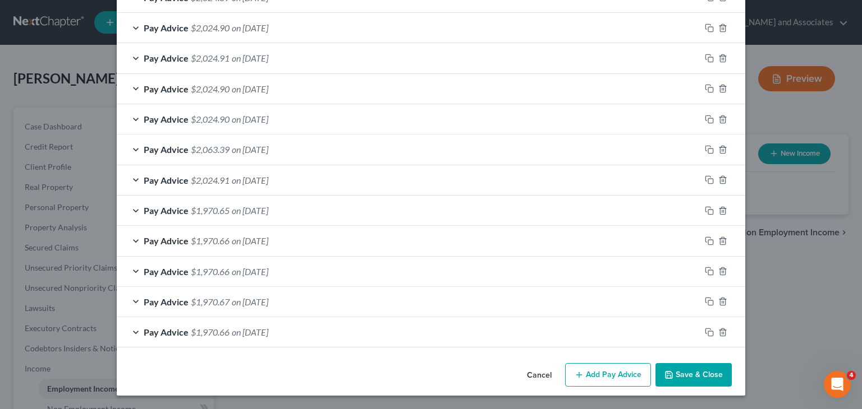
scroll to position [426, 0]
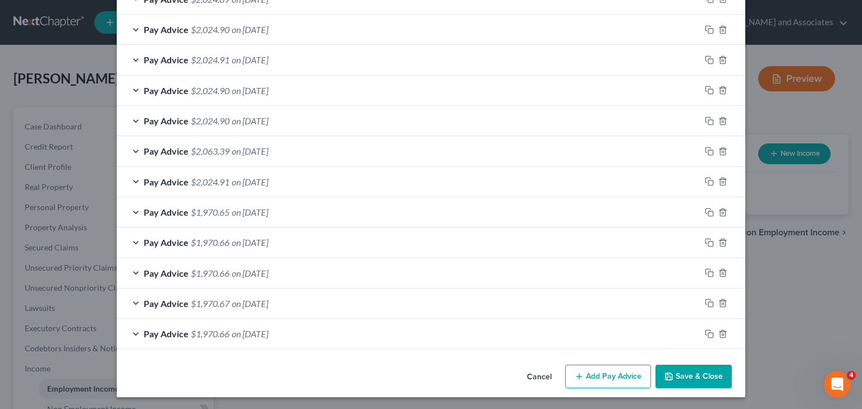
click at [590, 370] on button "Add Pay Advice" at bounding box center [608, 377] width 86 height 24
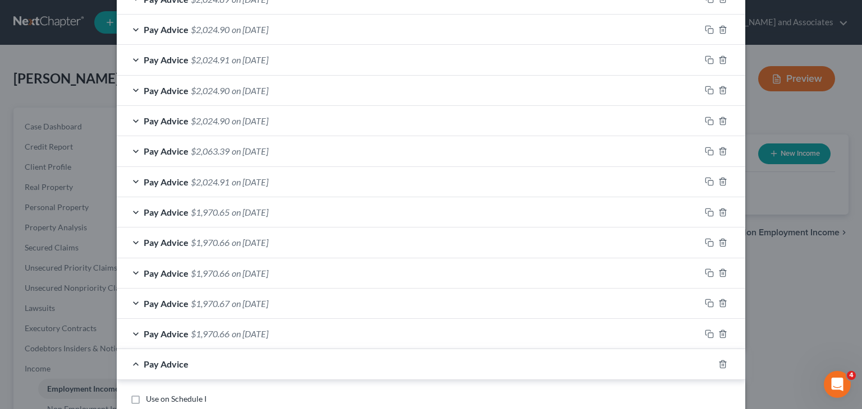
scroll to position [538, 0]
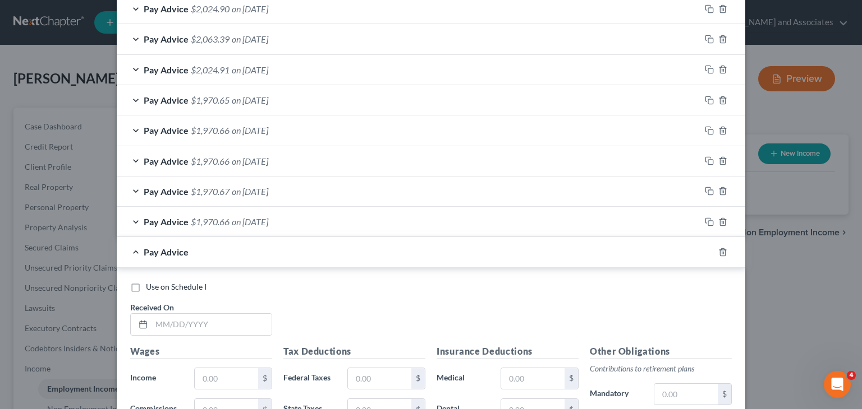
click at [225, 310] on div "Received On *" at bounding box center [201, 319] width 153 height 34
click at [224, 326] on input "text" at bounding box center [211, 324] width 120 height 21
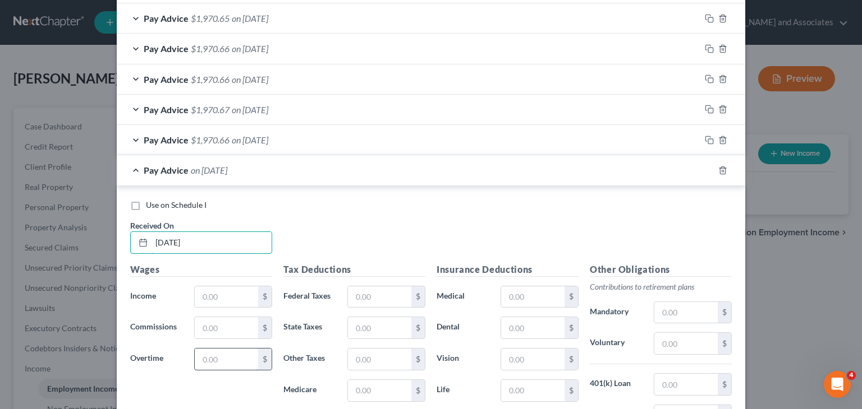
scroll to position [650, 0]
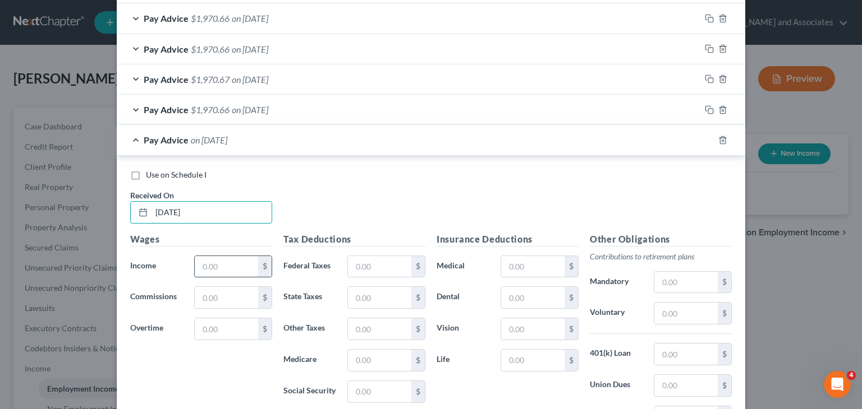
type input "[DATE]"
click at [214, 263] on input "text" at bounding box center [226, 266] width 63 height 21
type input "2,804.16"
click at [366, 326] on input "text" at bounding box center [379, 329] width 63 height 21
type input "237.79"
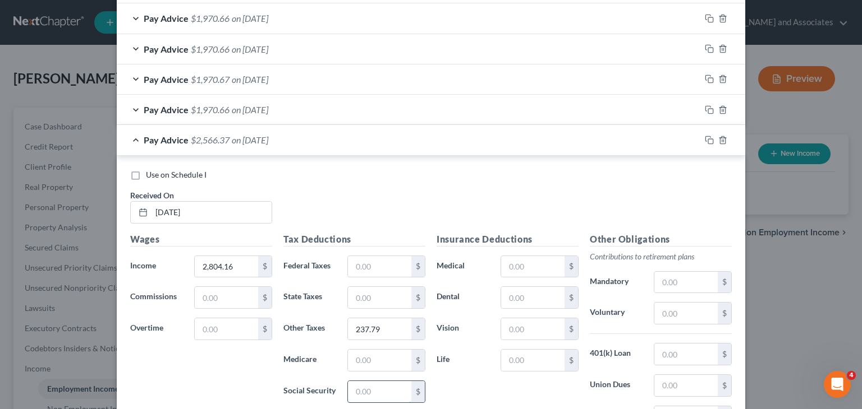
click at [394, 395] on input "text" at bounding box center [379, 391] width 63 height 21
type input "172.99"
click at [359, 264] on input "text" at bounding box center [379, 266] width 63 height 21
type input "155.28"
click at [388, 298] on input "text" at bounding box center [379, 297] width 63 height 21
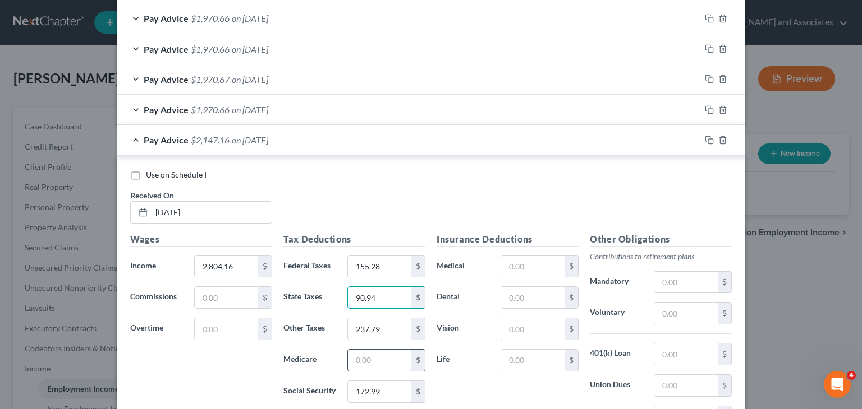
type input "90.94"
click at [375, 362] on input "text" at bounding box center [379, 360] width 63 height 21
click at [678, 384] on input "text" at bounding box center [685, 385] width 63 height 21
click at [675, 272] on input "text" at bounding box center [685, 282] width 63 height 21
click at [671, 350] on input "text" at bounding box center [685, 354] width 63 height 21
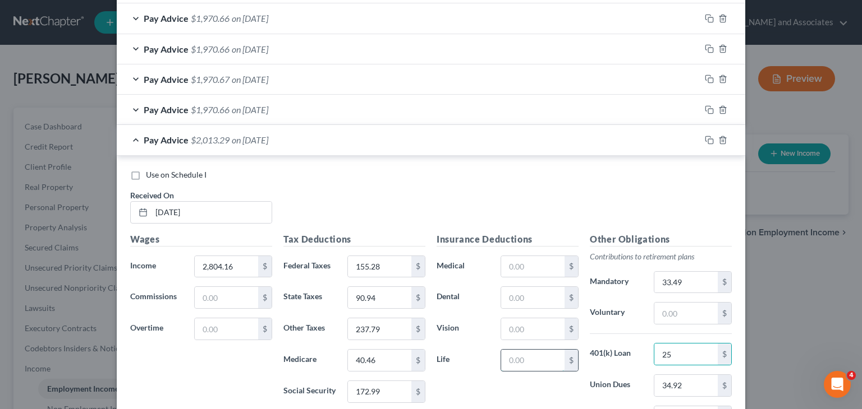
click at [510, 358] on input "text" at bounding box center [532, 360] width 63 height 21
click at [525, 333] on input "text" at bounding box center [532, 329] width 63 height 21
click at [503, 264] on input "text" at bounding box center [532, 266] width 63 height 21
click at [134, 140] on div "Pay Advice $1,970.65 on [DATE]" at bounding box center [408, 140] width 583 height 30
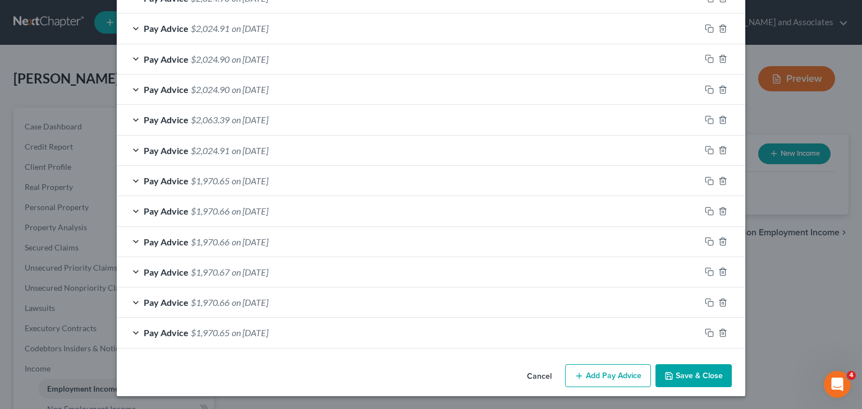
scroll to position [456, 0]
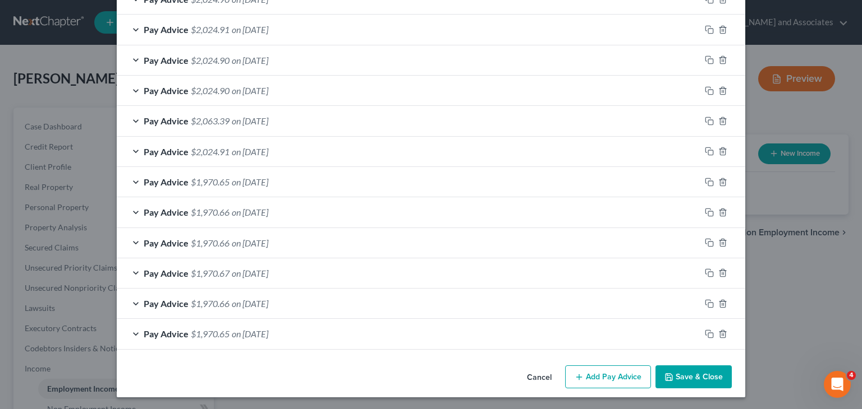
click at [697, 369] on button "Save & Close" at bounding box center [693, 378] width 76 height 24
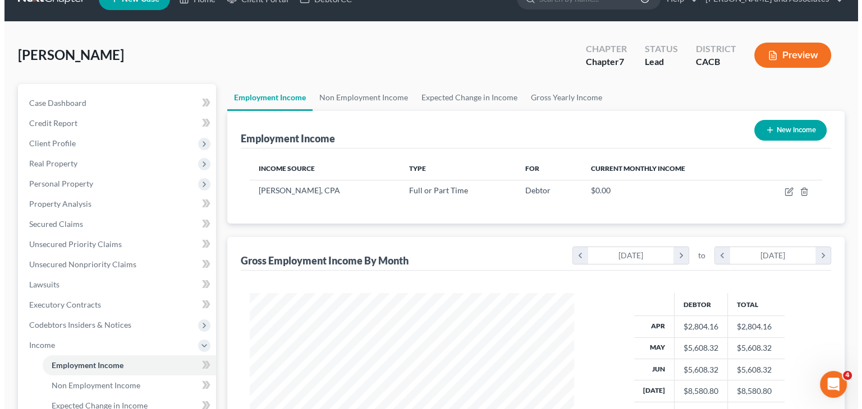
scroll to position [112, 0]
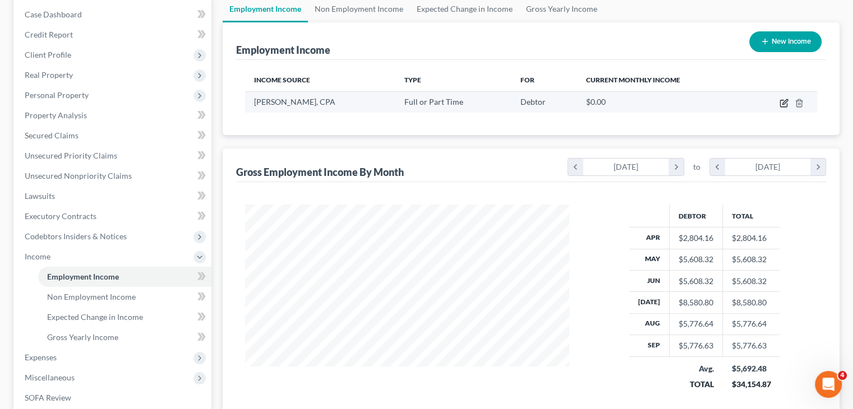
click at [784, 106] on icon "button" at bounding box center [783, 103] width 7 height 7
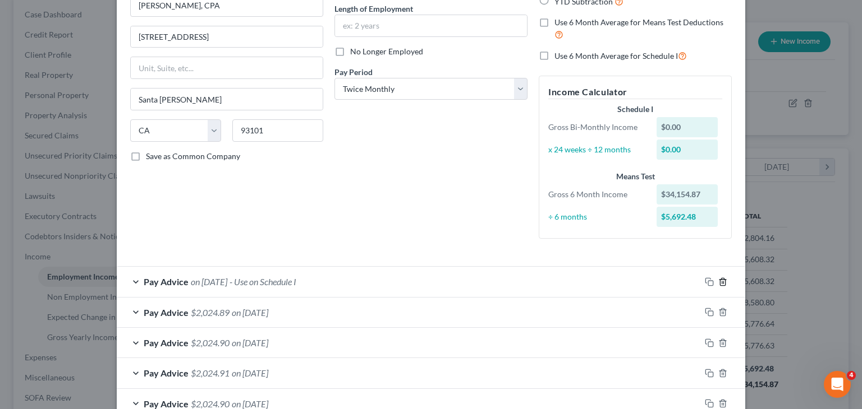
click at [718, 281] on icon "button" at bounding box center [722, 282] width 9 height 9
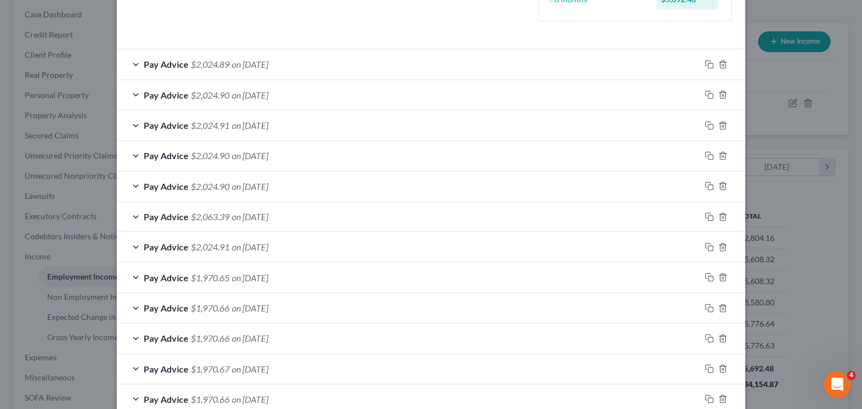
scroll to position [337, 0]
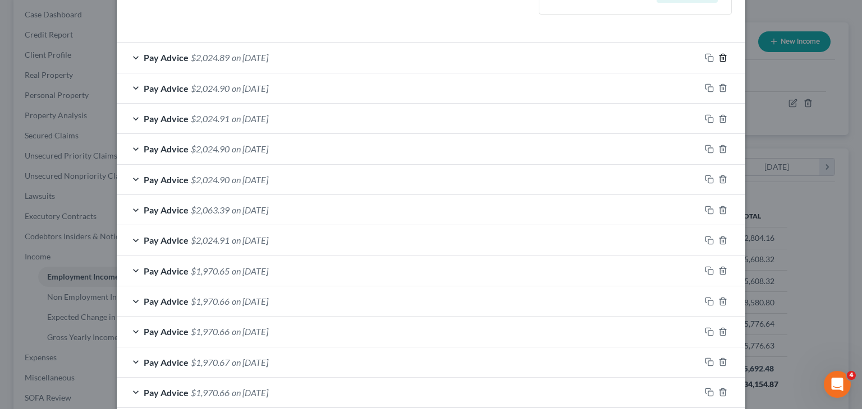
click at [719, 56] on polyline "button" at bounding box center [722, 56] width 7 height 0
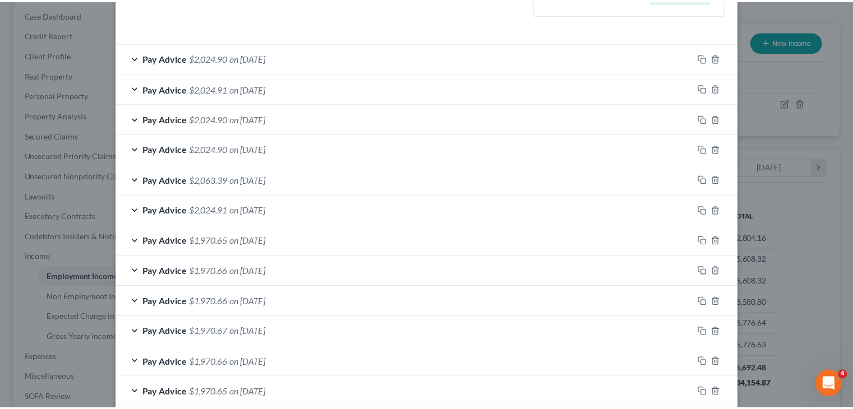
scroll to position [395, 0]
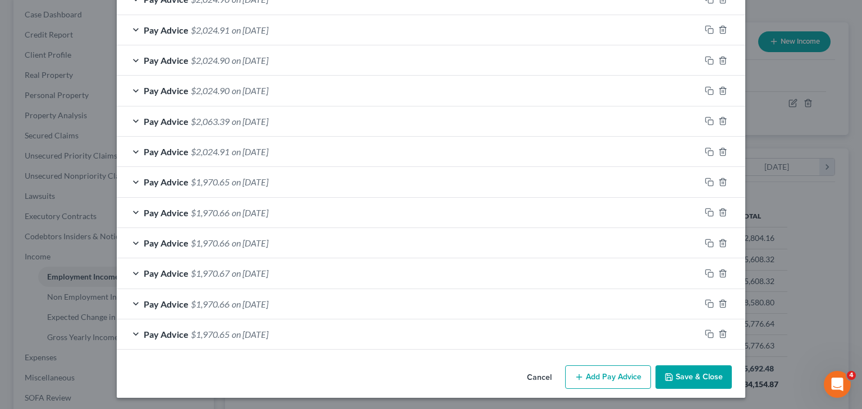
click at [706, 376] on button "Save & Close" at bounding box center [693, 378] width 76 height 24
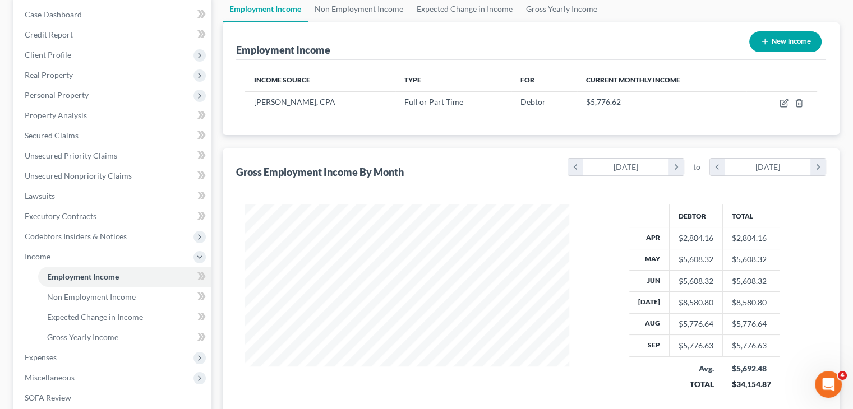
scroll to position [560735, 560588]
click at [68, 211] on span "Executory Contracts" at bounding box center [61, 216] width 72 height 10
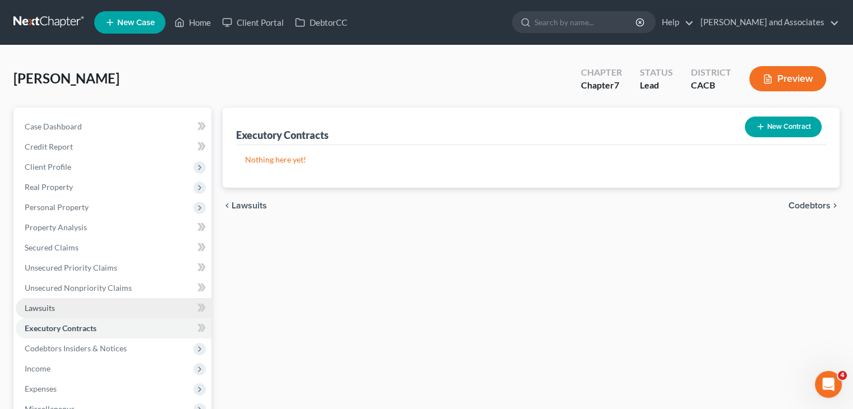
click at [31, 308] on span "Lawsuits" at bounding box center [40, 308] width 30 height 10
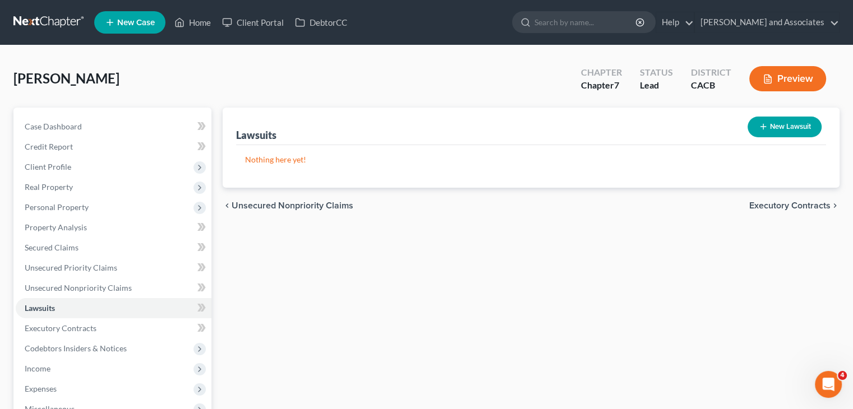
click at [740, 132] on div "Lawsuits New Lawsuit" at bounding box center [531, 127] width 590 height 38
click at [775, 128] on button "New Lawsuit" at bounding box center [785, 127] width 74 height 21
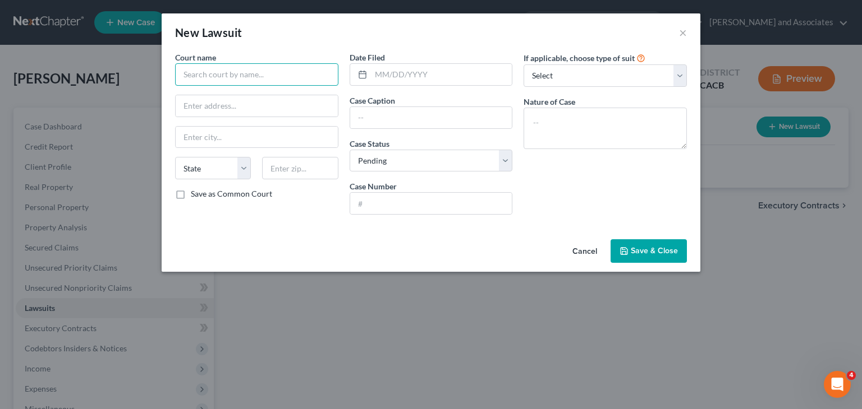
click at [242, 72] on input "text" at bounding box center [256, 74] width 163 height 22
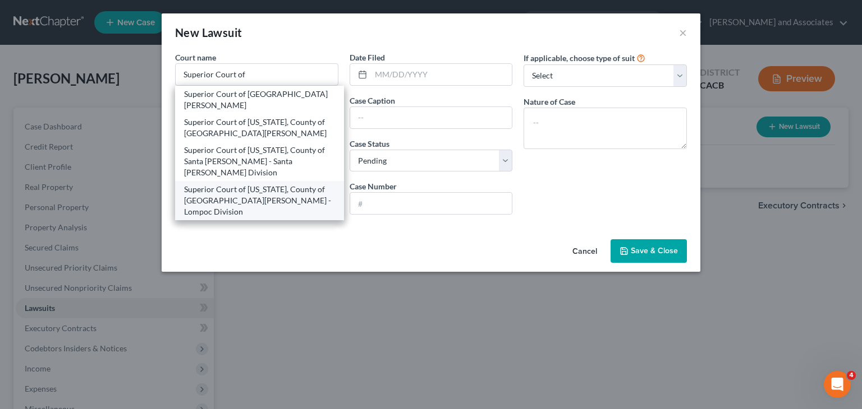
click at [263, 184] on div "Superior Court of [US_STATE], County of [GEOGRAPHIC_DATA][PERSON_NAME] - Lompoc…" at bounding box center [259, 201] width 151 height 34
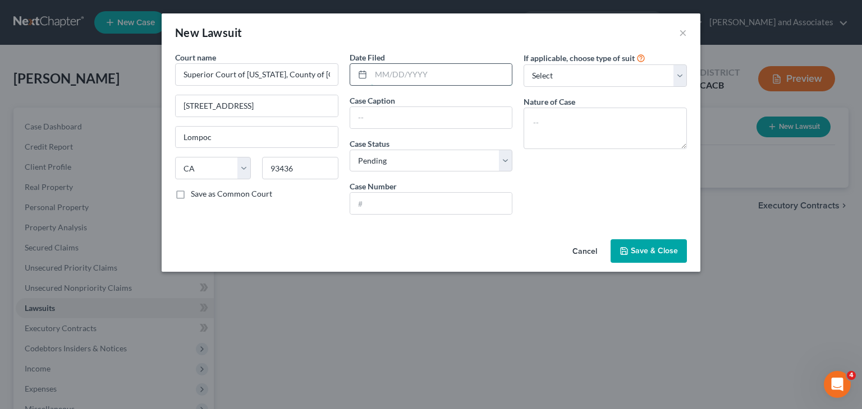
click at [385, 79] on input "text" at bounding box center [441, 74] width 141 height 21
click at [404, 128] on div "Date Filed [DATE] Case Caption Case Status * Select Pending On Appeal Concluded…" at bounding box center [431, 138] width 174 height 172
click at [404, 122] on input "text" at bounding box center [431, 117] width 162 height 21
click at [387, 202] on input "text" at bounding box center [431, 203] width 162 height 21
click at [682, 190] on div "If applicable, choose type of suit Select Repossession Garnishment Foreclosure …" at bounding box center [605, 138] width 174 height 172
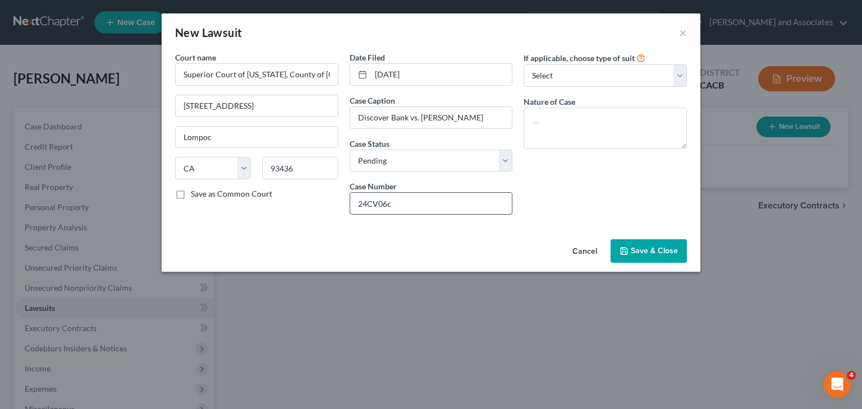
click at [444, 211] on input "24CV06c" at bounding box center [431, 203] width 162 height 21
click at [591, 80] on select "Select Repossession Garnishment Foreclosure Attached, Seized, Or Levied Other" at bounding box center [604, 76] width 163 height 22
click at [523, 65] on select "Select Repossession Garnishment Foreclosure Attached, Seized, Or Levied Other" at bounding box center [604, 76] width 163 height 22
click at [598, 72] on select "Select Repossession Garnishment Foreclosure Attached, Seized, Or Levied Other" at bounding box center [604, 76] width 163 height 22
click at [523, 65] on select "Select Repossession Garnishment Foreclosure Attached, Seized, Or Levied Other" at bounding box center [604, 76] width 163 height 22
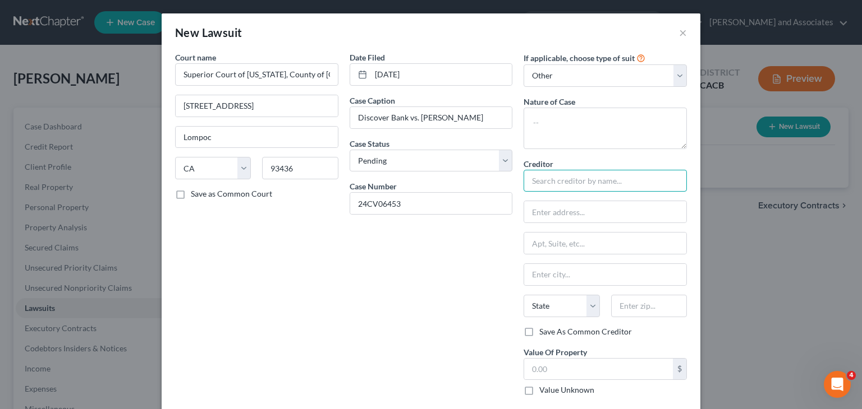
click at [549, 186] on input "text" at bounding box center [604, 181] width 163 height 22
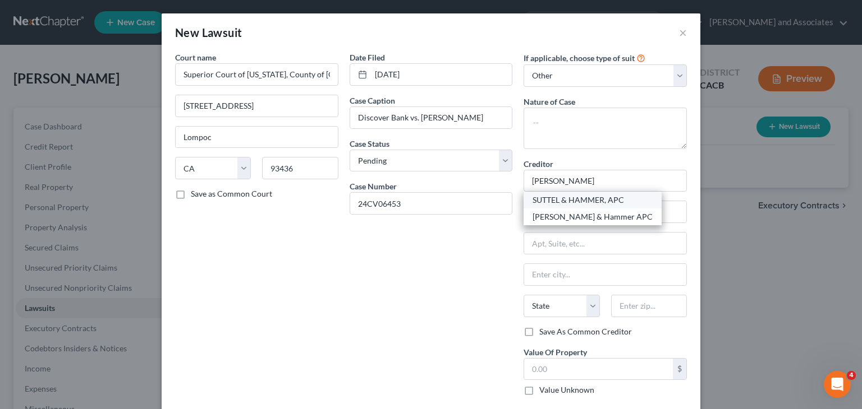
click at [555, 206] on div "SUTTEL & HAMMER, APC" at bounding box center [592, 200] width 138 height 17
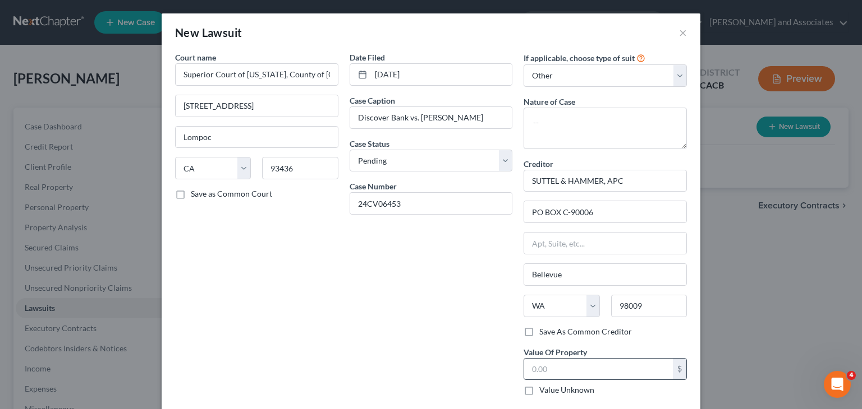
click at [546, 379] on div "$" at bounding box center [604, 369] width 163 height 22
click at [554, 367] on input "text" at bounding box center [598, 369] width 149 height 21
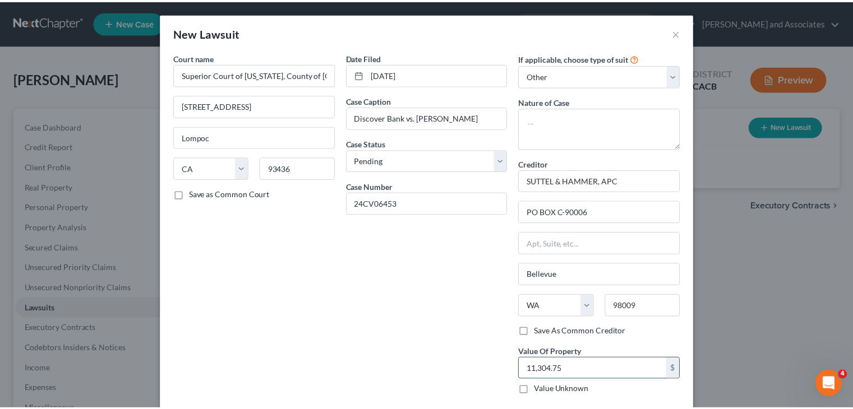
scroll to position [56, 0]
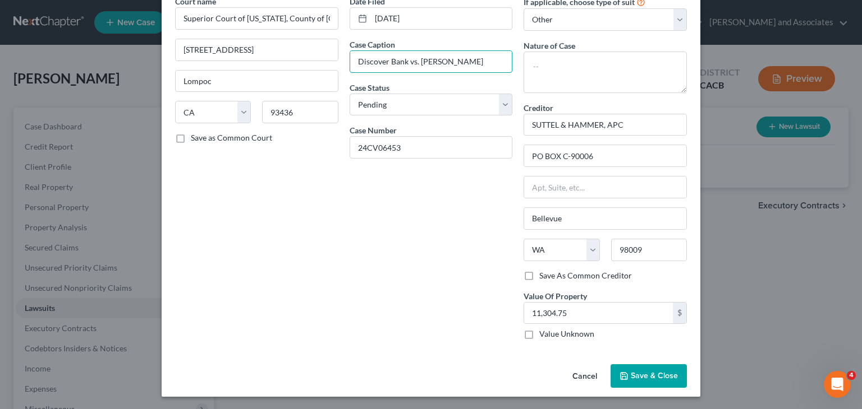
drag, startPoint x: 460, startPoint y: 65, endPoint x: 337, endPoint y: 72, distance: 123.1
click at [337, 72] on div "Court name * Superior Court of [US_STATE], County of [GEOGRAPHIC_DATA][PERSON_N…" at bounding box center [430, 172] width 523 height 353
click at [557, 80] on textarea at bounding box center [604, 73] width 163 height 42
paste textarea "Discover Bank vs. [PERSON_NAME]"
click at [651, 374] on span "Save & Close" at bounding box center [653, 376] width 47 height 10
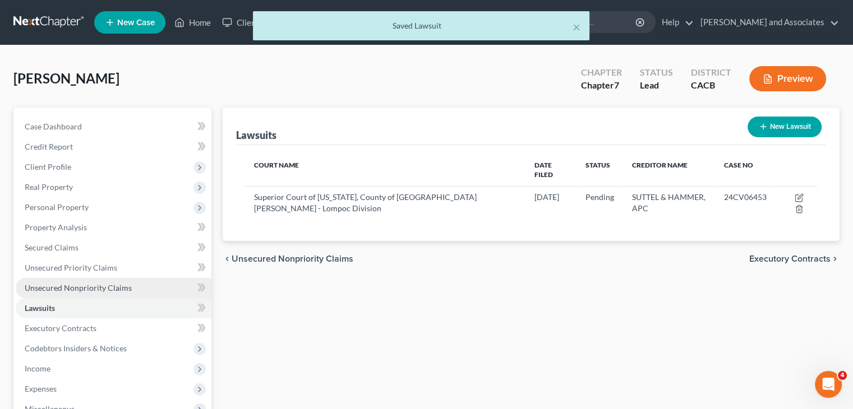
drag, startPoint x: 109, startPoint y: 288, endPoint x: 118, endPoint y: 286, distance: 9.4
click at [109, 288] on span "Unsecured Nonpriority Claims" at bounding box center [78, 288] width 107 height 10
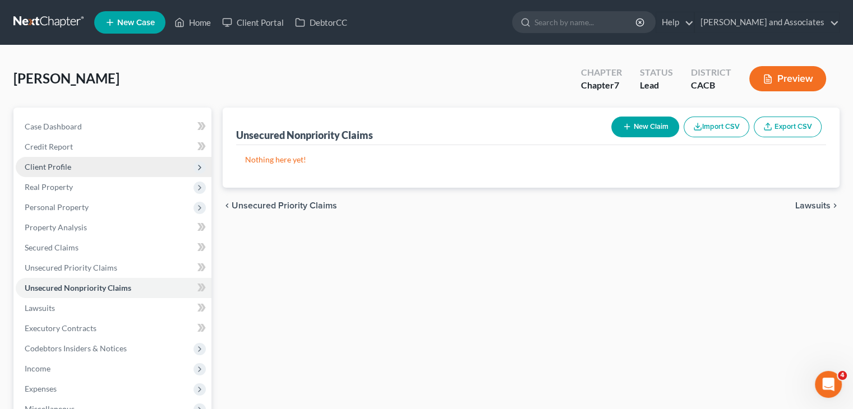
click at [85, 167] on span "Client Profile" at bounding box center [114, 167] width 196 height 20
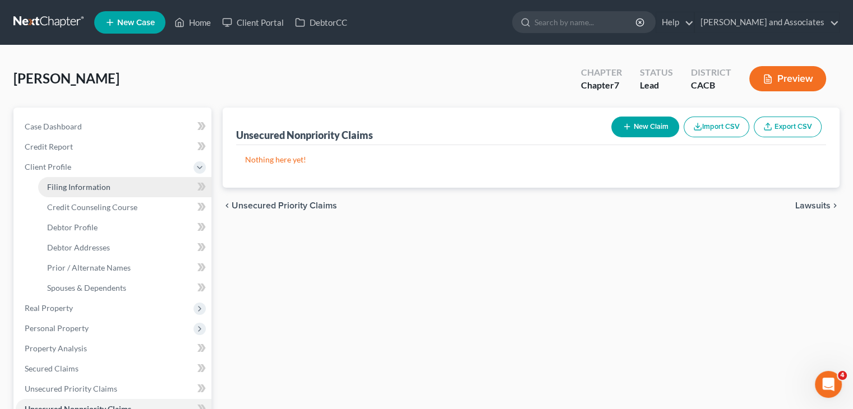
drag, startPoint x: 82, startPoint y: 186, endPoint x: 159, endPoint y: 186, distance: 76.3
click at [82, 186] on span "Filing Information" at bounding box center [78, 187] width 63 height 10
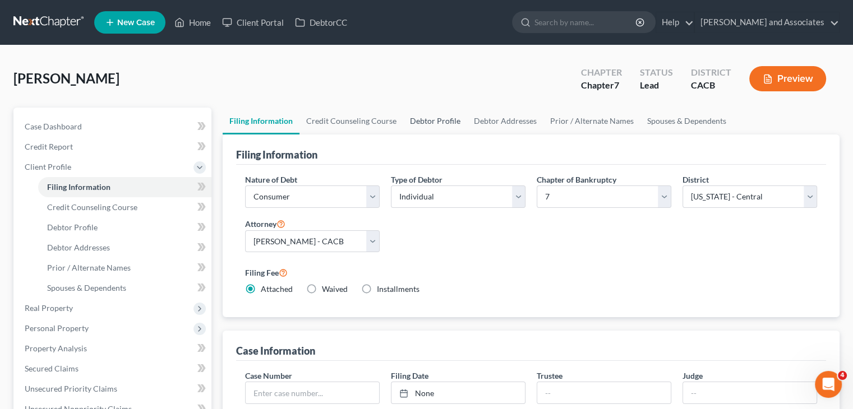
click at [425, 119] on link "Debtor Profile" at bounding box center [435, 121] width 64 height 27
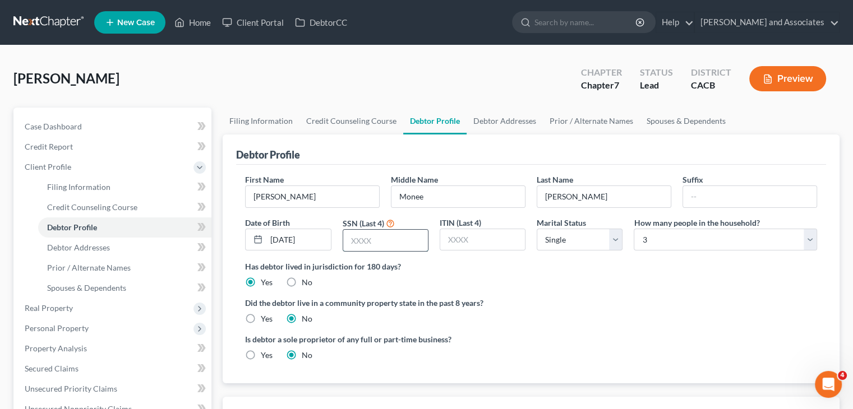
click at [409, 243] on input "text" at bounding box center [385, 240] width 85 height 21
drag, startPoint x: 334, startPoint y: 122, endPoint x: 346, endPoint y: 122, distance: 11.2
click at [334, 122] on link "Credit Counseling Course" at bounding box center [352, 121] width 104 height 27
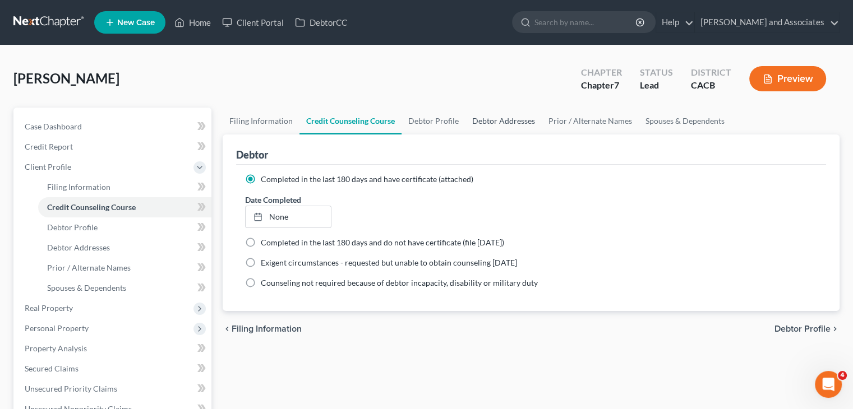
click at [506, 117] on link "Debtor Addresses" at bounding box center [504, 121] width 76 height 27
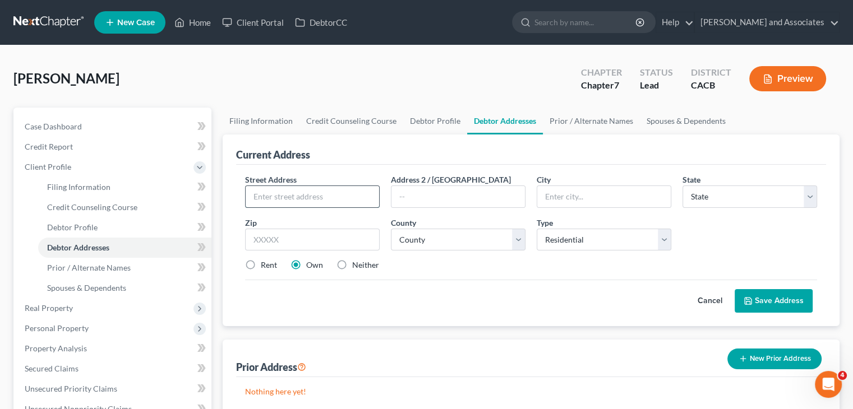
click at [287, 195] on input "text" at bounding box center [313, 196] width 134 height 21
drag, startPoint x: 323, startPoint y: 196, endPoint x: 250, endPoint y: 196, distance: 72.9
click at [250, 196] on input "[STREET_ADDRESS]" at bounding box center [313, 196] width 134 height 21
click at [368, 196] on input "[STREET_ADDRESS]" at bounding box center [313, 196] width 134 height 21
click at [309, 243] on input "text" at bounding box center [312, 240] width 135 height 22
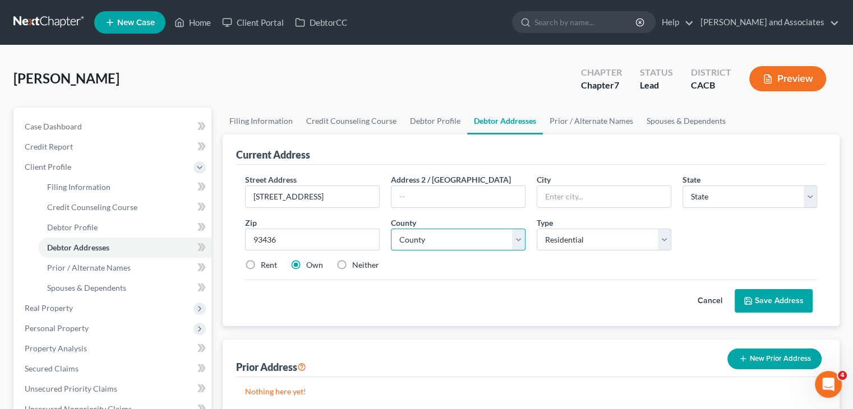
click at [421, 236] on select "County" at bounding box center [458, 240] width 135 height 22
click at [504, 236] on select "County" at bounding box center [458, 240] width 135 height 22
click at [391, 229] on select "County [GEOGRAPHIC_DATA] [GEOGRAPHIC_DATA] [GEOGRAPHIC_DATA] [GEOGRAPHIC_DATA] …" at bounding box center [458, 240] width 135 height 22
click at [763, 302] on button "Save Address" at bounding box center [774, 301] width 78 height 24
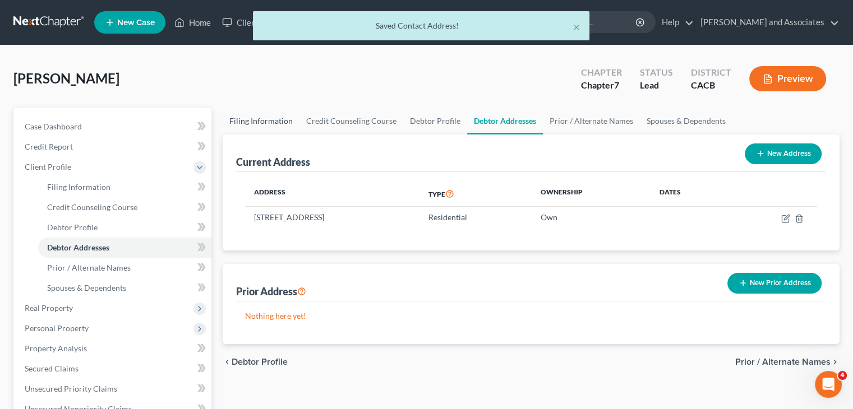
click at [274, 122] on link "Filing Information" at bounding box center [261, 121] width 77 height 27
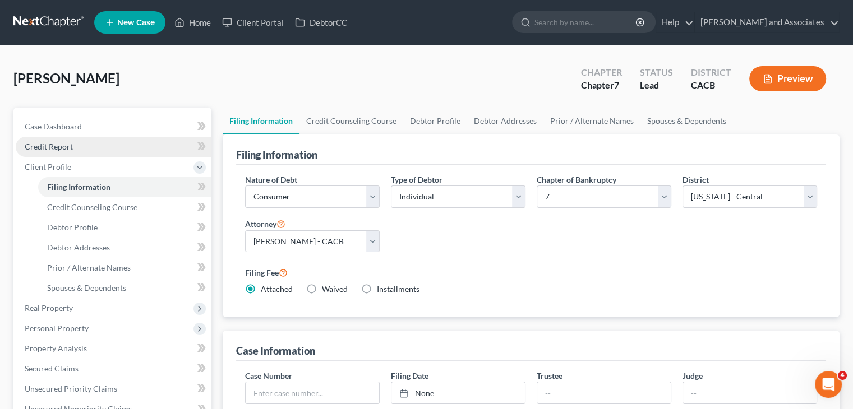
click at [88, 150] on link "Credit Report" at bounding box center [114, 147] width 196 height 20
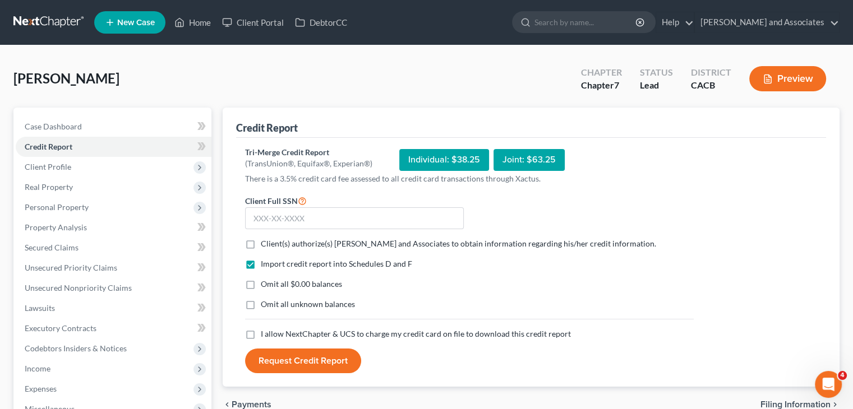
click at [261, 243] on label "Client(s) authorize(s) [PERSON_NAME] and Associates to obtain information regar…" at bounding box center [458, 243] width 395 height 11
click at [265, 243] on input "Client(s) authorize(s) [PERSON_NAME] and Associates to obtain information regar…" at bounding box center [268, 241] width 7 height 7
click at [261, 279] on label "Omit all $0.00 balances" at bounding box center [301, 284] width 81 height 11
click at [265, 279] on input "Omit all $0.00 balances" at bounding box center [268, 282] width 7 height 7
click at [261, 301] on label "Omit all unknown balances" at bounding box center [308, 304] width 94 height 11
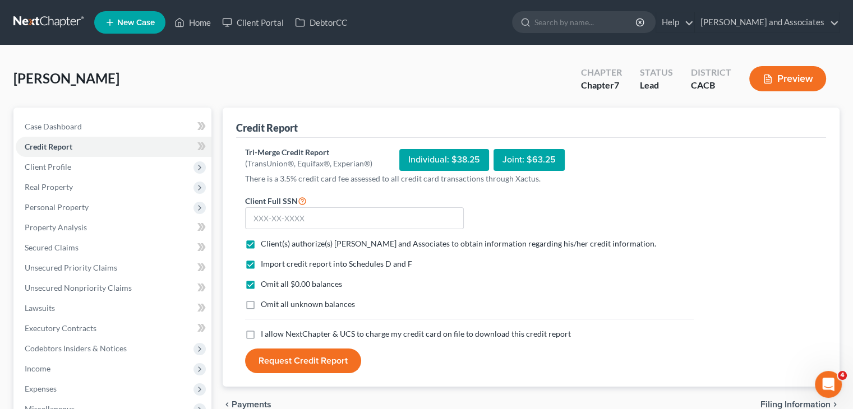
click at [265, 301] on input "Omit all unknown balances" at bounding box center [268, 302] width 7 height 7
click at [261, 329] on label "I allow NextChapter & UCS to charge my credit card on file to download this cre…" at bounding box center [416, 334] width 310 height 11
click at [265, 329] on input "I allow NextChapter & UCS to charge my credit card on file to download this cre…" at bounding box center [268, 332] width 7 height 7
click at [334, 220] on input "text" at bounding box center [354, 219] width 219 height 22
click at [293, 356] on button "Request Credit Report" at bounding box center [303, 361] width 116 height 25
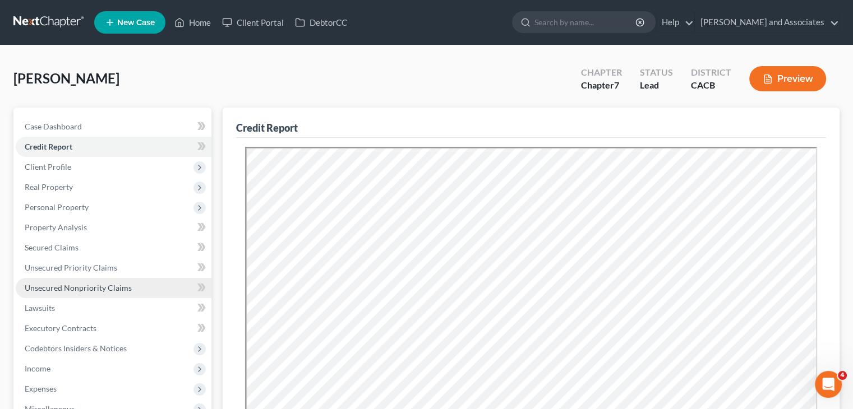
click at [93, 282] on link "Unsecured Nonpriority Claims" at bounding box center [114, 288] width 196 height 20
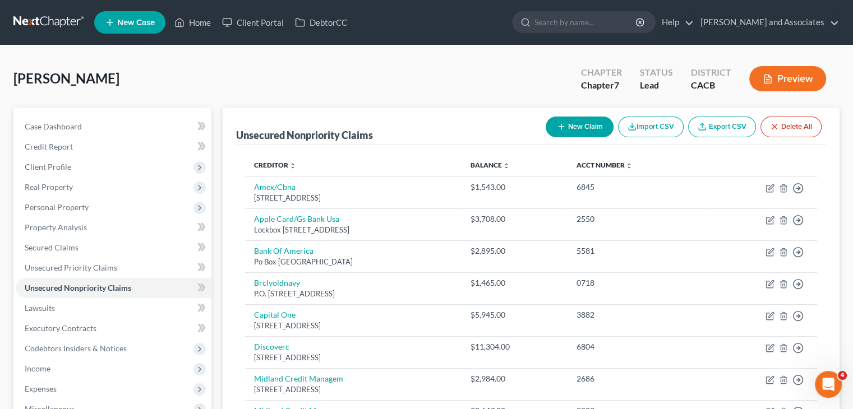
click at [576, 129] on button "New Claim" at bounding box center [580, 127] width 68 height 21
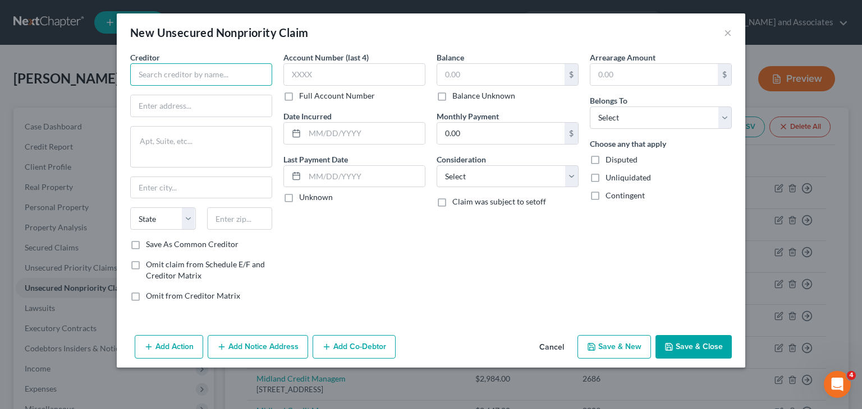
click at [214, 77] on input "text" at bounding box center [201, 74] width 142 height 22
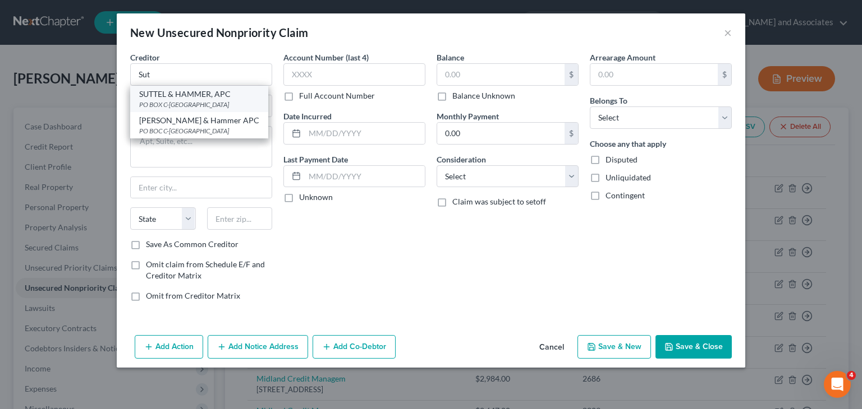
click at [219, 94] on div "SUTTEL & HAMMER, APC" at bounding box center [199, 94] width 120 height 11
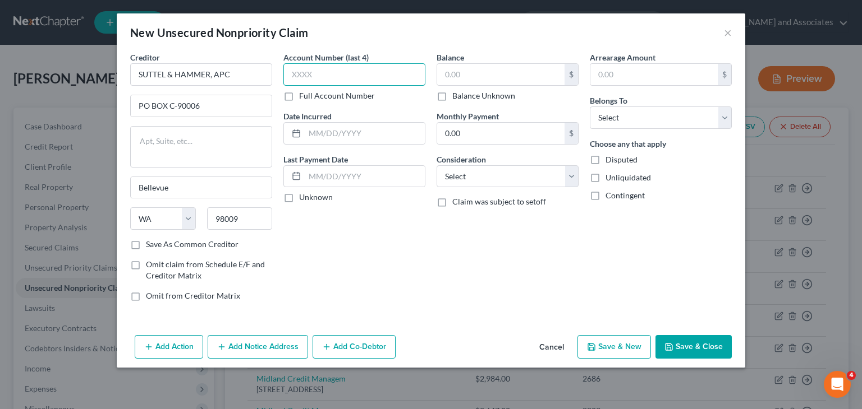
click at [314, 85] on input "text" at bounding box center [354, 74] width 142 height 22
click at [299, 93] on label "Full Account Number" at bounding box center [337, 95] width 76 height 11
click at [303, 93] on input "Full Account Number" at bounding box center [306, 93] width 7 height 7
click at [311, 77] on input "text" at bounding box center [354, 74] width 142 height 22
drag, startPoint x: 462, startPoint y: 171, endPoint x: 473, endPoint y: 178, distance: 14.2
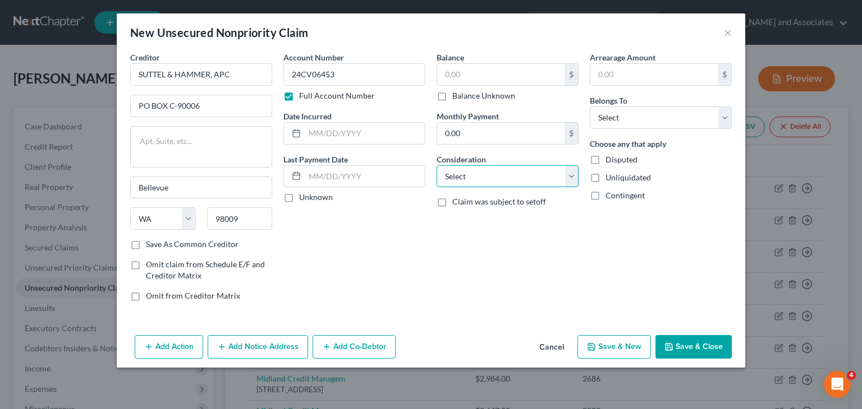
click at [462, 171] on select "Select Cable / Satellite Services Collection Agency Credit Card Debt Debt Couns…" at bounding box center [507, 176] width 142 height 22
click at [436, 165] on select "Select Cable / Satellite Services Collection Agency Credit Card Debt Debt Couns…" at bounding box center [507, 176] width 142 height 22
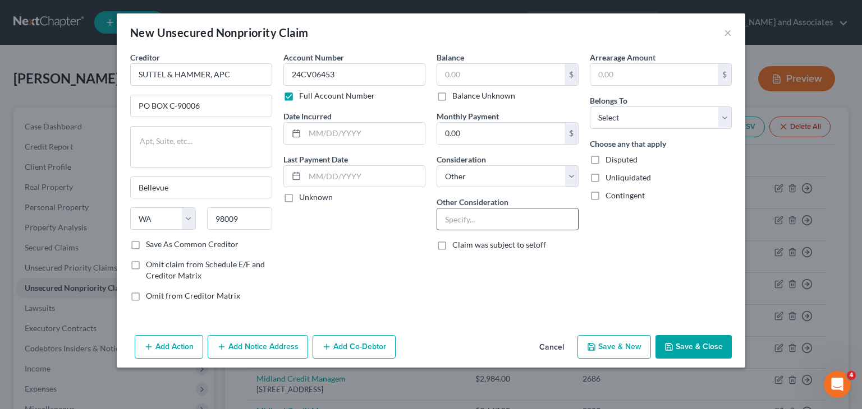
click at [491, 214] on input "text" at bounding box center [507, 219] width 141 height 21
click at [688, 123] on select "Select Debtor 1 Only Debtor 2 Only Debtor 1 And Debtor 2 Only At Least One Of T…" at bounding box center [661, 118] width 142 height 22
click at [590, 107] on select "Select Debtor 1 Only Debtor 2 Only Debtor 1 And Debtor 2 Only At Least One Of T…" at bounding box center [661, 118] width 142 height 22
click at [506, 70] on input "text" at bounding box center [500, 74] width 127 height 21
click at [245, 336] on button "Add Notice Address" at bounding box center [258, 347] width 100 height 24
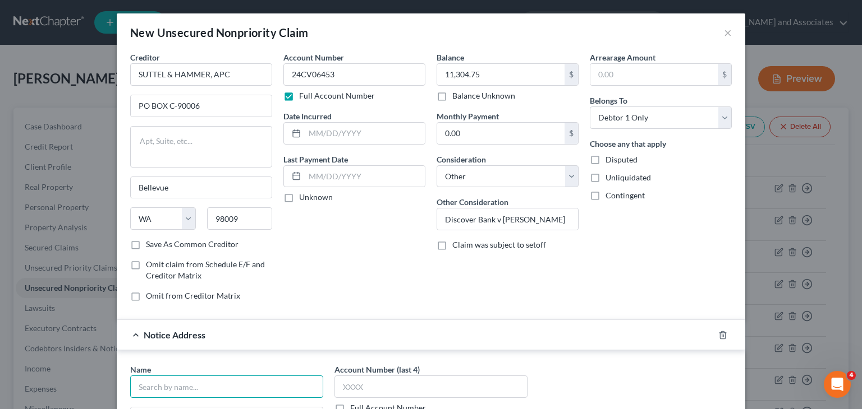
click at [226, 393] on input "text" at bounding box center [226, 387] width 193 height 22
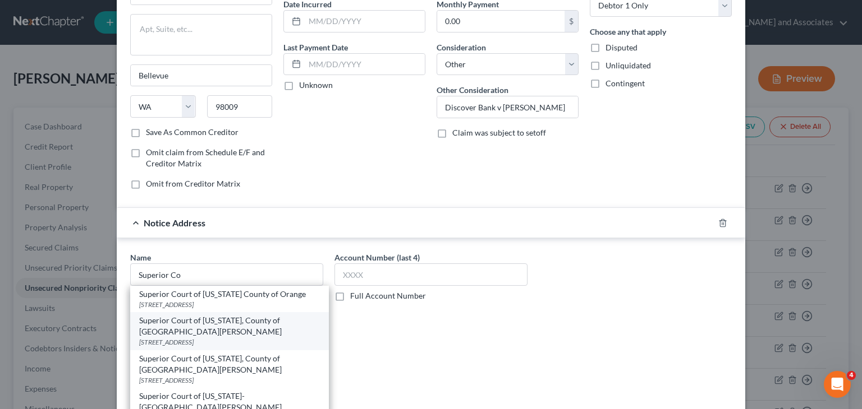
click at [260, 338] on div "[STREET_ADDRESS]" at bounding box center [229, 343] width 181 height 10
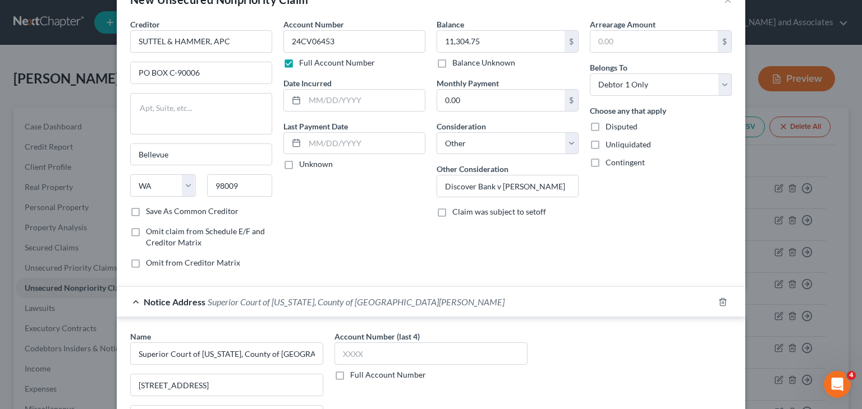
scroll to position [0, 0]
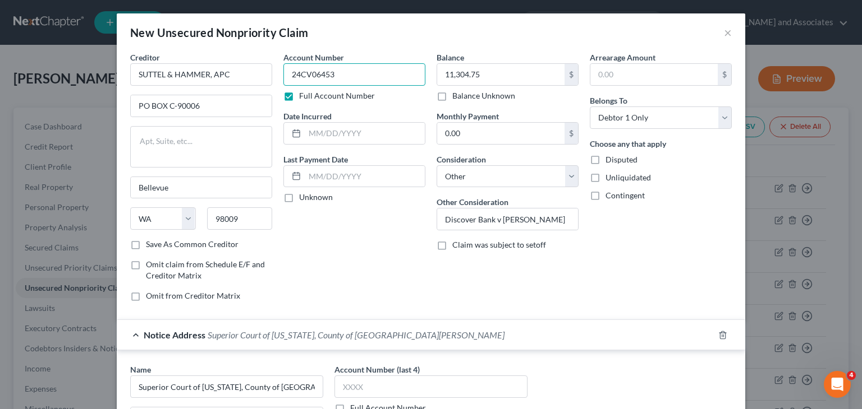
drag, startPoint x: 363, startPoint y: 72, endPoint x: 279, endPoint y: 73, distance: 84.1
click at [283, 73] on input "24CV06453" at bounding box center [354, 74] width 142 height 22
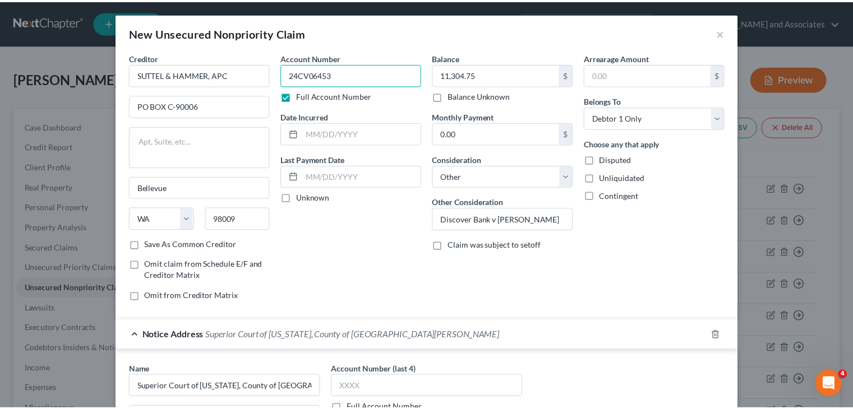
scroll to position [211, 0]
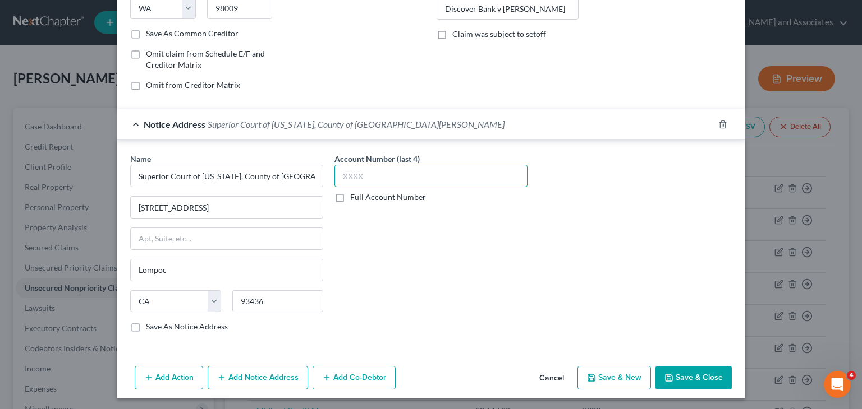
click at [370, 165] on input "text" at bounding box center [430, 176] width 193 height 22
click at [350, 197] on label "Full Account Number" at bounding box center [388, 197] width 76 height 11
click at [355, 197] on input "Full Account Number" at bounding box center [358, 195] width 7 height 7
click at [366, 178] on input "text" at bounding box center [430, 176] width 193 height 22
paste input "24CV06453"
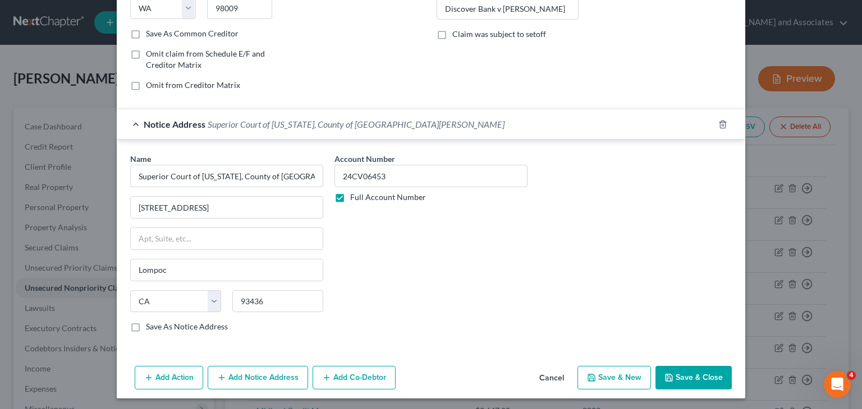
click at [485, 260] on div "Account Number 24CV06453 Full Account Number" at bounding box center [431, 247] width 204 height 188
click at [699, 369] on button "Save & Close" at bounding box center [693, 378] width 76 height 24
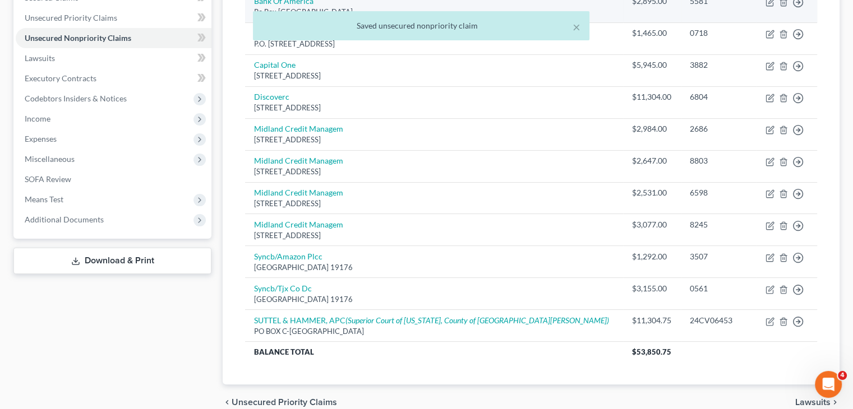
scroll to position [302, 0]
